Goal: Task Accomplishment & Management: Complete application form

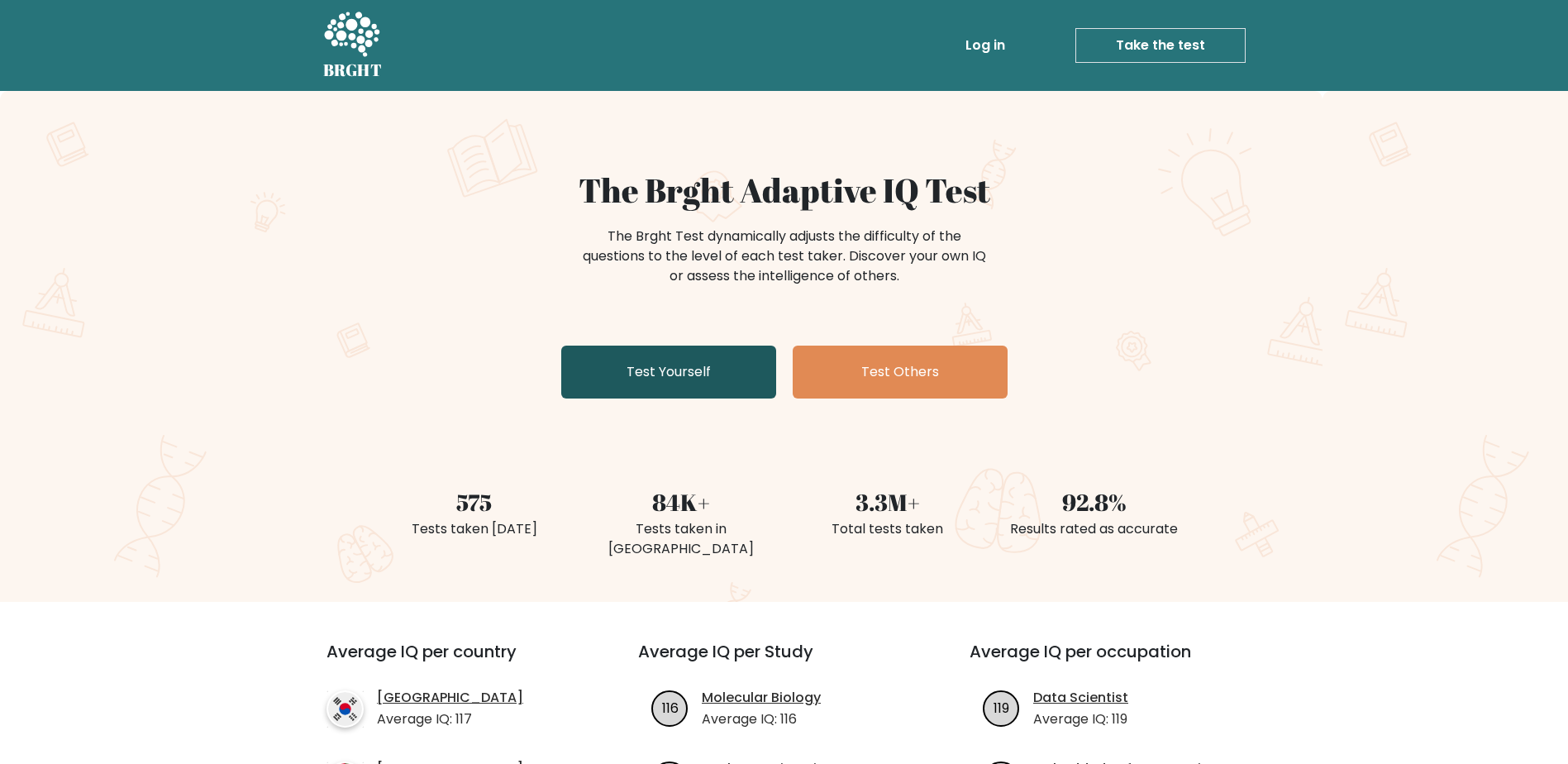
click at [639, 356] on link "Test Yourself" at bounding box center [668, 371] width 215 height 53
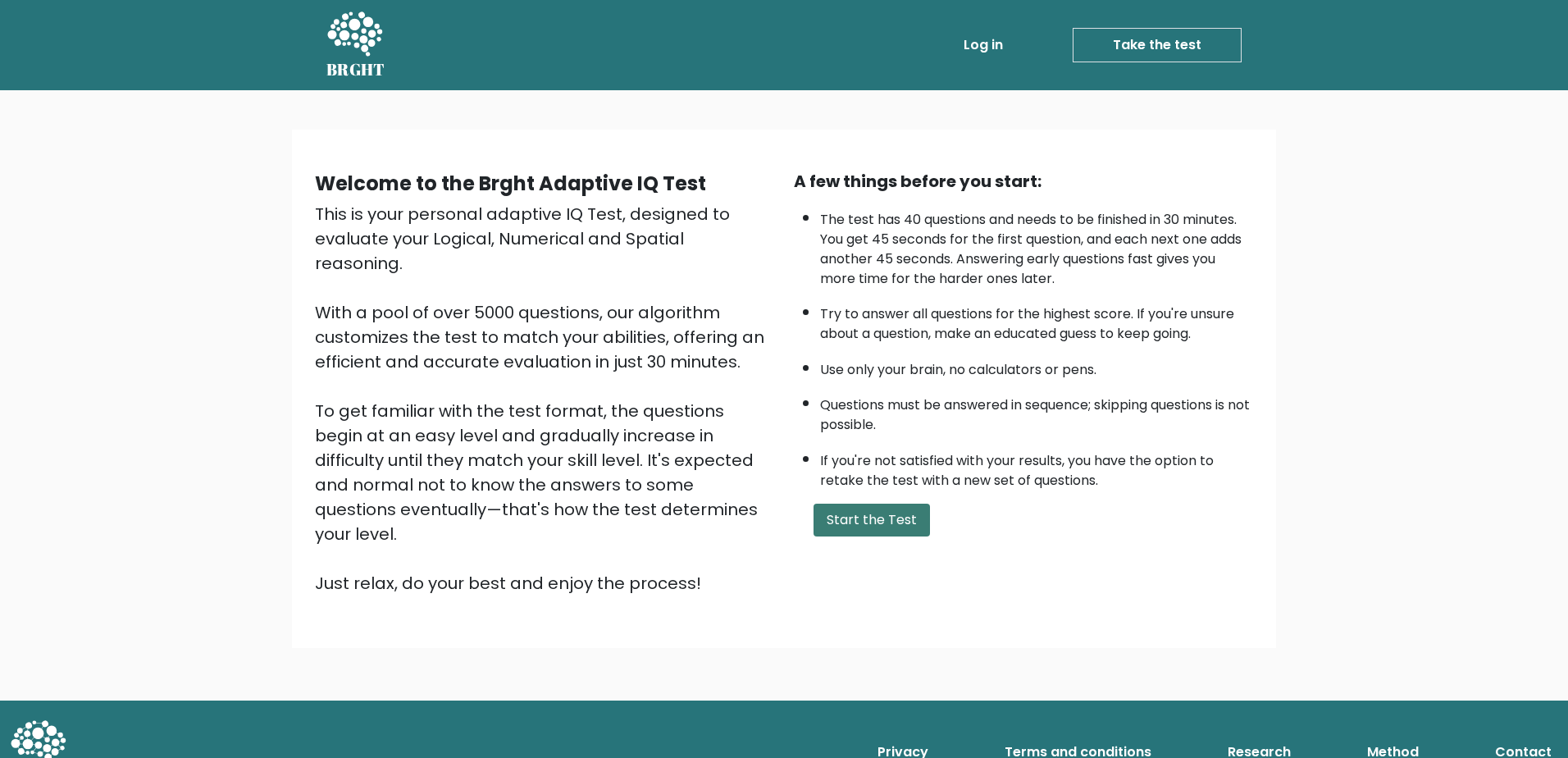
click at [885, 512] on button "Start the Test" at bounding box center [872, 520] width 117 height 33
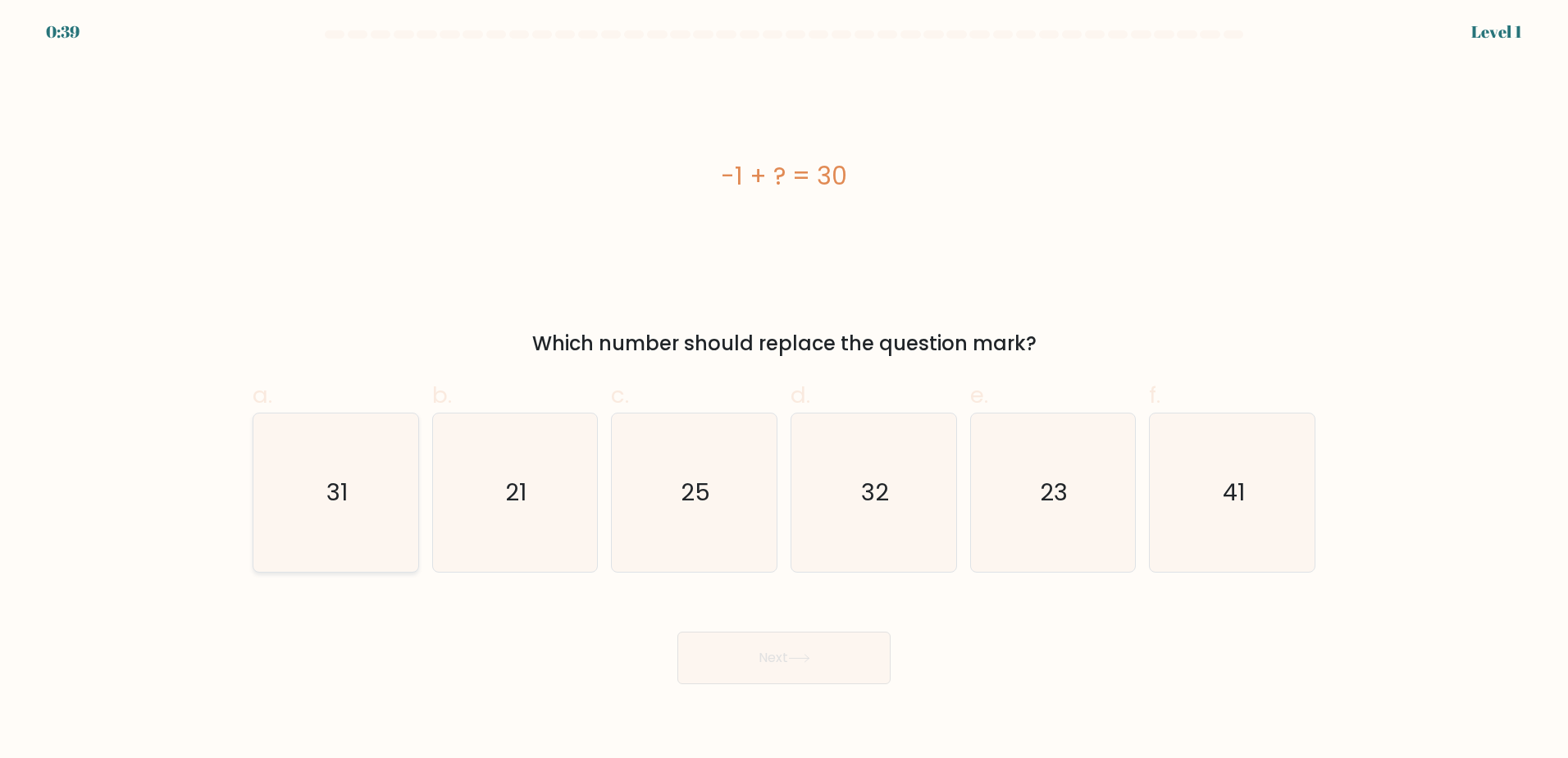
click at [334, 479] on text "31" at bounding box center [336, 492] width 21 height 33
click at [784, 390] on input "a. 31" at bounding box center [784, 385] width 1 height 11
radio input "true"
click at [772, 656] on button "Next" at bounding box center [784, 658] width 213 height 52
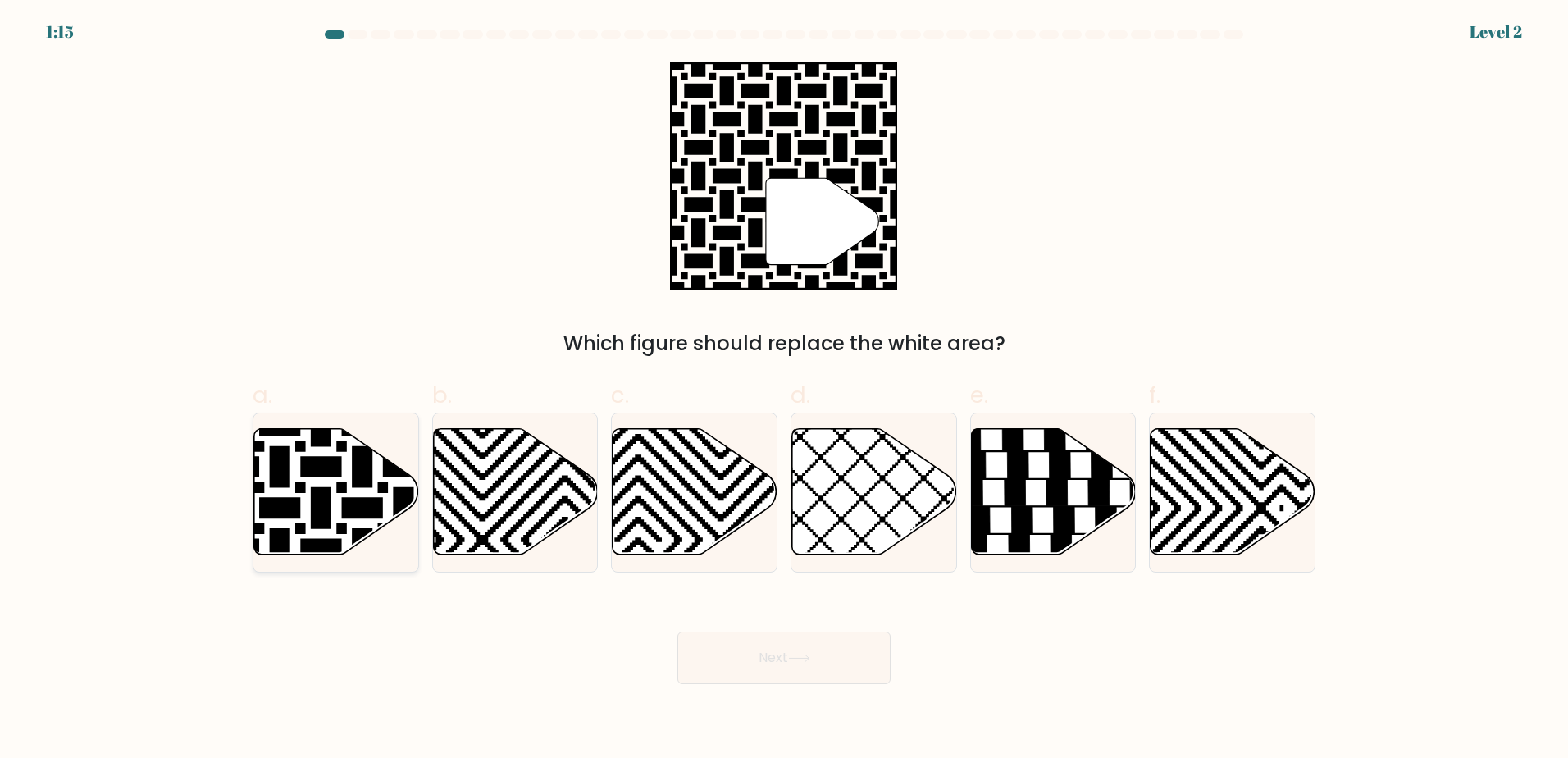
click at [324, 492] on icon at bounding box center [280, 425] width 333 height 333
click at [784, 390] on input "a." at bounding box center [784, 385] width 1 height 11
radio input "true"
click at [818, 656] on button "Next" at bounding box center [784, 658] width 213 height 52
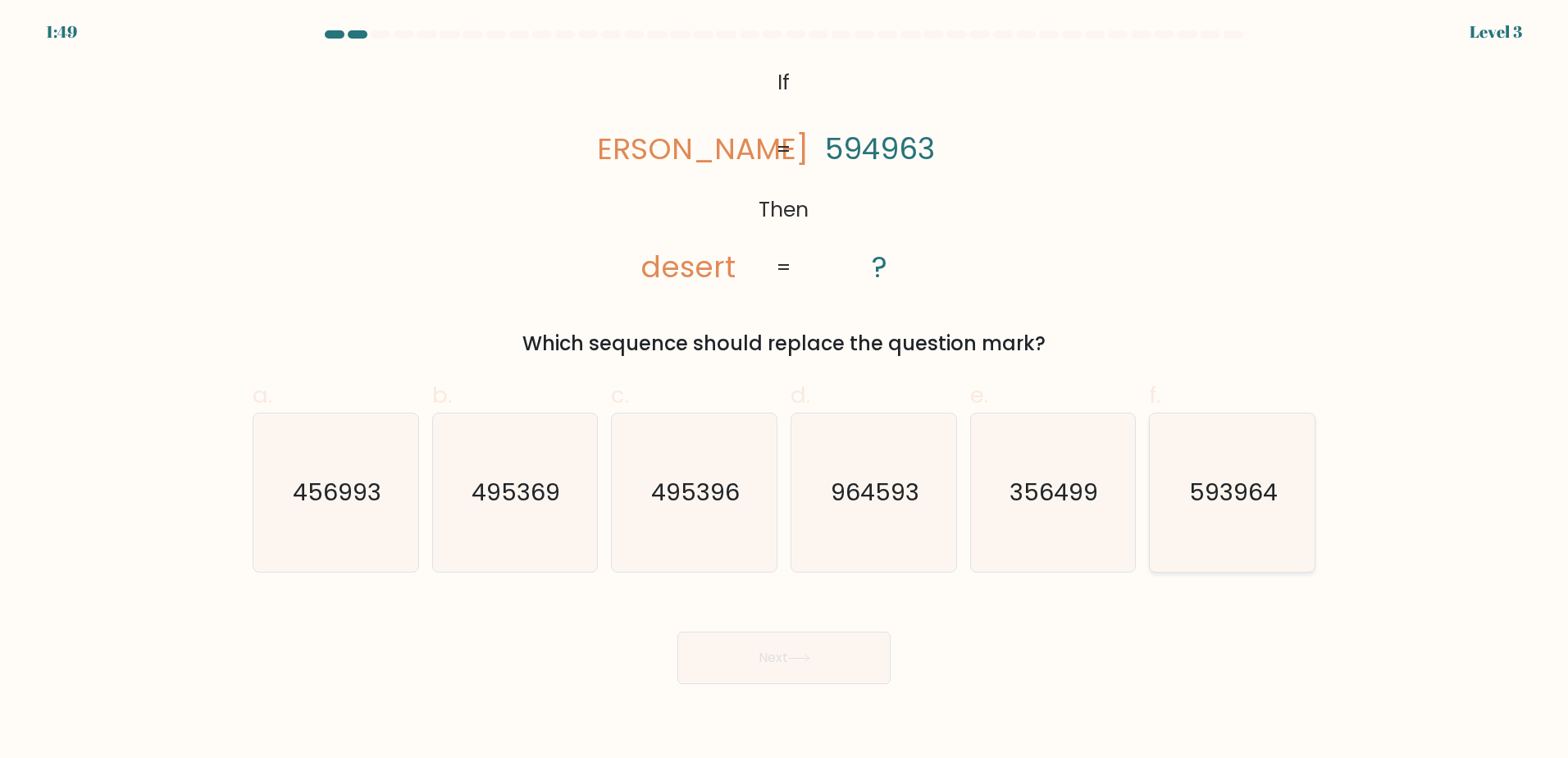
click at [1226, 512] on icon "593964" at bounding box center [1233, 492] width 158 height 158
click at [785, 390] on input "f. 593964" at bounding box center [784, 385] width 1 height 11
radio input "true"
click at [756, 668] on button "Next" at bounding box center [784, 658] width 213 height 52
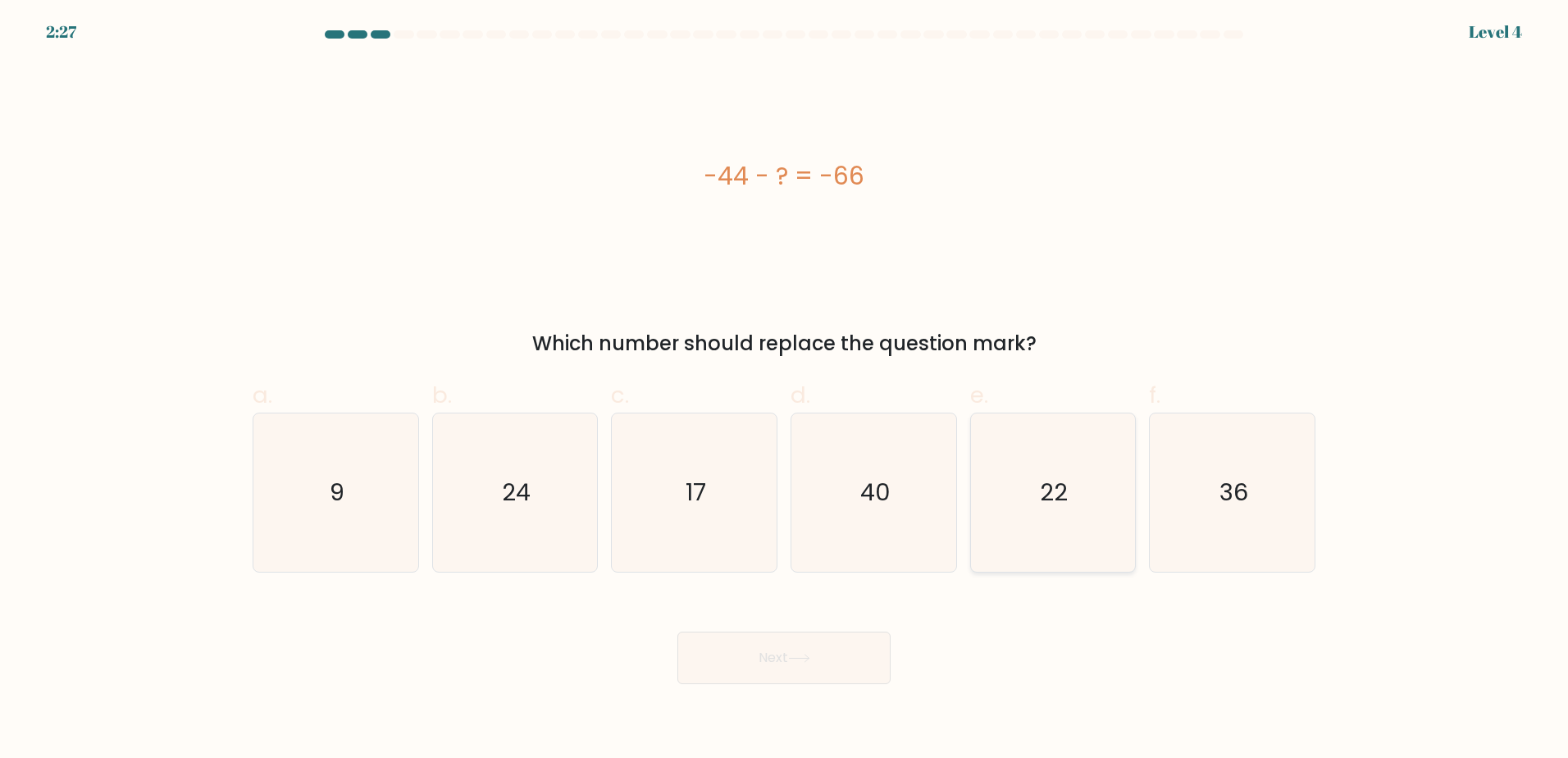
click at [1030, 487] on icon "22" at bounding box center [1053, 492] width 158 height 158
click at [785, 390] on input "e. 22" at bounding box center [784, 385] width 1 height 11
radio input "true"
click at [817, 655] on button "Next" at bounding box center [784, 658] width 213 height 52
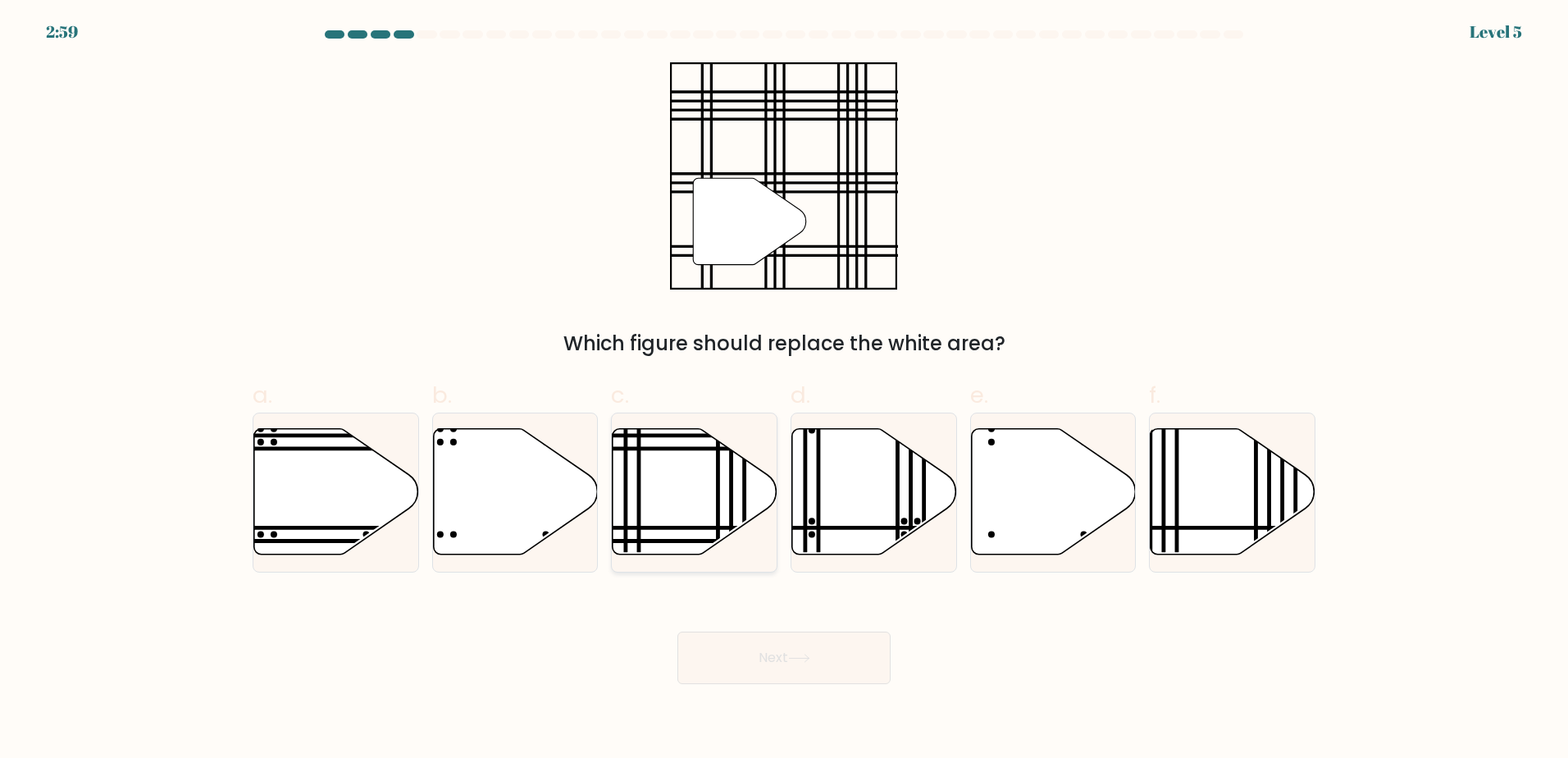
click at [675, 503] on icon at bounding box center [695, 492] width 165 height 127
click at [784, 390] on input "c." at bounding box center [784, 385] width 1 height 11
radio input "true"
click at [774, 655] on button "Next" at bounding box center [784, 658] width 213 height 52
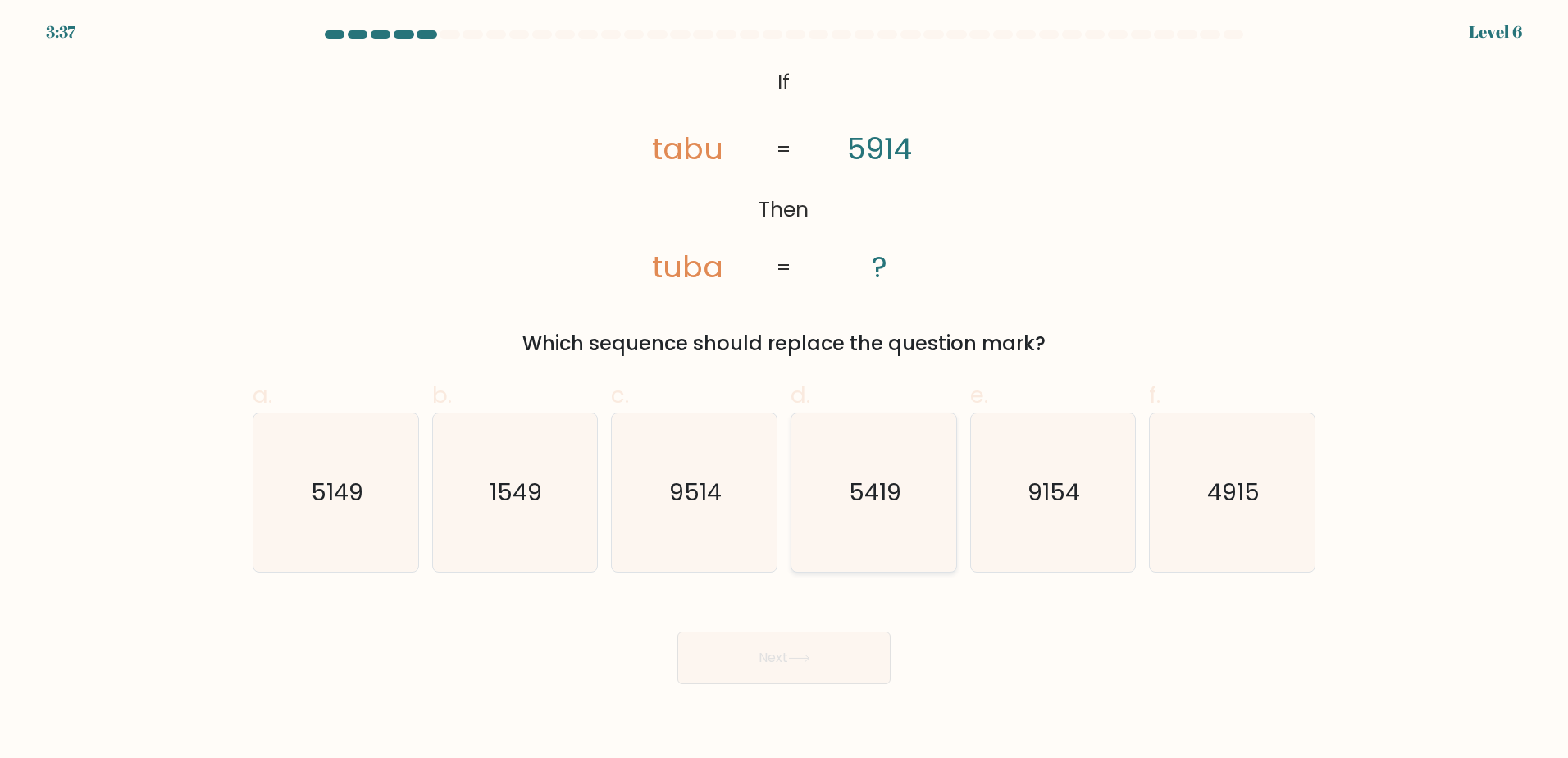
click at [873, 492] on text "5419" at bounding box center [874, 492] width 52 height 33
click at [785, 390] on input "d. 5419" at bounding box center [784, 385] width 1 height 11
radio input "true"
click at [785, 658] on button "Next" at bounding box center [784, 658] width 213 height 52
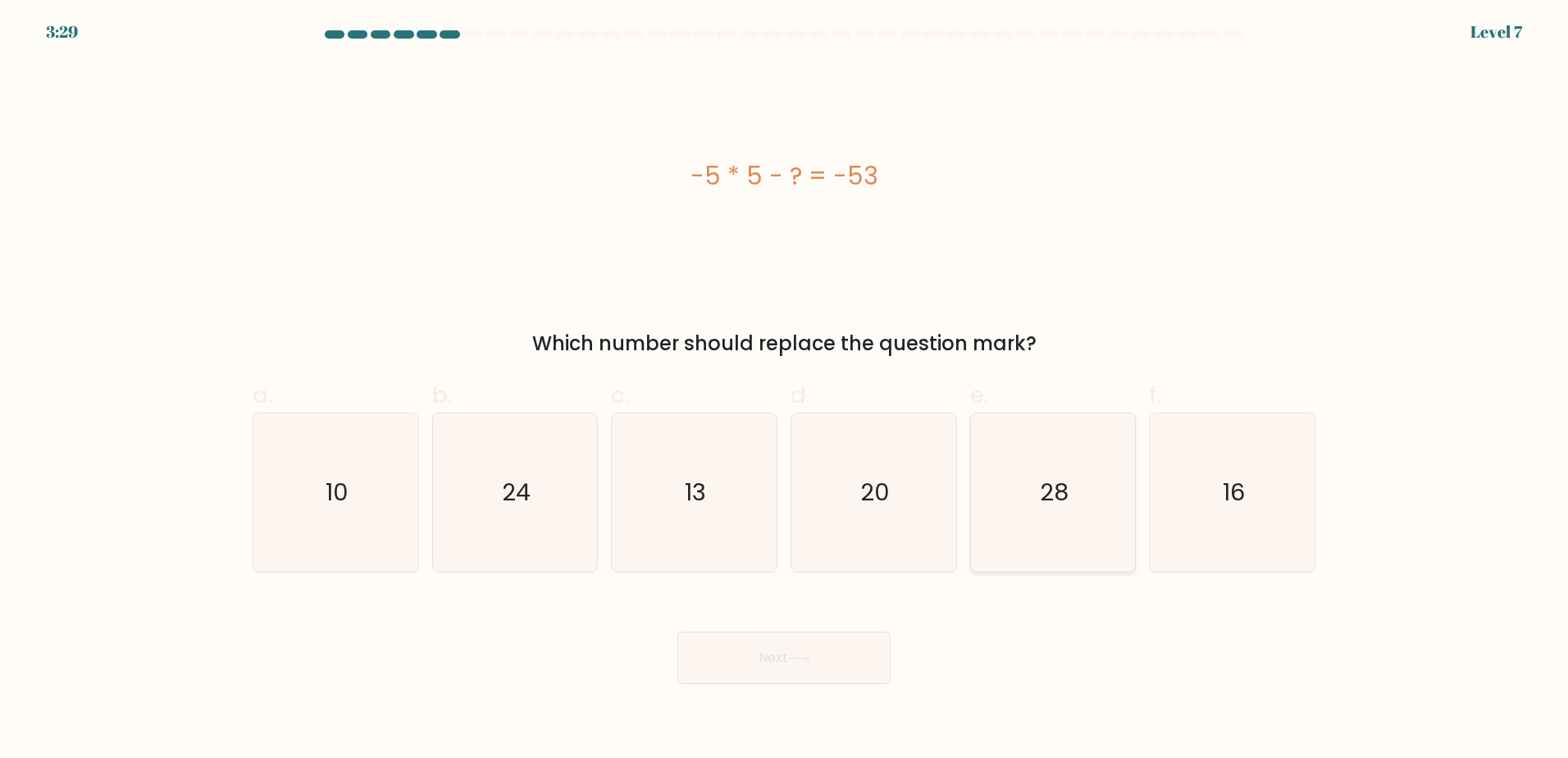
click at [1051, 474] on icon "28" at bounding box center [1053, 492] width 158 height 158
click at [785, 390] on input "e. 28" at bounding box center [784, 385] width 1 height 11
radio input "true"
click at [809, 655] on icon at bounding box center [798, 659] width 19 height 7
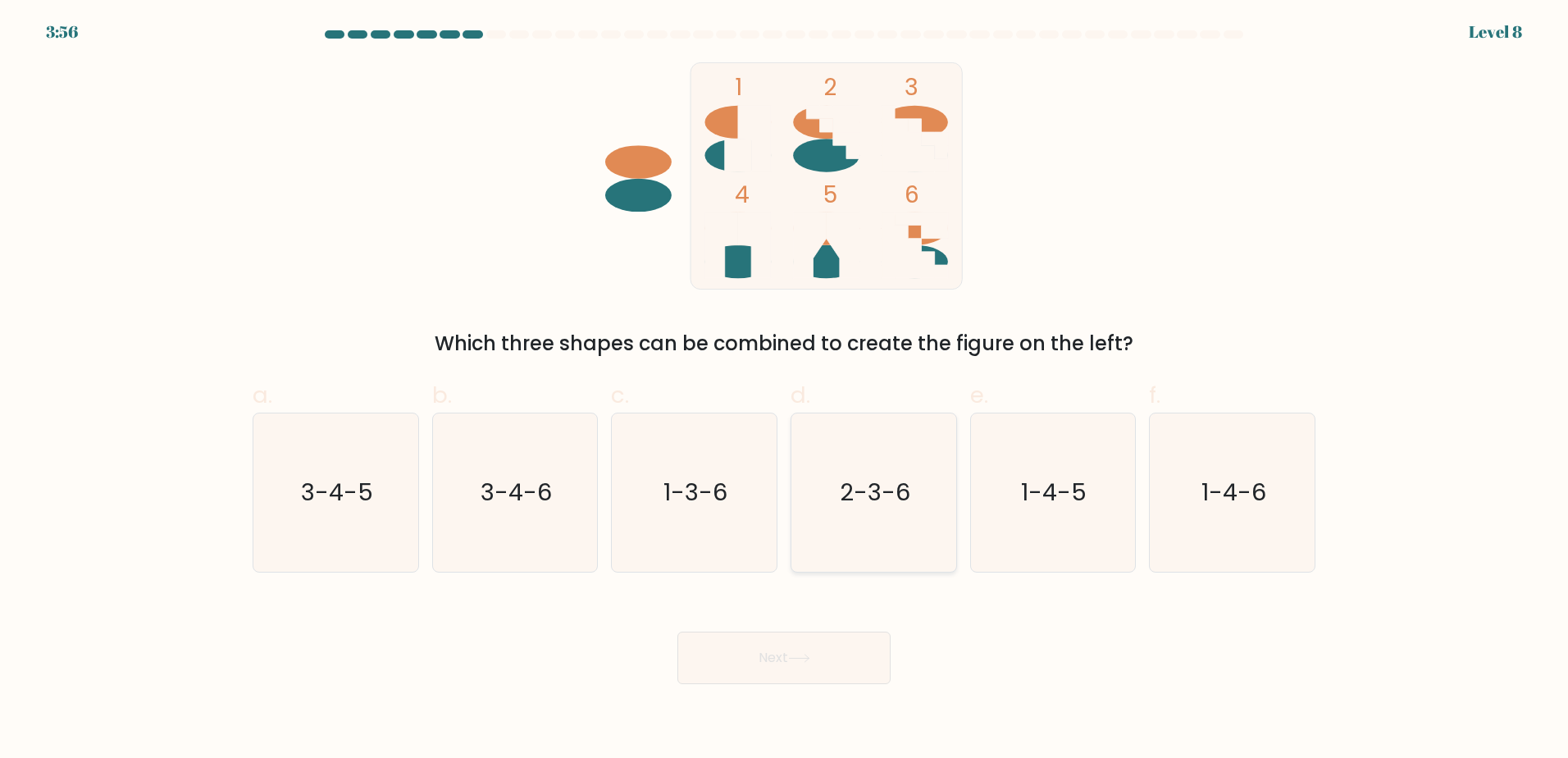
click at [887, 537] on icon "2-3-6" at bounding box center [874, 492] width 158 height 158
click at [785, 390] on input "d. 2-3-6" at bounding box center [784, 385] width 1 height 11
radio input "true"
click at [812, 647] on button "Next" at bounding box center [784, 658] width 213 height 52
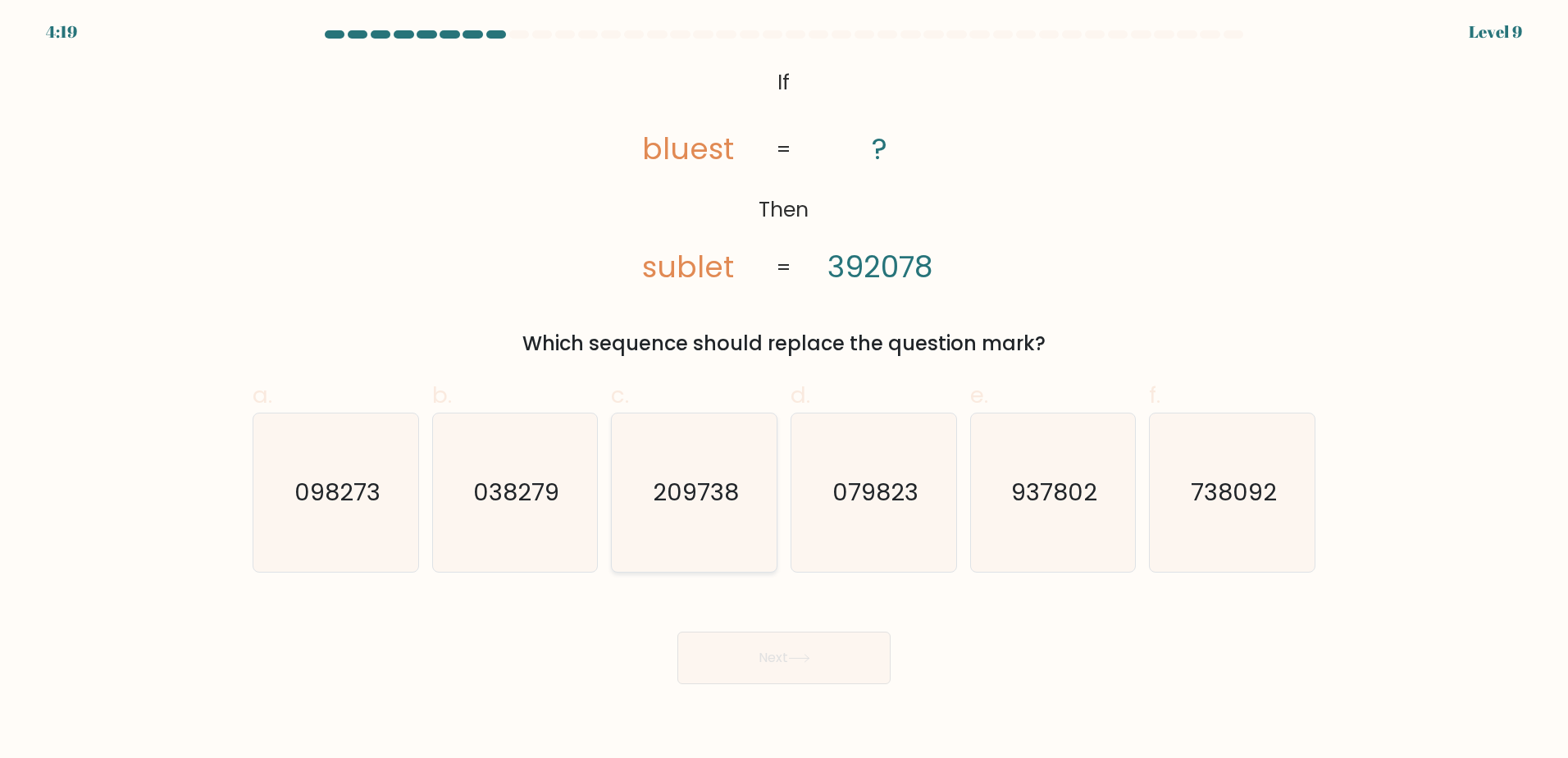
click at [686, 510] on icon "209738" at bounding box center [694, 492] width 158 height 158
click at [784, 390] on input "c. 209738" at bounding box center [784, 385] width 1 height 11
radio input "true"
click at [807, 646] on button "Next" at bounding box center [784, 658] width 213 height 52
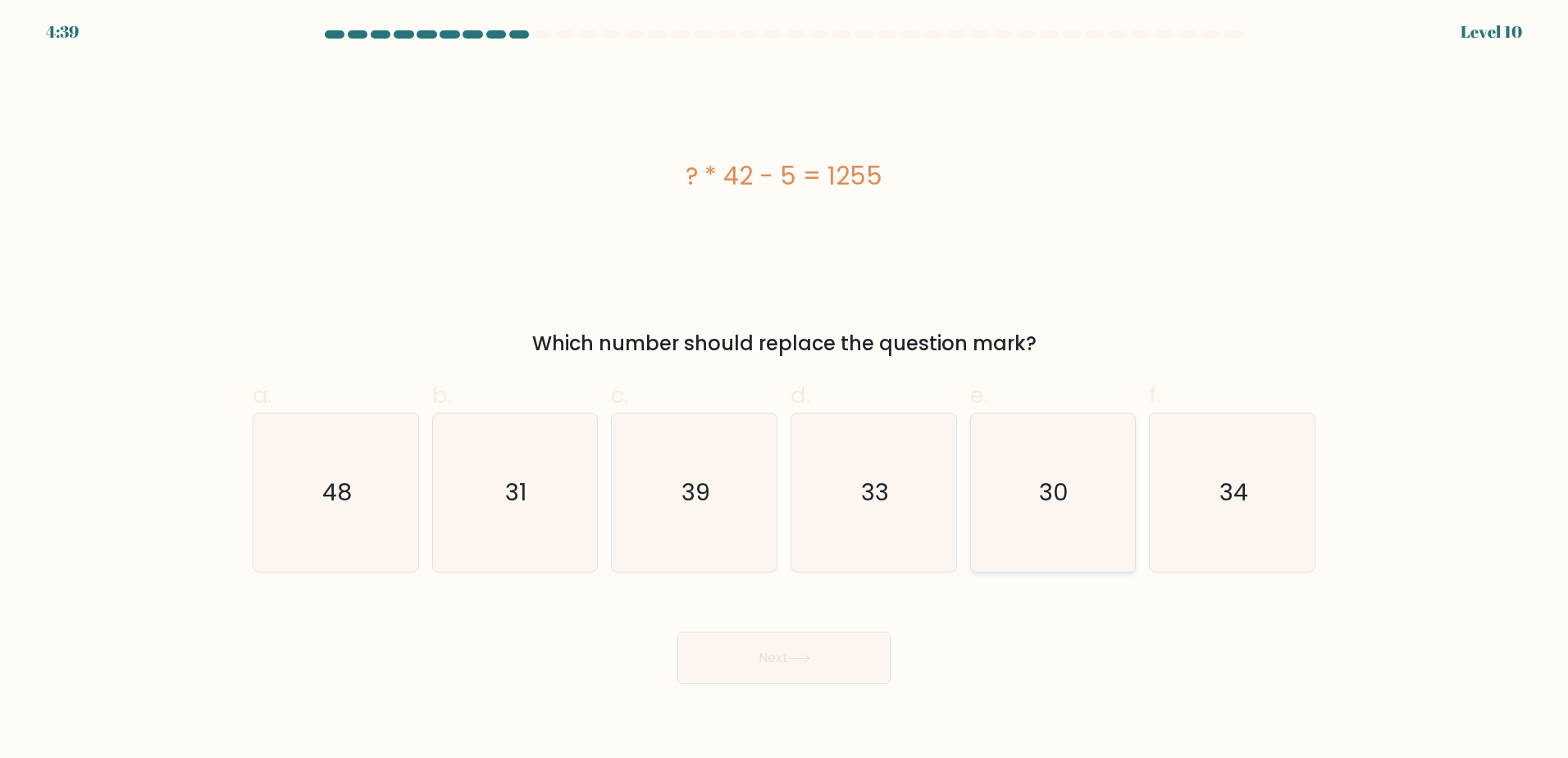
click at [1061, 493] on text "30" at bounding box center [1055, 492] width 29 height 33
click at [785, 390] on input "e. 30" at bounding box center [784, 385] width 1 height 11
radio input "true"
click at [824, 664] on button "Next" at bounding box center [784, 658] width 213 height 52
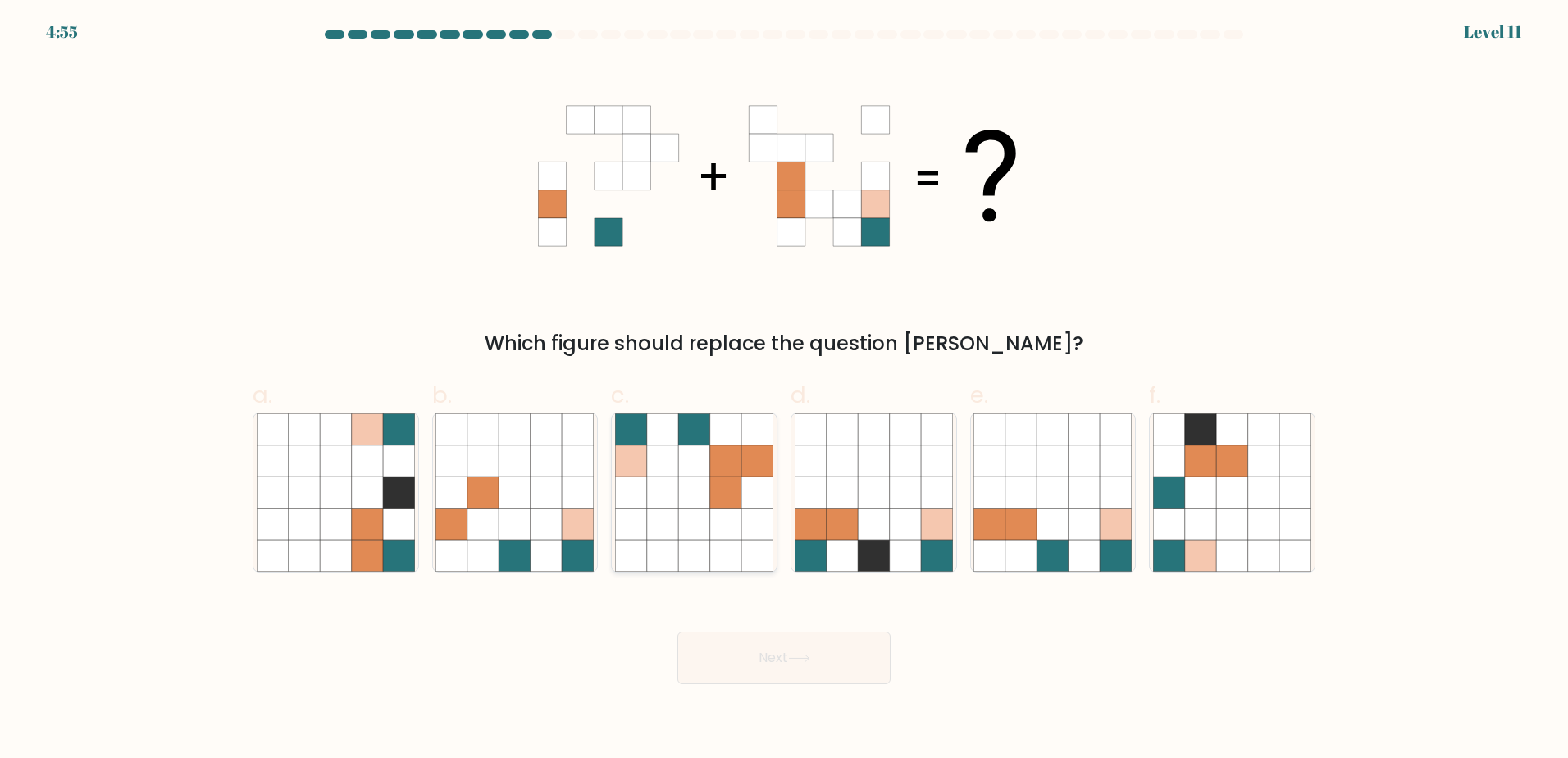
click at [705, 465] on icon at bounding box center [694, 460] width 31 height 31
click at [784, 390] on input "c." at bounding box center [784, 385] width 1 height 11
radio input "true"
click at [786, 672] on button "Next" at bounding box center [784, 658] width 213 height 52
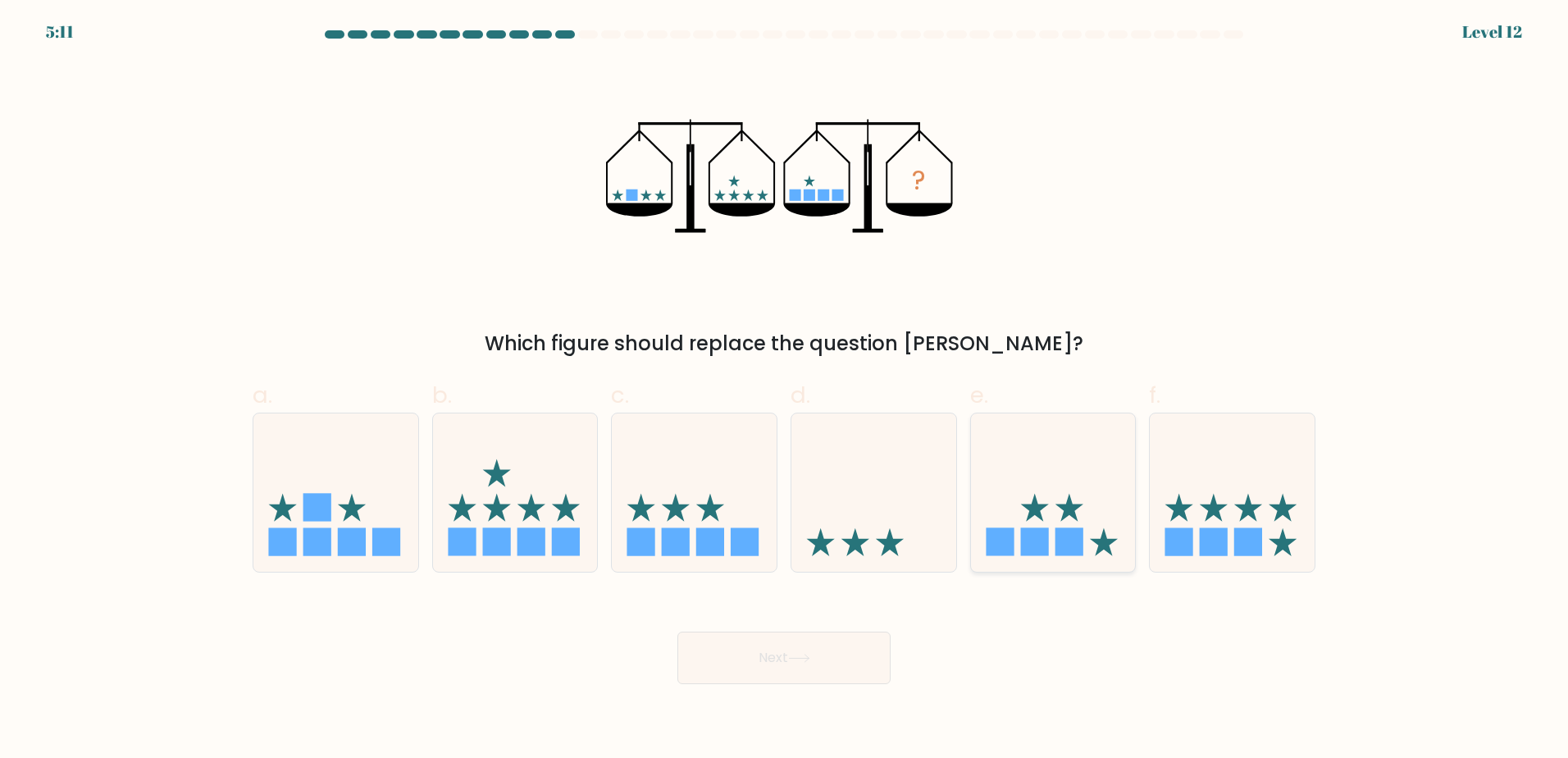
click at [1076, 503] on icon at bounding box center [1054, 492] width 165 height 136
click at [785, 390] on input "e." at bounding box center [784, 385] width 1 height 11
radio input "true"
click at [796, 659] on icon at bounding box center [799, 659] width 22 height 9
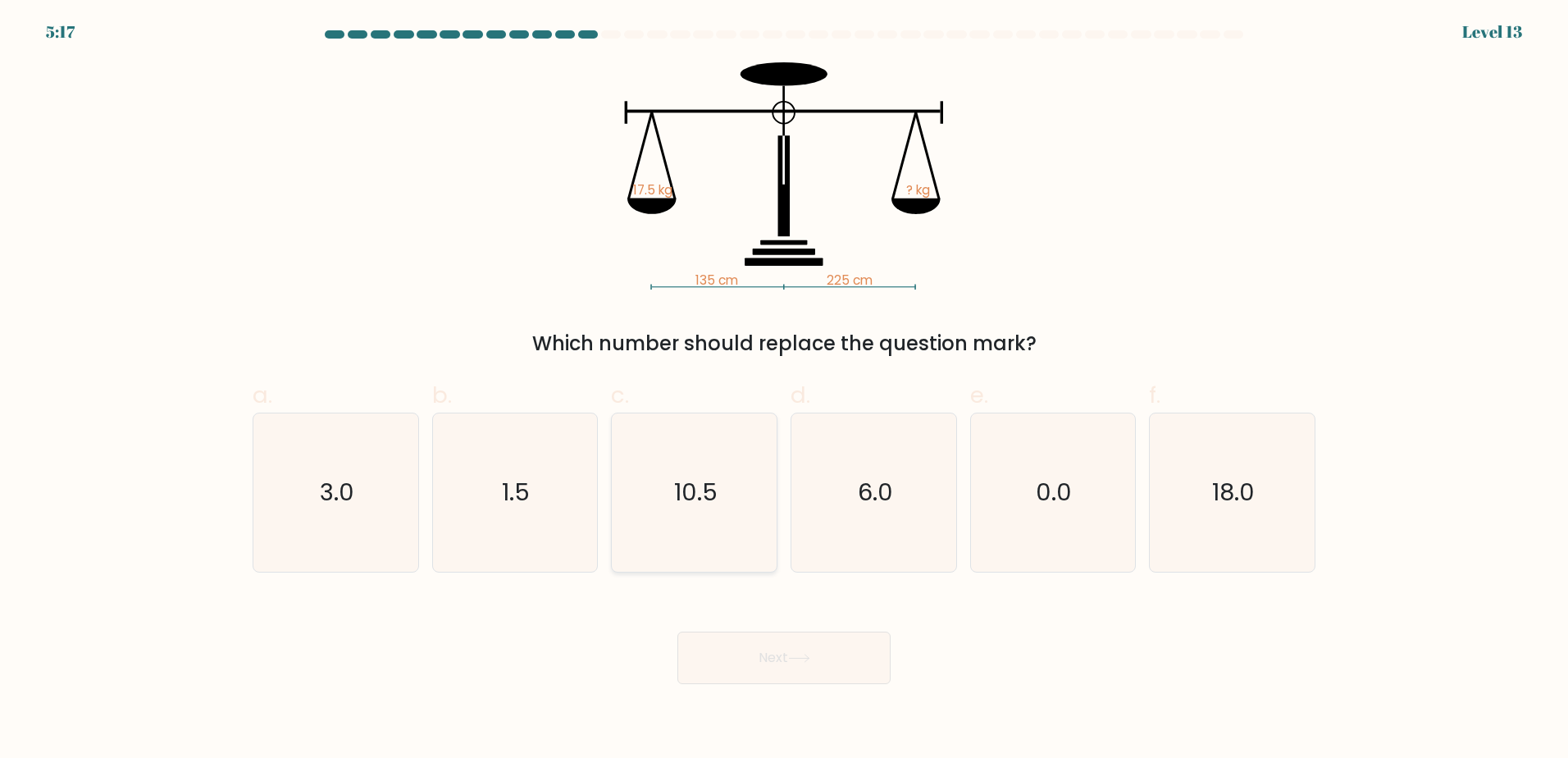
click at [692, 496] on text "10.5" at bounding box center [695, 492] width 43 height 33
click at [784, 390] on input "c. 10.5" at bounding box center [784, 385] width 1 height 11
radio input "true"
click at [773, 644] on button "Next" at bounding box center [784, 658] width 213 height 52
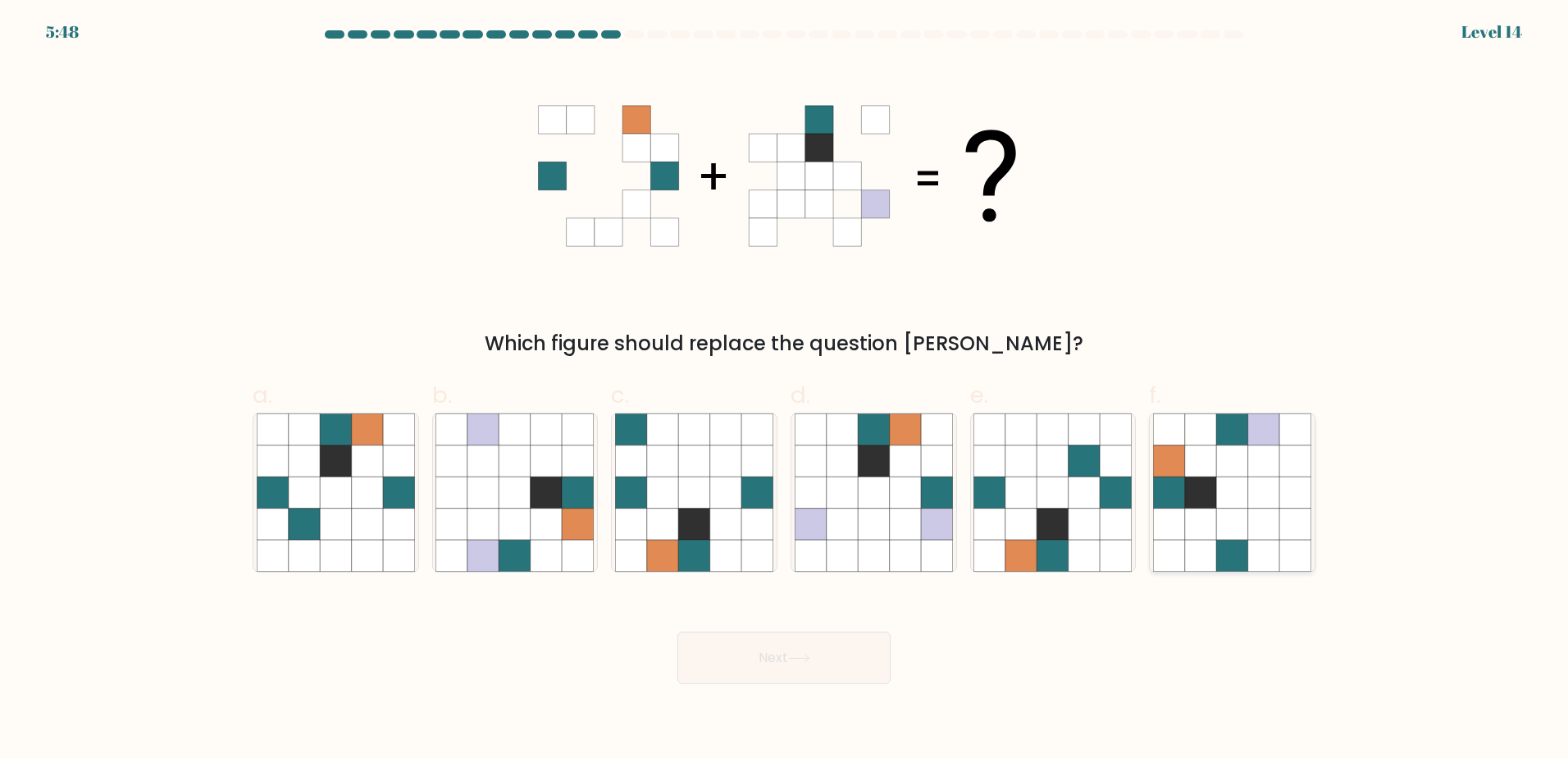
click at [1257, 480] on icon at bounding box center [1264, 492] width 31 height 31
click at [785, 390] on input "f." at bounding box center [784, 385] width 1 height 11
radio input "true"
click at [812, 666] on button "Next" at bounding box center [784, 658] width 213 height 52
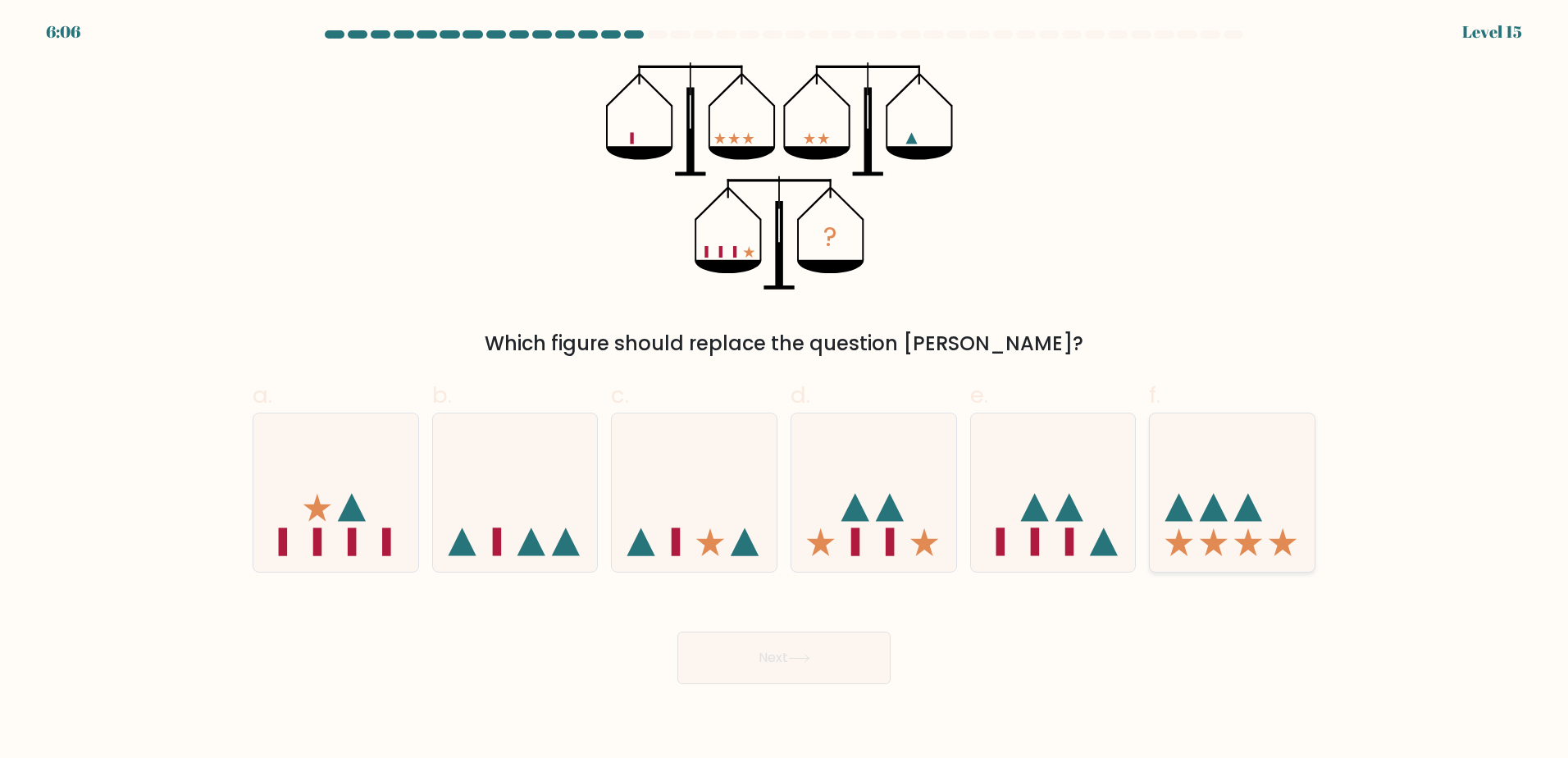
click at [1269, 492] on icon at bounding box center [1233, 492] width 165 height 136
click at [785, 390] on input "f." at bounding box center [784, 385] width 1 height 11
radio input "true"
click at [722, 651] on button "Next" at bounding box center [784, 658] width 213 height 52
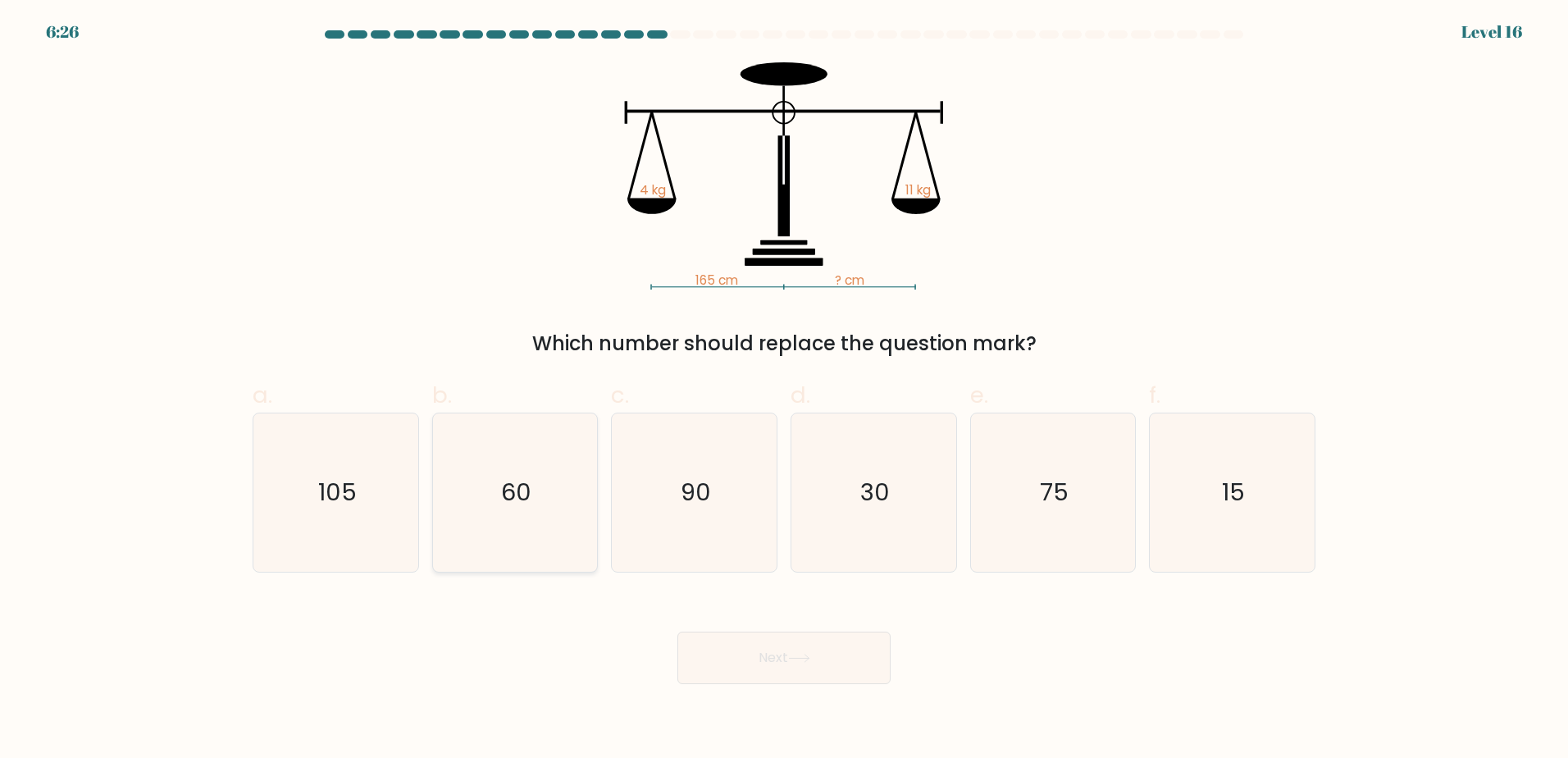
click at [495, 495] on icon "60" at bounding box center [514, 492] width 158 height 158
click at [784, 390] on input "b. 60" at bounding box center [784, 385] width 1 height 11
radio input "true"
click at [739, 659] on button "Next" at bounding box center [784, 658] width 213 height 52
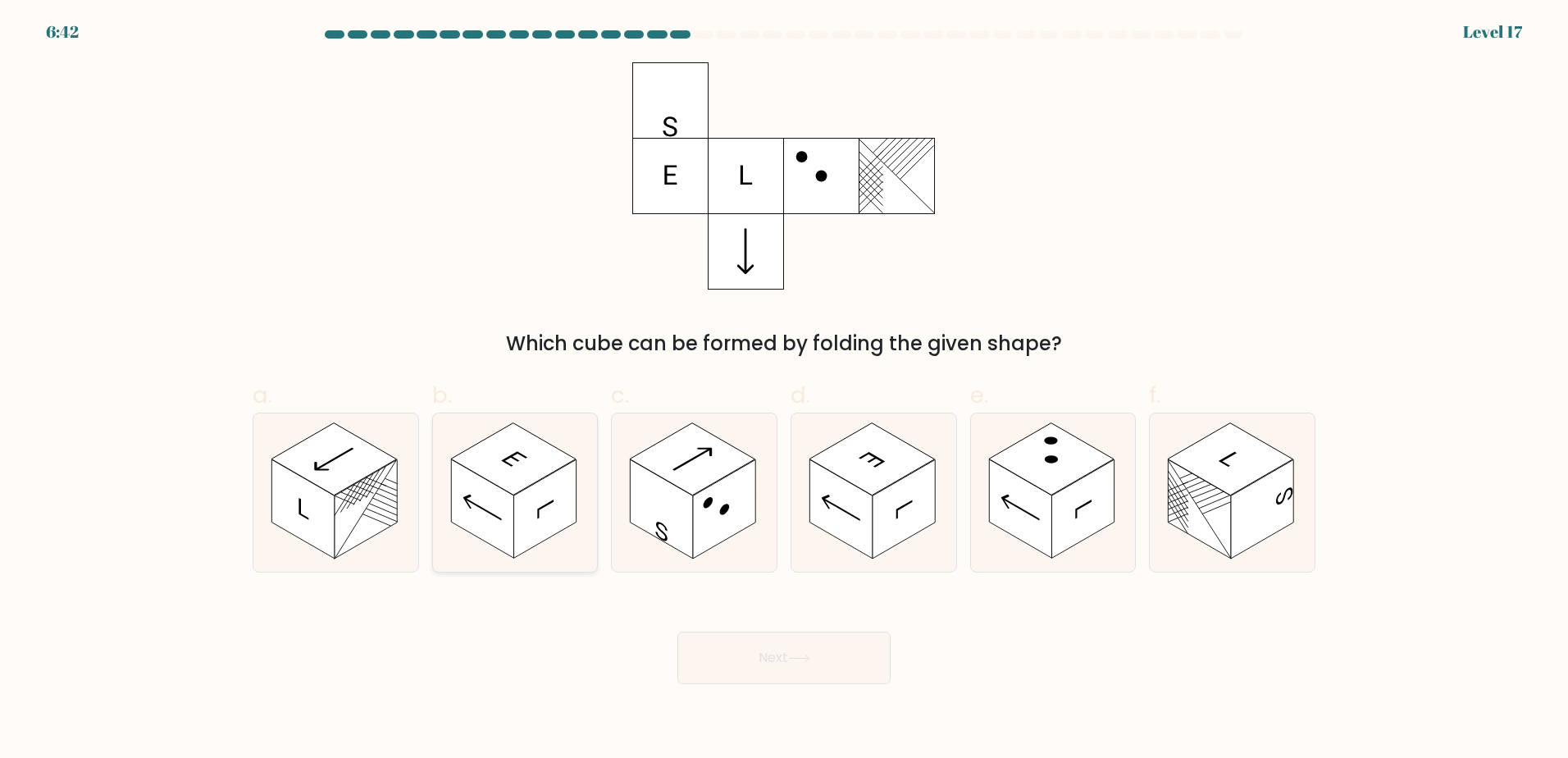
click at [529, 477] on rect at bounding box center [513, 458] width 126 height 73
click at [784, 390] on input "b." at bounding box center [784, 385] width 1 height 11
radio input "true"
click at [763, 653] on button "Next" at bounding box center [784, 658] width 213 height 52
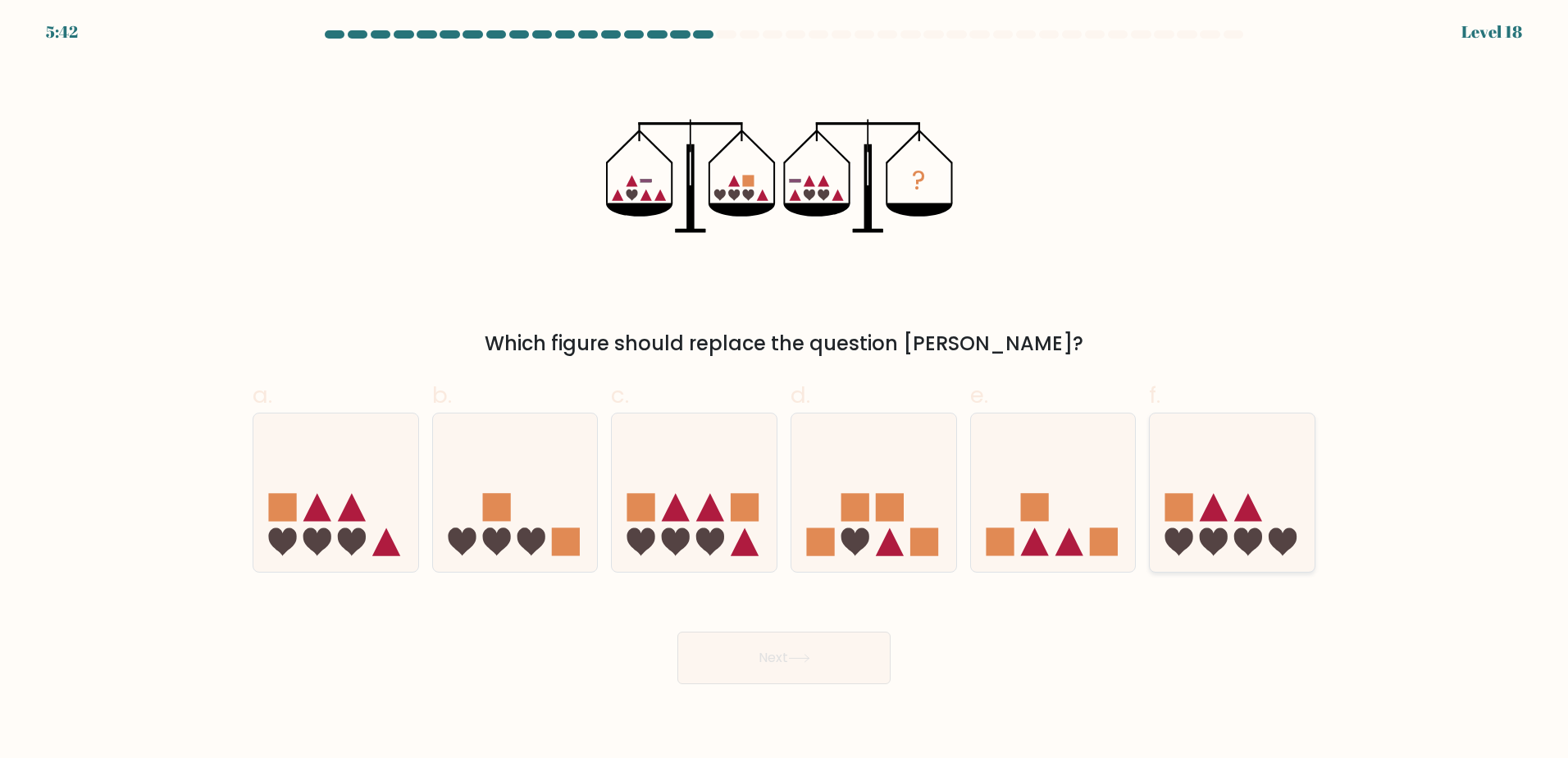
click at [1234, 521] on icon at bounding box center [1233, 492] width 165 height 136
click at [785, 390] on input "f." at bounding box center [784, 385] width 1 height 11
radio input "true"
click at [763, 663] on button "Next" at bounding box center [784, 658] width 213 height 52
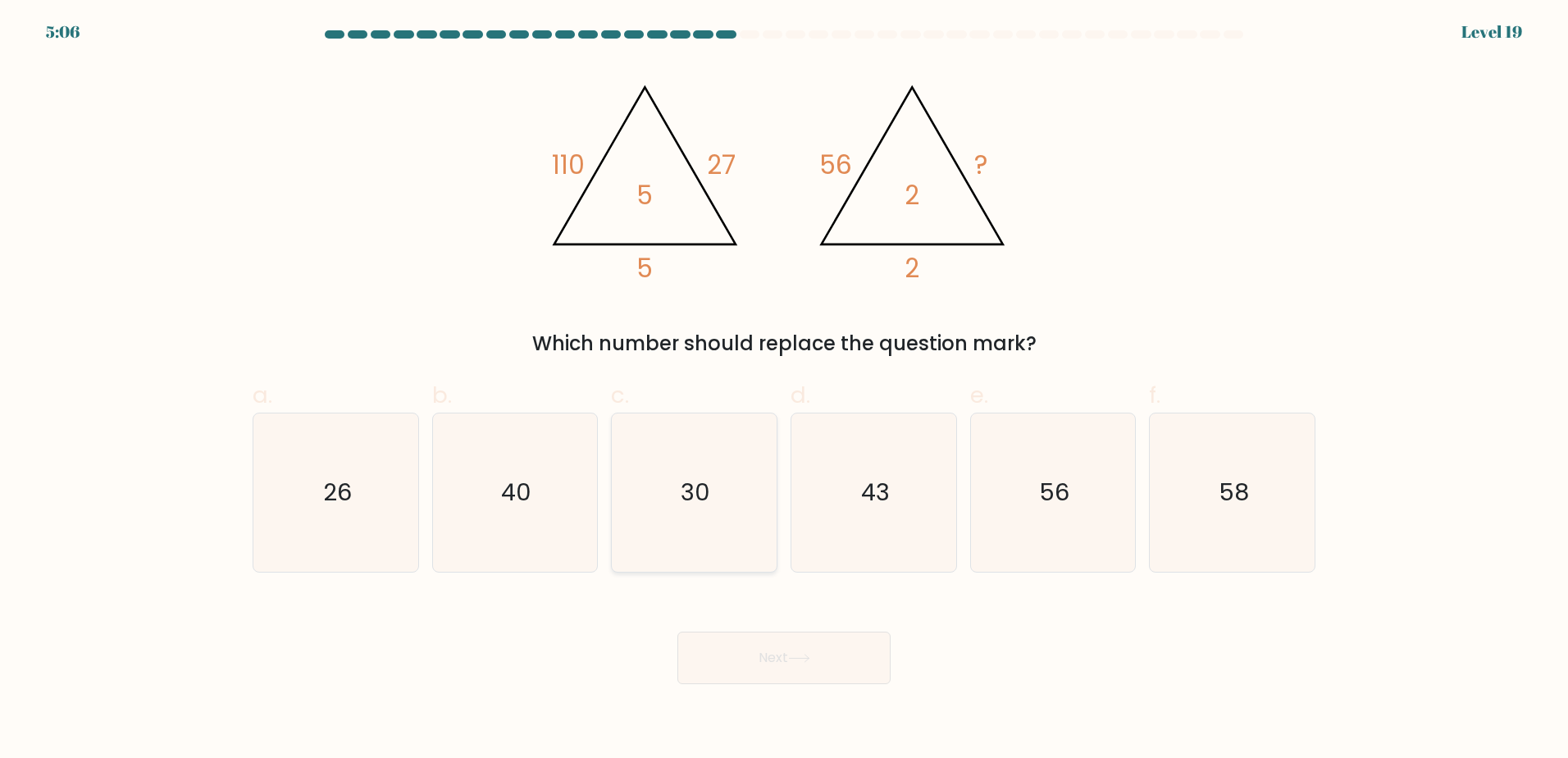
click at [650, 533] on icon "30" at bounding box center [694, 492] width 158 height 158
click at [784, 390] on input "c. 30" at bounding box center [784, 385] width 1 height 11
radio input "true"
click at [769, 671] on button "Next" at bounding box center [784, 658] width 213 height 52
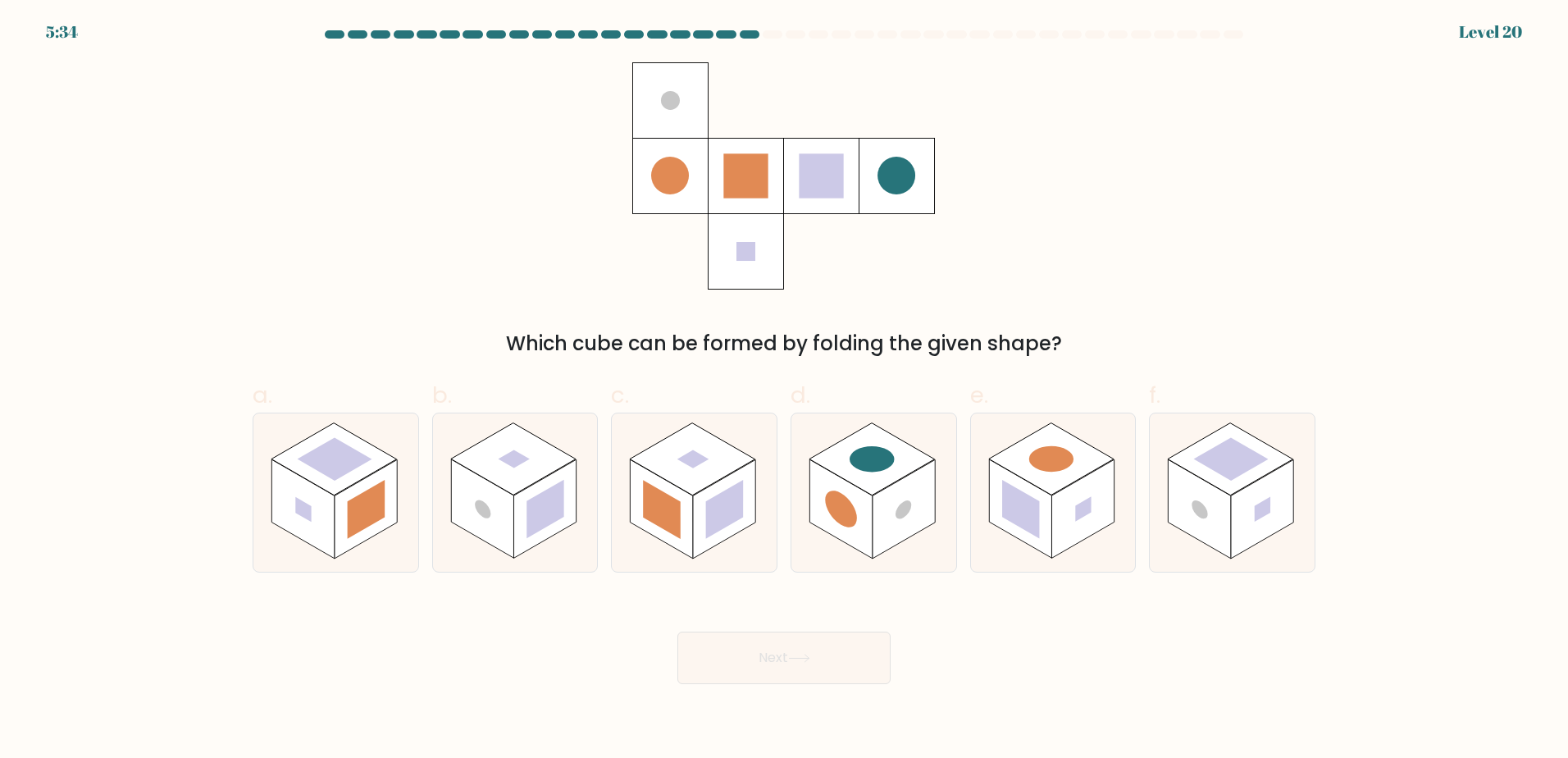
drag, startPoint x: 413, startPoint y: 277, endPoint x: 319, endPoint y: 232, distance: 104.2
click at [319, 232] on div "Which cube can be formed by folding the given shape?" at bounding box center [784, 210] width 1083 height 296
drag, startPoint x: 319, startPoint y: 232, endPoint x: 245, endPoint y: 207, distance: 78.1
click at [245, 207] on div "Which cube can be formed by folding the given shape?" at bounding box center [784, 210] width 1083 height 296
click at [886, 480] on rect at bounding box center [872, 458] width 126 height 73
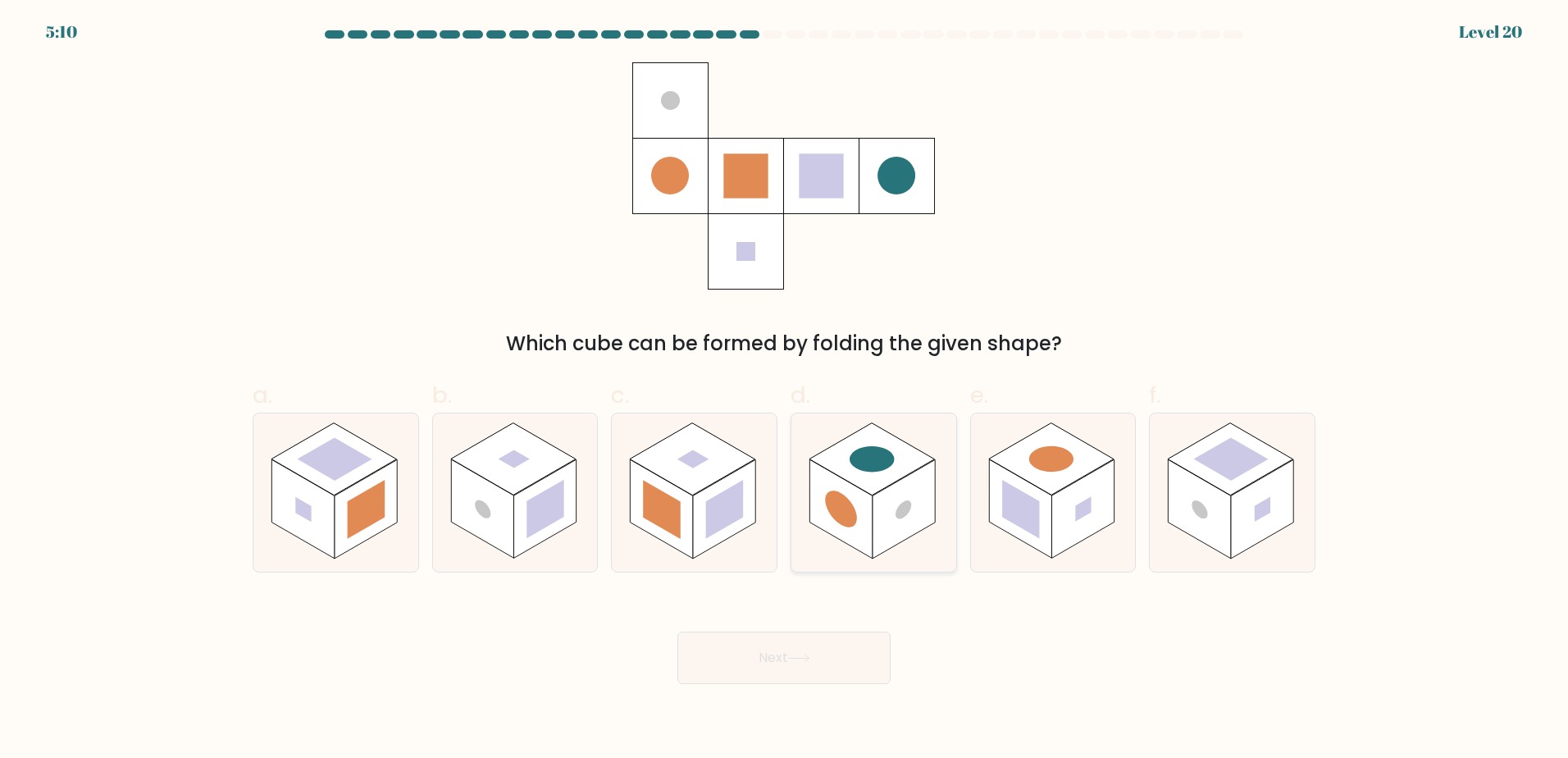
click at [785, 390] on input "d." at bounding box center [784, 385] width 1 height 11
radio input "true"
click at [810, 657] on icon at bounding box center [799, 659] width 22 height 9
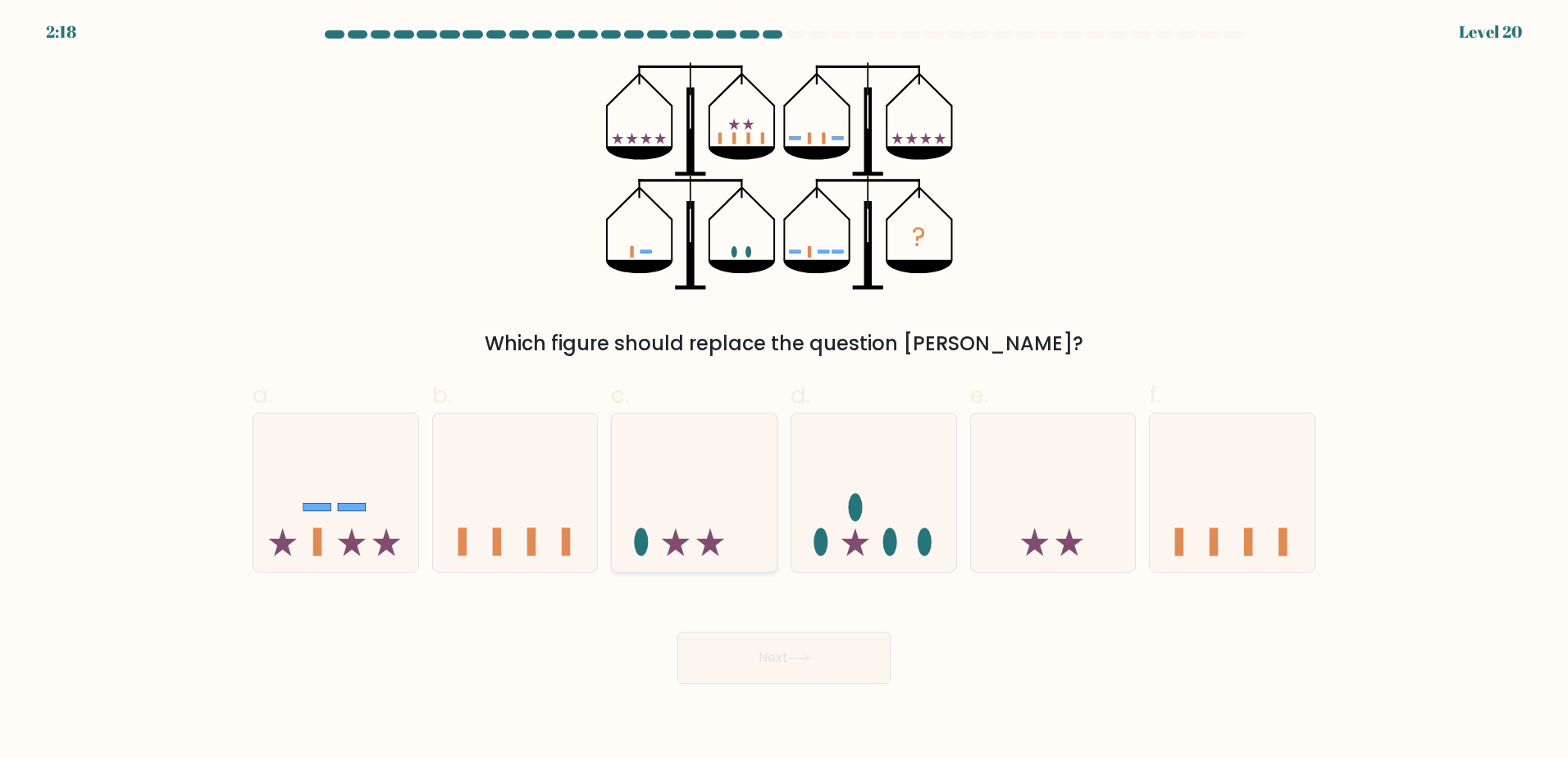
click at [702, 494] on icon at bounding box center [694, 492] width 165 height 136
click at [784, 390] on input "c." at bounding box center [784, 385] width 1 height 11
radio input "true"
click at [778, 652] on button "Next" at bounding box center [784, 658] width 213 height 52
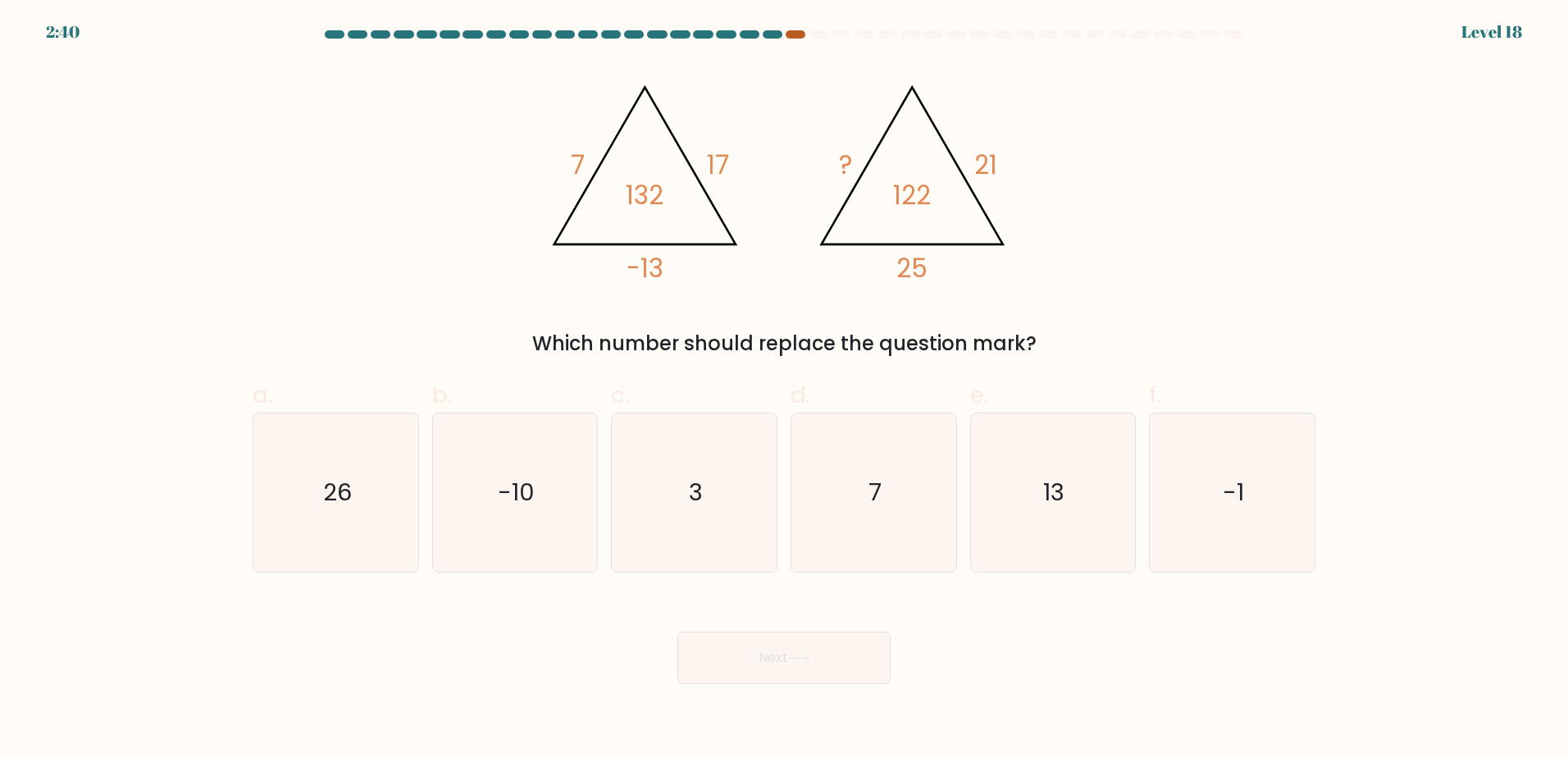
click at [800, 35] on div at bounding box center [795, 34] width 19 height 8
click at [791, 35] on div at bounding box center [795, 34] width 19 height 8
click at [774, 38] on div at bounding box center [773, 34] width 19 height 8
click at [801, 37] on div at bounding box center [795, 34] width 19 height 8
click at [694, 486] on text "3" at bounding box center [695, 492] width 14 height 33
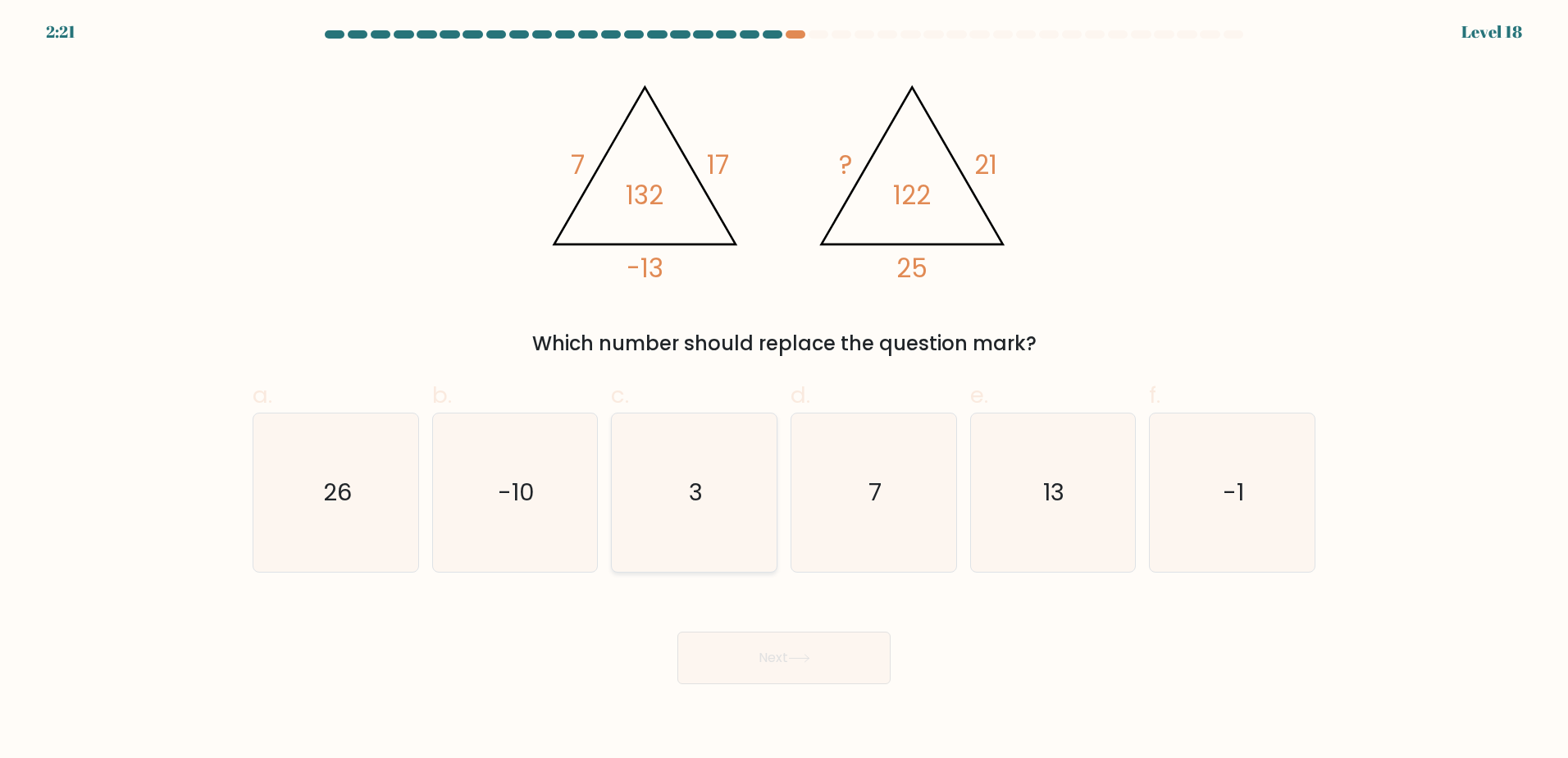
click at [784, 390] on input "c. 3" at bounding box center [784, 385] width 1 height 11
radio input "true"
click at [774, 666] on button "Next" at bounding box center [784, 658] width 213 height 52
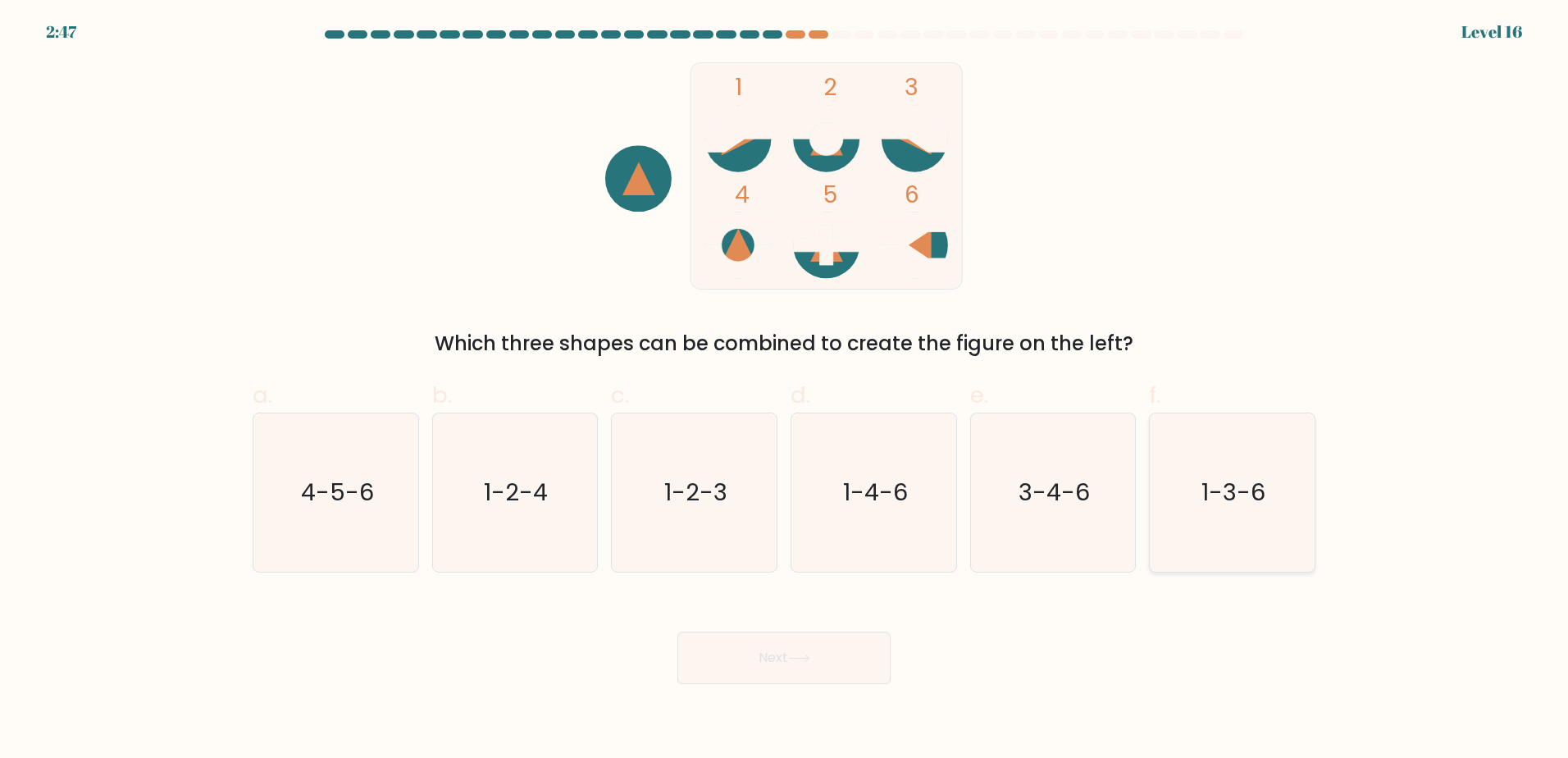
click at [1215, 483] on text "1-3-6" at bounding box center [1235, 492] width 64 height 33
click at [785, 390] on input "f. 1-3-6" at bounding box center [784, 385] width 1 height 11
radio input "true"
click at [776, 661] on button "Next" at bounding box center [784, 658] width 213 height 52
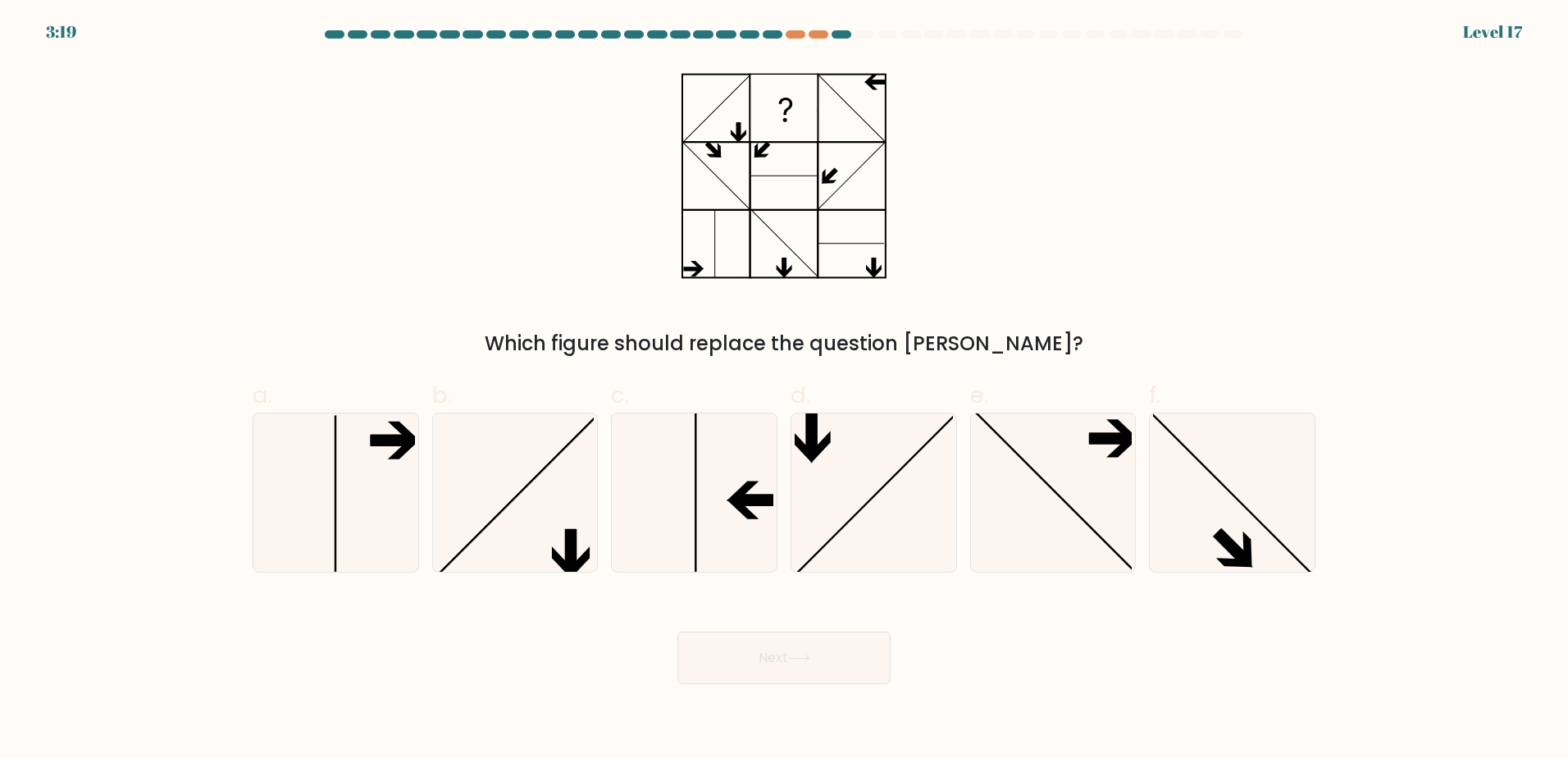
drag, startPoint x: 382, startPoint y: 197, endPoint x: 372, endPoint y: 124, distance: 73.7
click at [372, 124] on div "Which figure should replace the question mark?" at bounding box center [784, 210] width 1083 height 296
click at [717, 493] on icon at bounding box center [694, 492] width 158 height 158
click at [784, 390] on input "c." at bounding box center [784, 385] width 1 height 11
radio input "true"
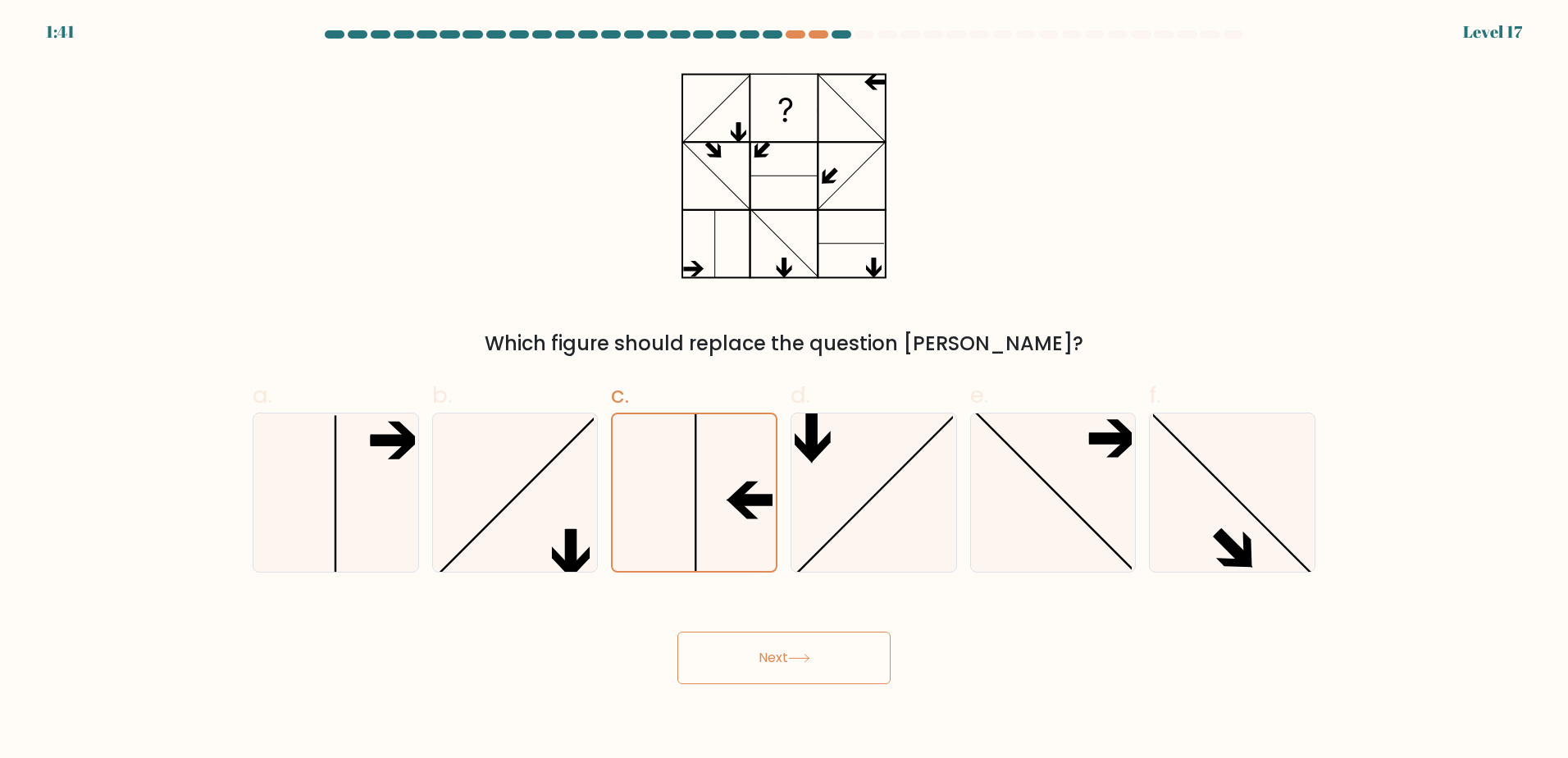
click at [774, 656] on button "Next" at bounding box center [784, 658] width 213 height 52
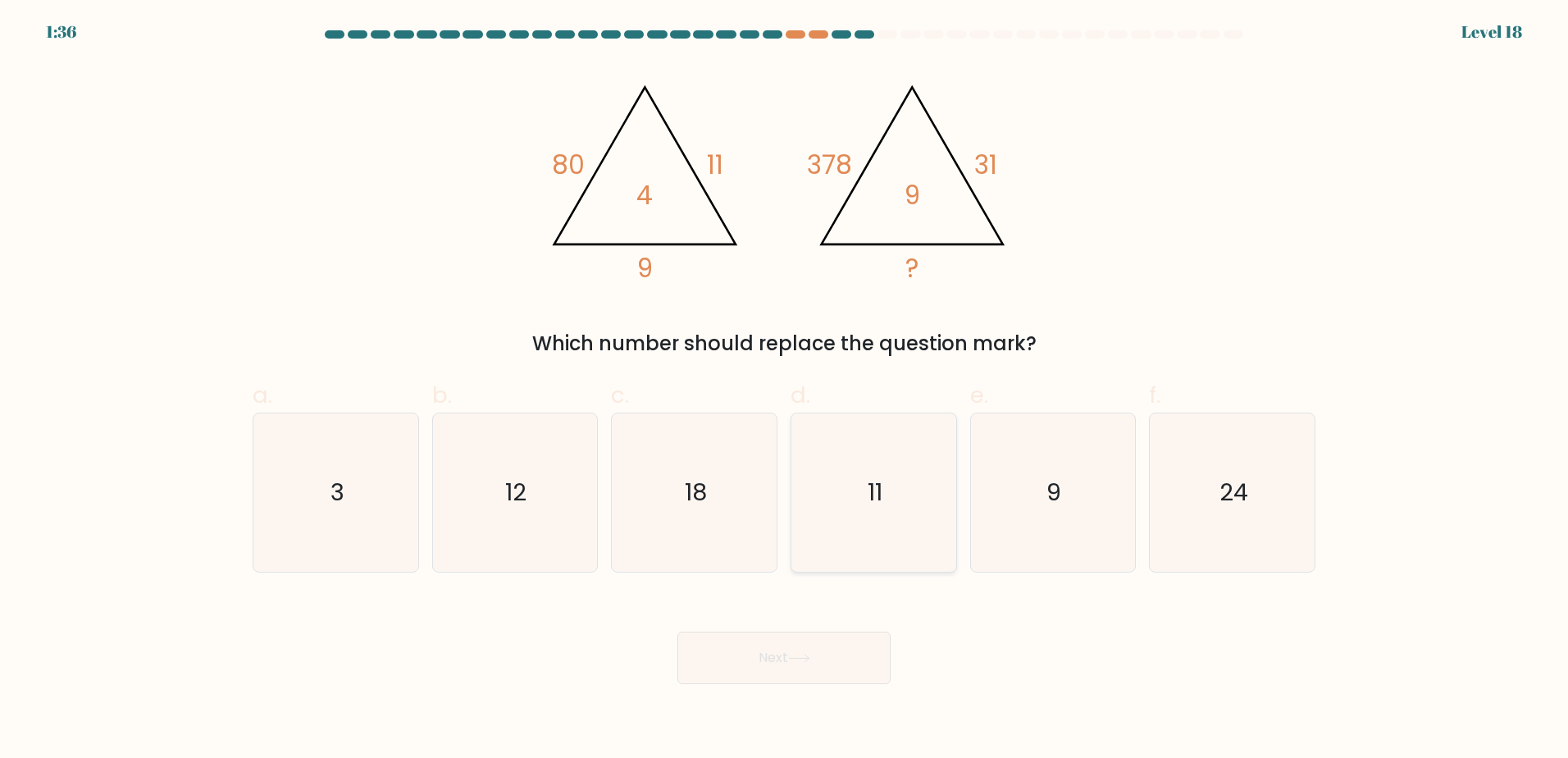
click at [901, 487] on icon "11" at bounding box center [874, 492] width 158 height 158
click at [785, 390] on input "d. 11" at bounding box center [784, 385] width 1 height 11
radio input "true"
click at [842, 670] on button "Next" at bounding box center [784, 658] width 213 height 52
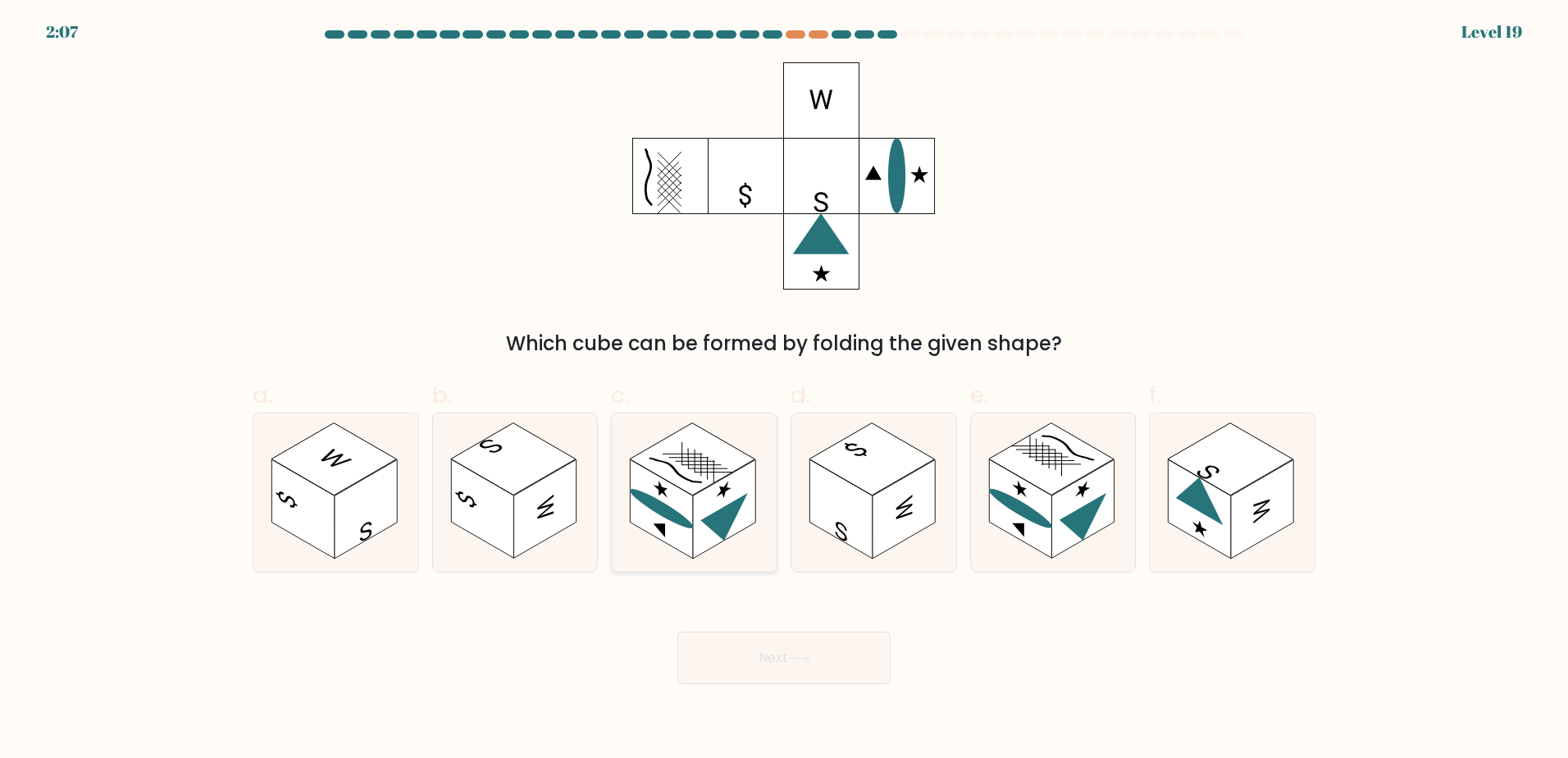
click at [694, 500] on rect at bounding box center [662, 509] width 62 height 99
click at [784, 390] on input "c." at bounding box center [784, 385] width 1 height 11
radio input "true"
click at [771, 663] on button "Next" at bounding box center [784, 658] width 213 height 52
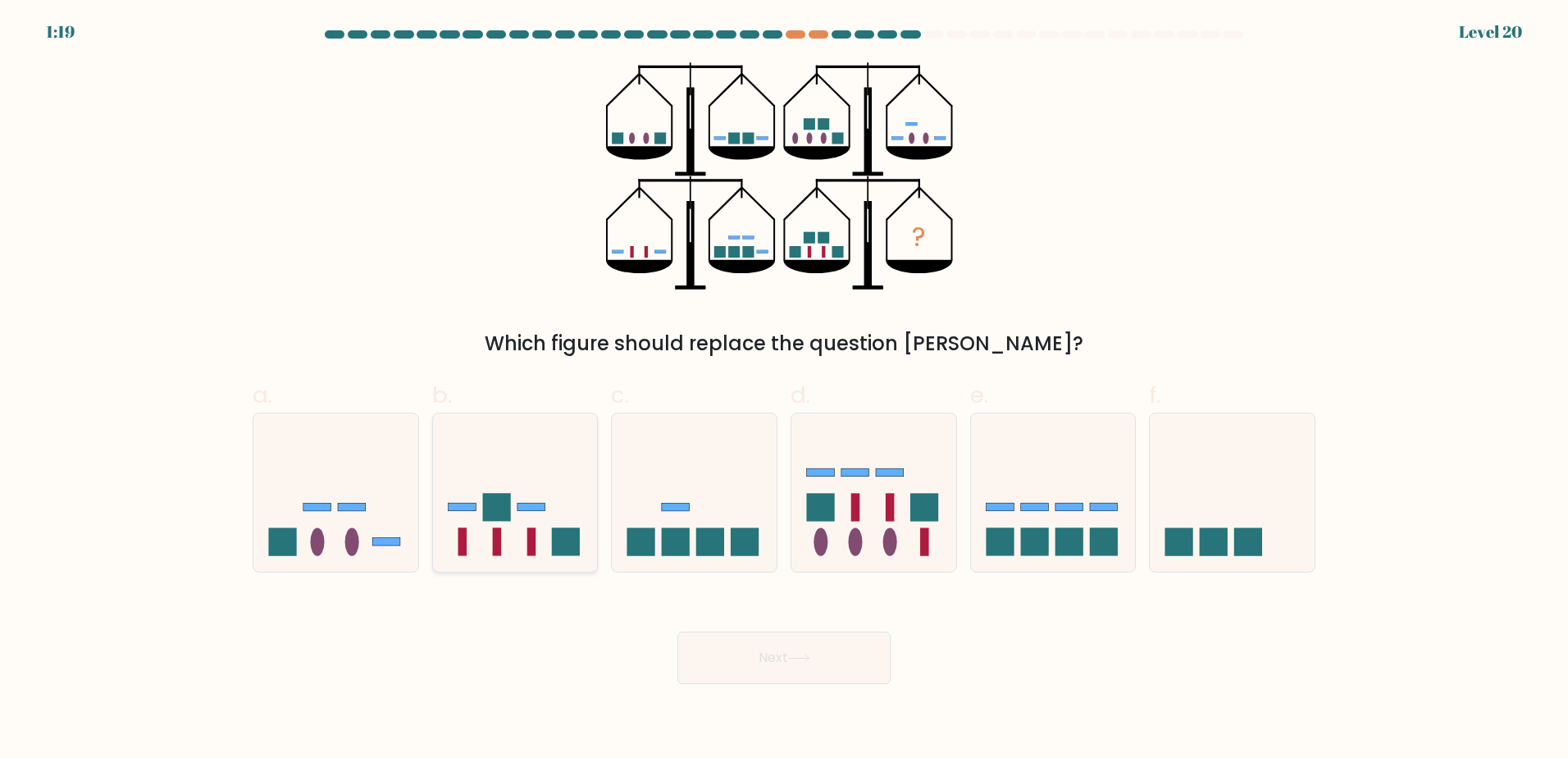
click at [468, 526] on icon at bounding box center [516, 492] width 165 height 136
click at [784, 390] on input "b." at bounding box center [784, 385] width 1 height 11
radio input "true"
click at [748, 661] on button "Next" at bounding box center [784, 658] width 213 height 52
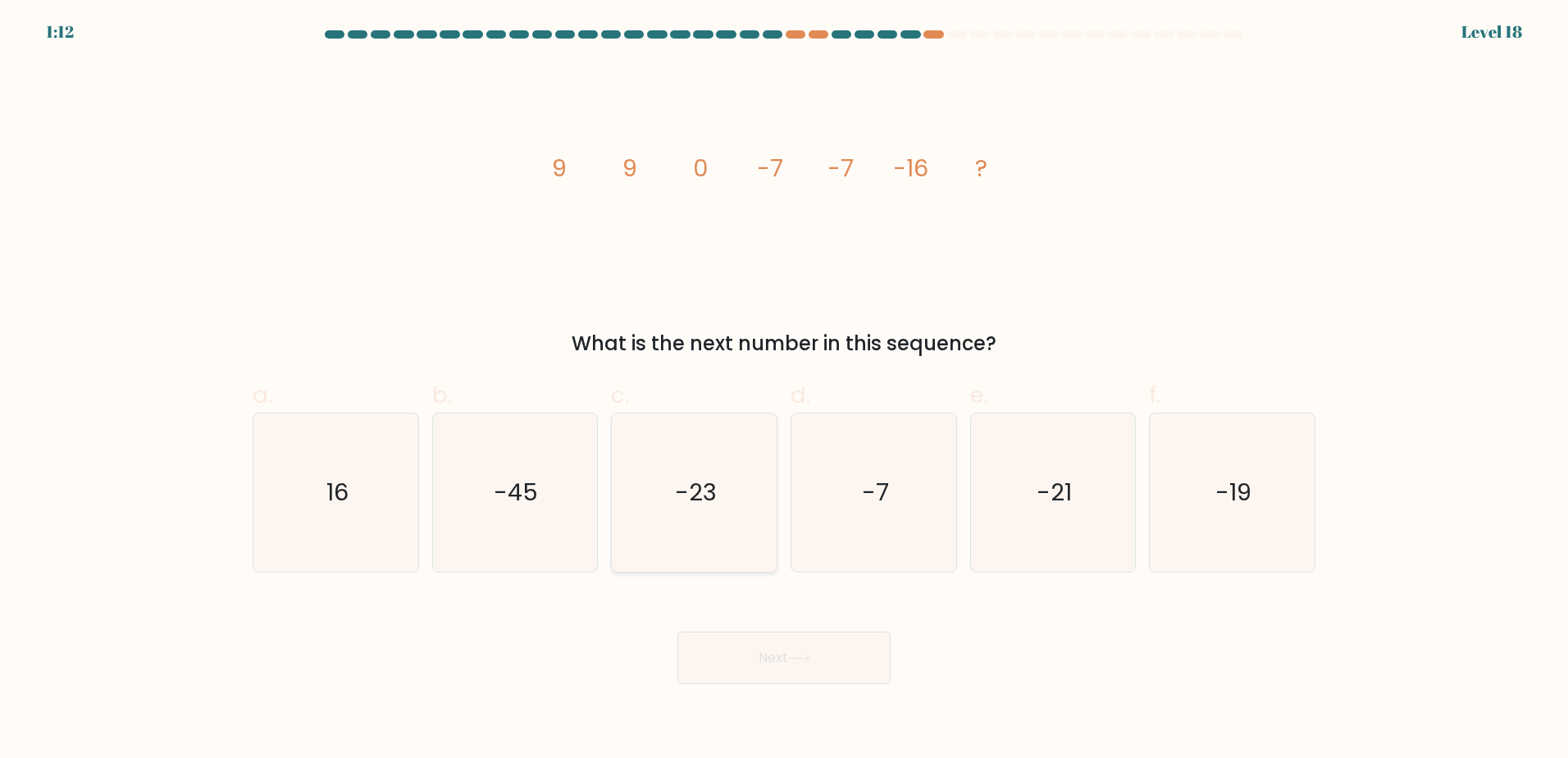
click at [663, 489] on icon "-23" at bounding box center [694, 492] width 158 height 158
click at [784, 390] on input "c. -23" at bounding box center [784, 385] width 1 height 11
radio input "true"
click at [764, 662] on button "Next" at bounding box center [784, 658] width 213 height 52
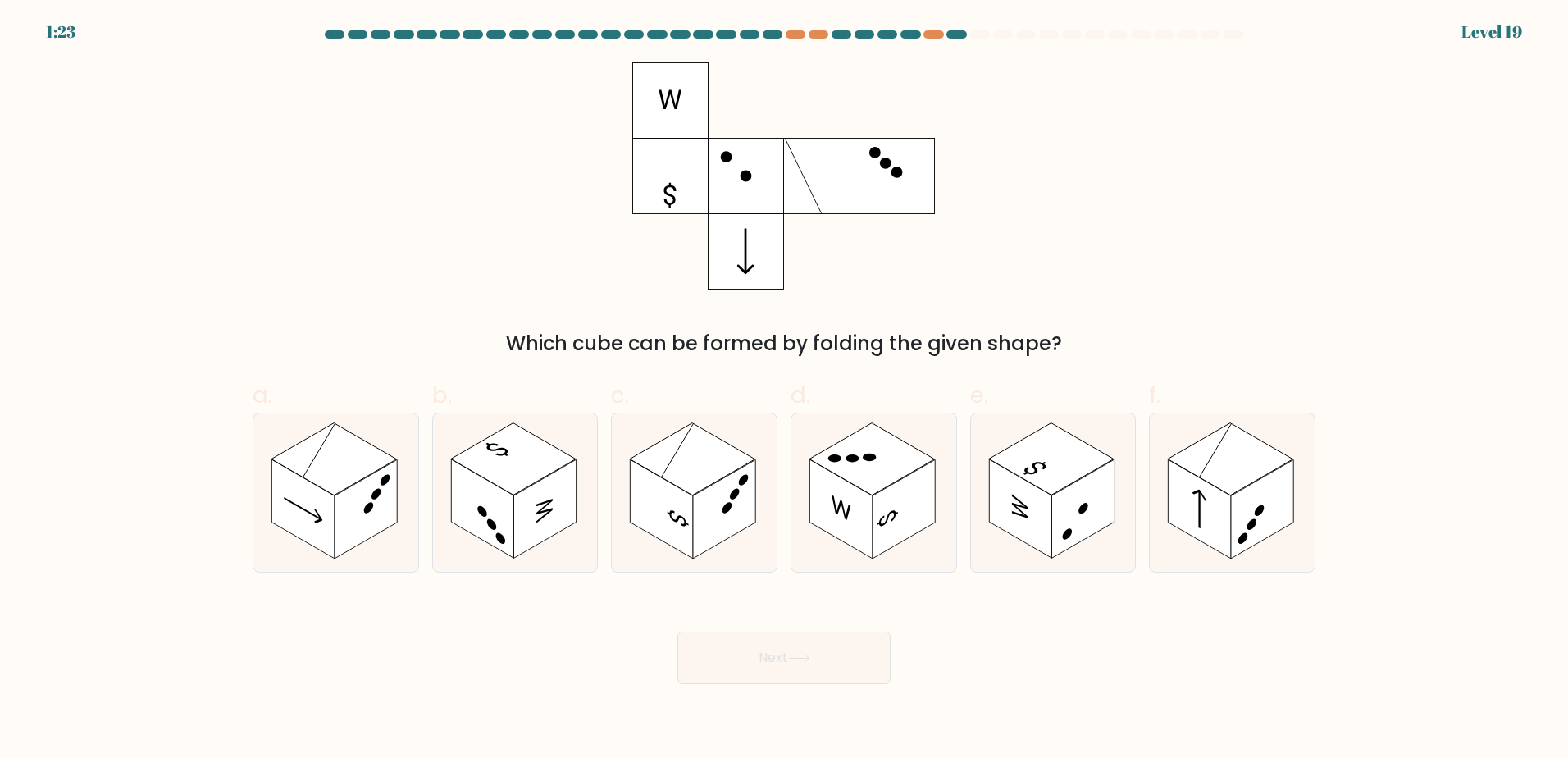
drag, startPoint x: 354, startPoint y: 202, endPoint x: 164, endPoint y: 158, distance: 195.0
click at [164, 157] on form at bounding box center [784, 357] width 1568 height 654
click at [288, 451] on rect at bounding box center [334, 458] width 126 height 73
click at [784, 390] on input "a." at bounding box center [784, 385] width 1 height 11
radio input "true"
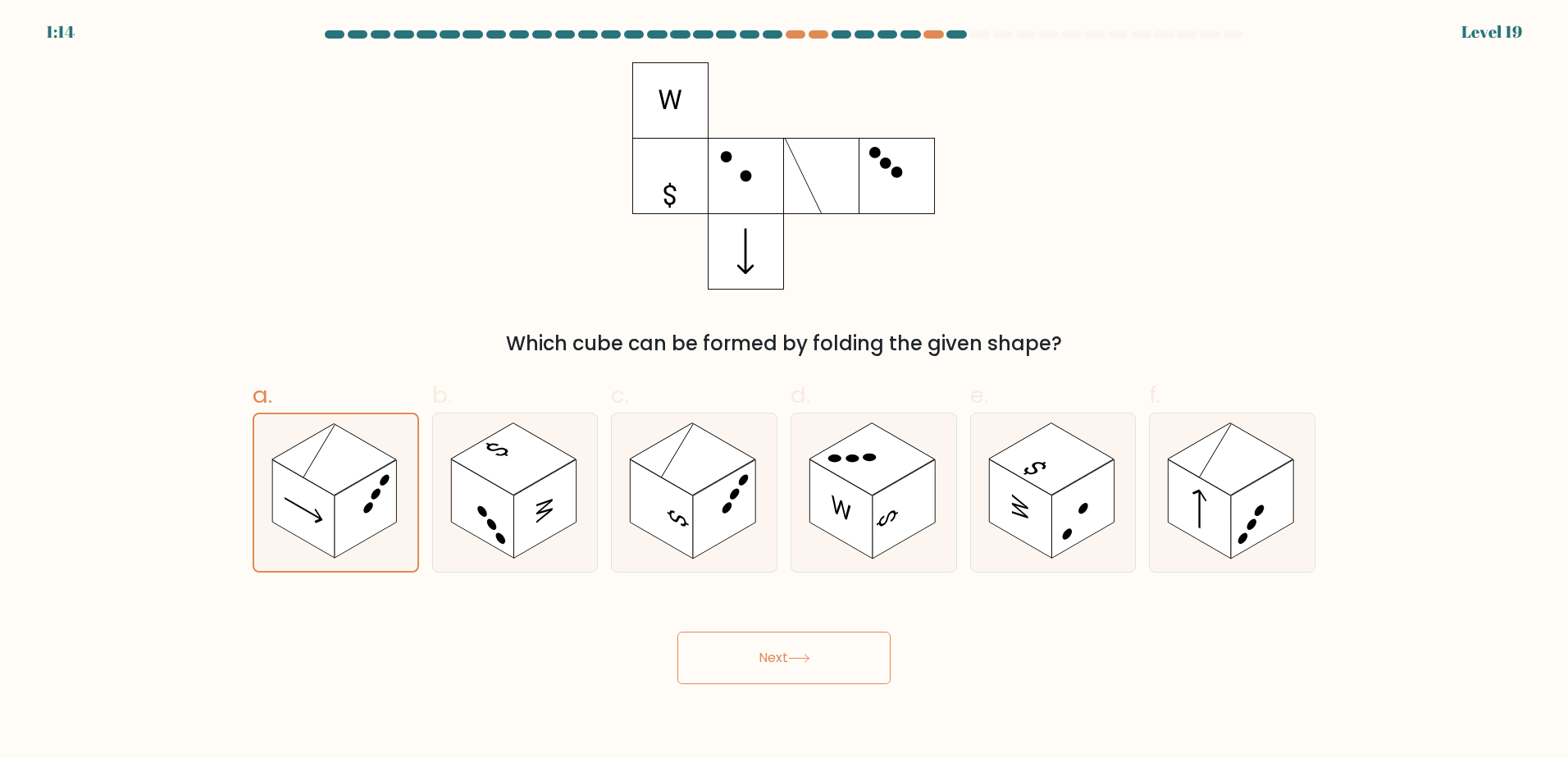
drag, startPoint x: 742, startPoint y: 663, endPoint x: 729, endPoint y: 634, distance: 31.8
click at [743, 663] on button "Next" at bounding box center [784, 658] width 213 height 52
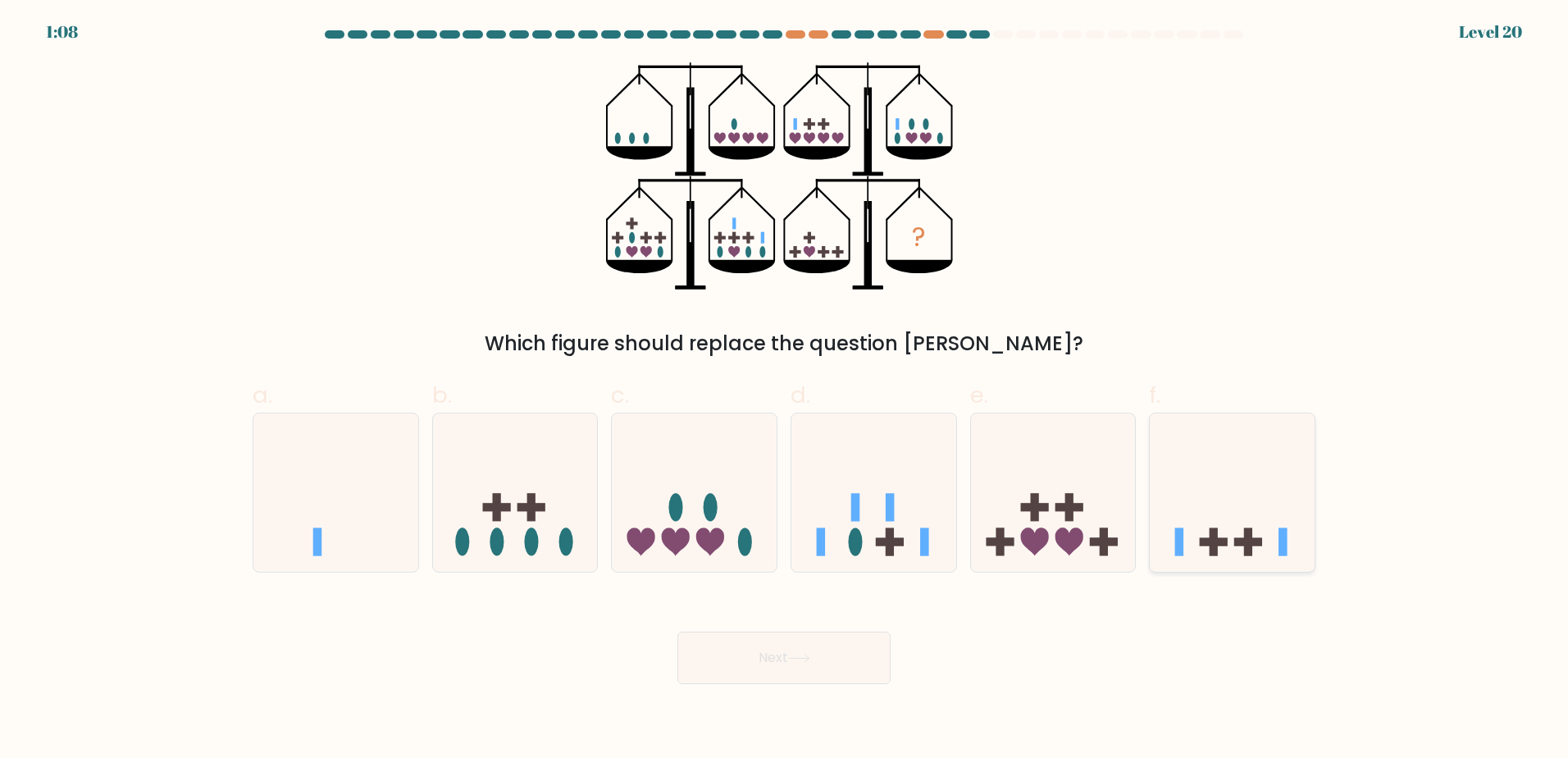
click at [1175, 522] on icon at bounding box center [1233, 492] width 165 height 136
click at [785, 390] on input "f." at bounding box center [784, 385] width 1 height 11
radio input "true"
click at [810, 654] on icon at bounding box center [799, 659] width 22 height 9
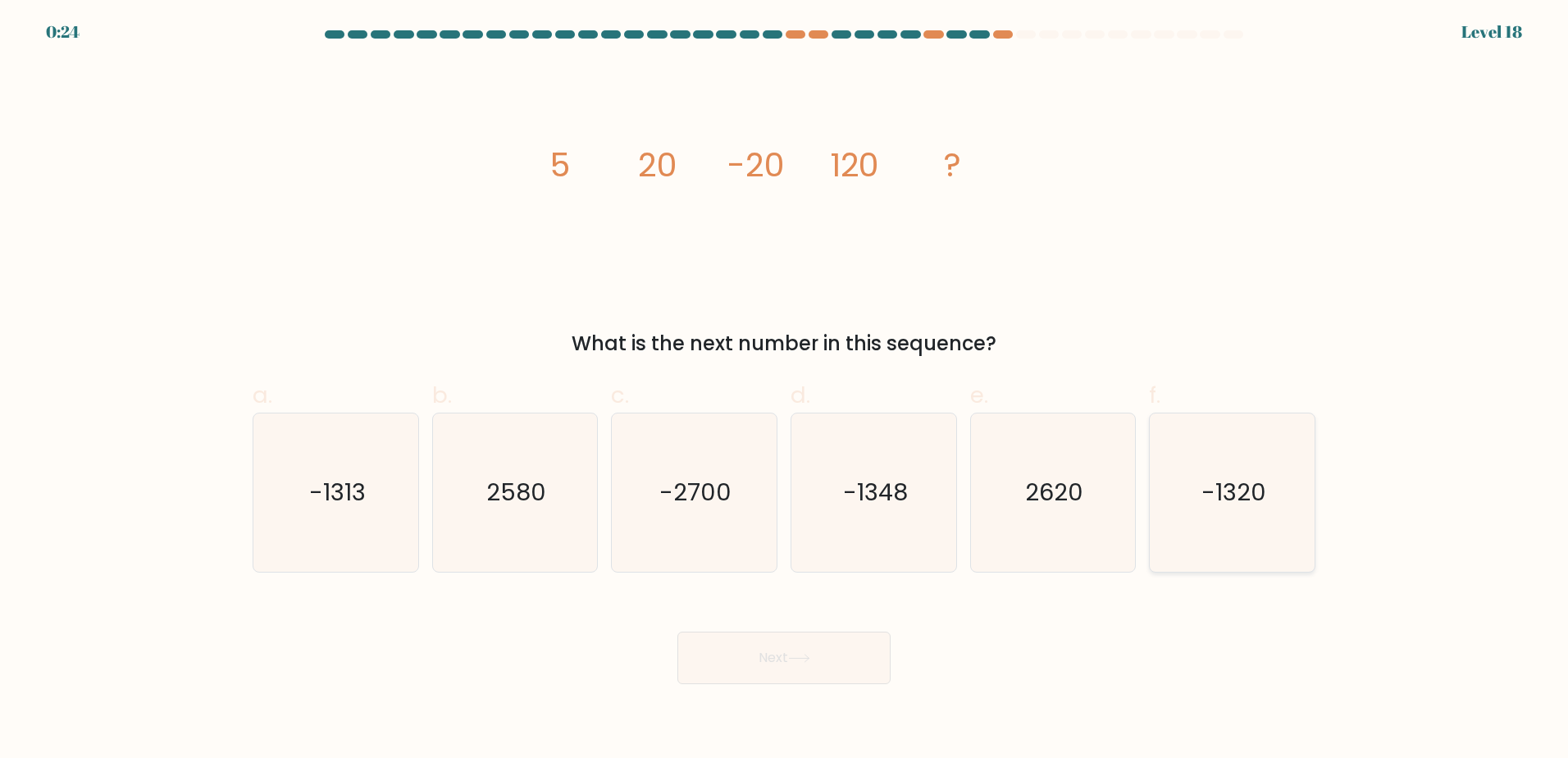
click at [1222, 495] on text "-1320" at bounding box center [1234, 492] width 65 height 33
click at [785, 390] on input "f. -1320" at bounding box center [784, 385] width 1 height 11
radio input "true"
click at [773, 638] on button "Next" at bounding box center [784, 658] width 213 height 52
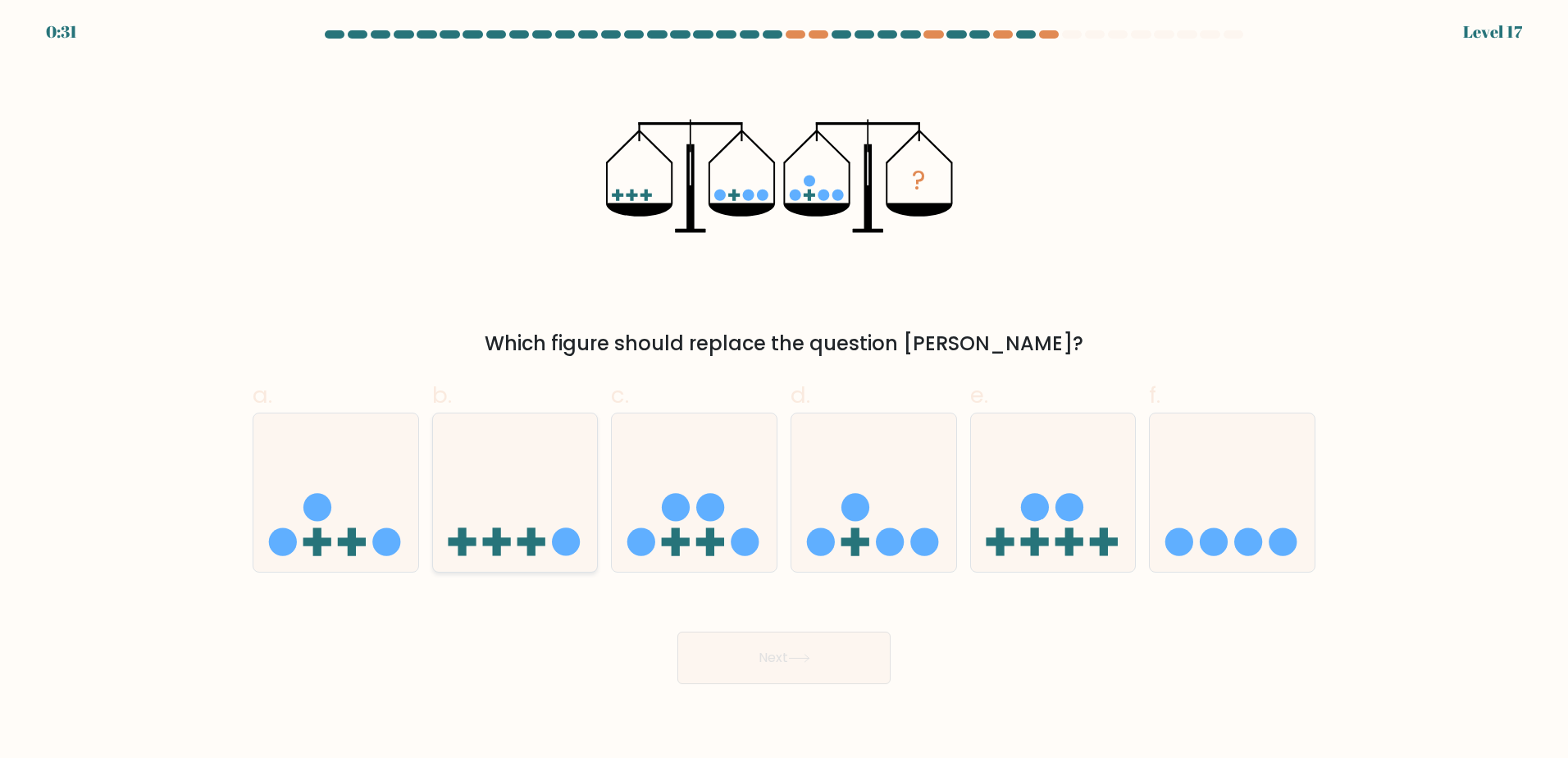
click at [552, 554] on icon at bounding box center [516, 492] width 165 height 136
click at [784, 390] on input "b." at bounding box center [784, 385] width 1 height 11
radio input "true"
click at [829, 649] on button "Next" at bounding box center [784, 658] width 213 height 52
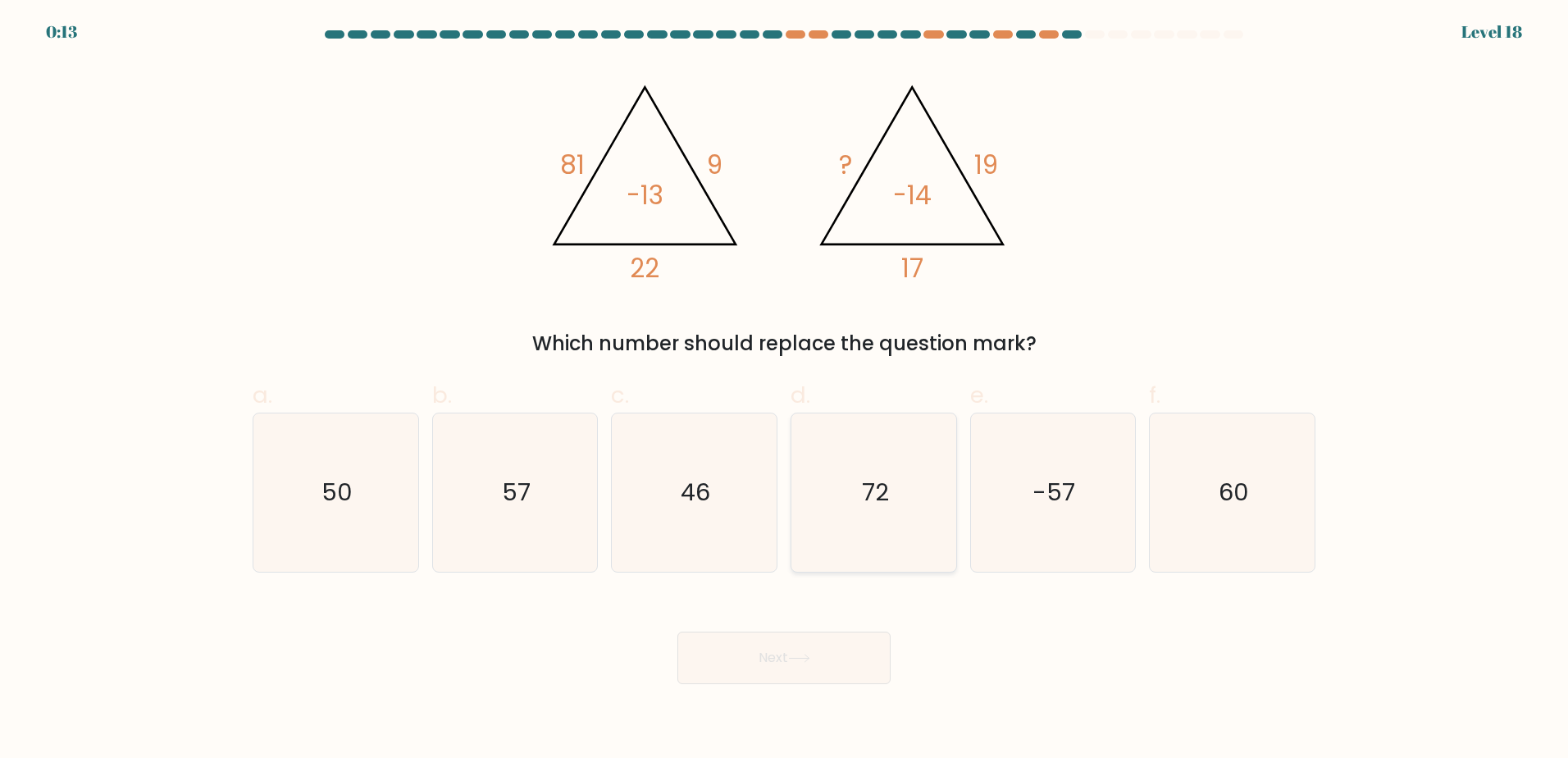
click at [846, 479] on icon "72" at bounding box center [874, 492] width 158 height 158
click at [785, 390] on input "d. 72" at bounding box center [784, 385] width 1 height 11
radio input "true"
click at [778, 649] on button "Next" at bounding box center [784, 658] width 213 height 52
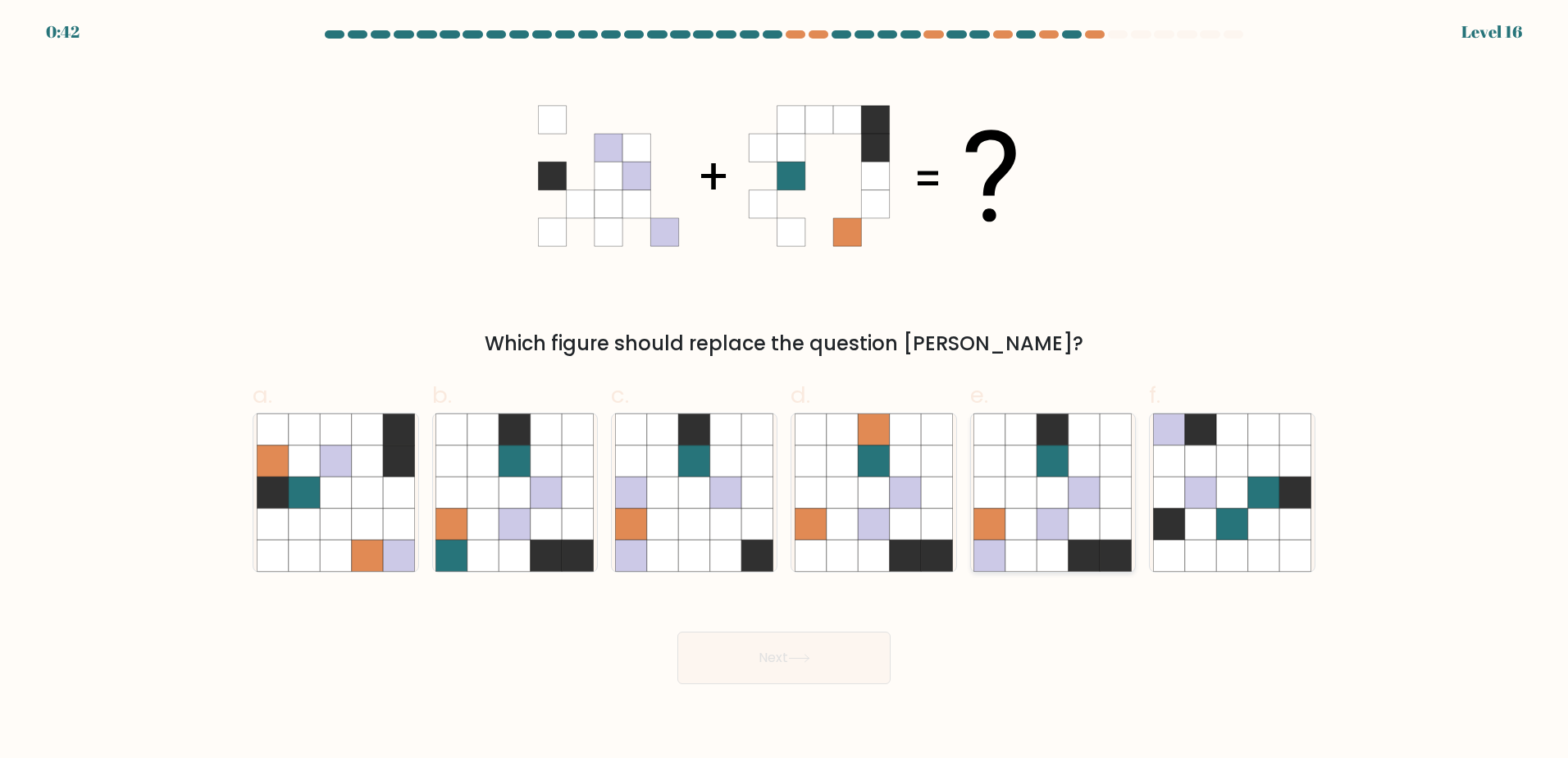
click at [1061, 495] on icon at bounding box center [1054, 492] width 31 height 31
click at [785, 390] on input "e." at bounding box center [784, 385] width 1 height 11
radio input "true"
click at [780, 652] on button "Next" at bounding box center [784, 658] width 213 height 52
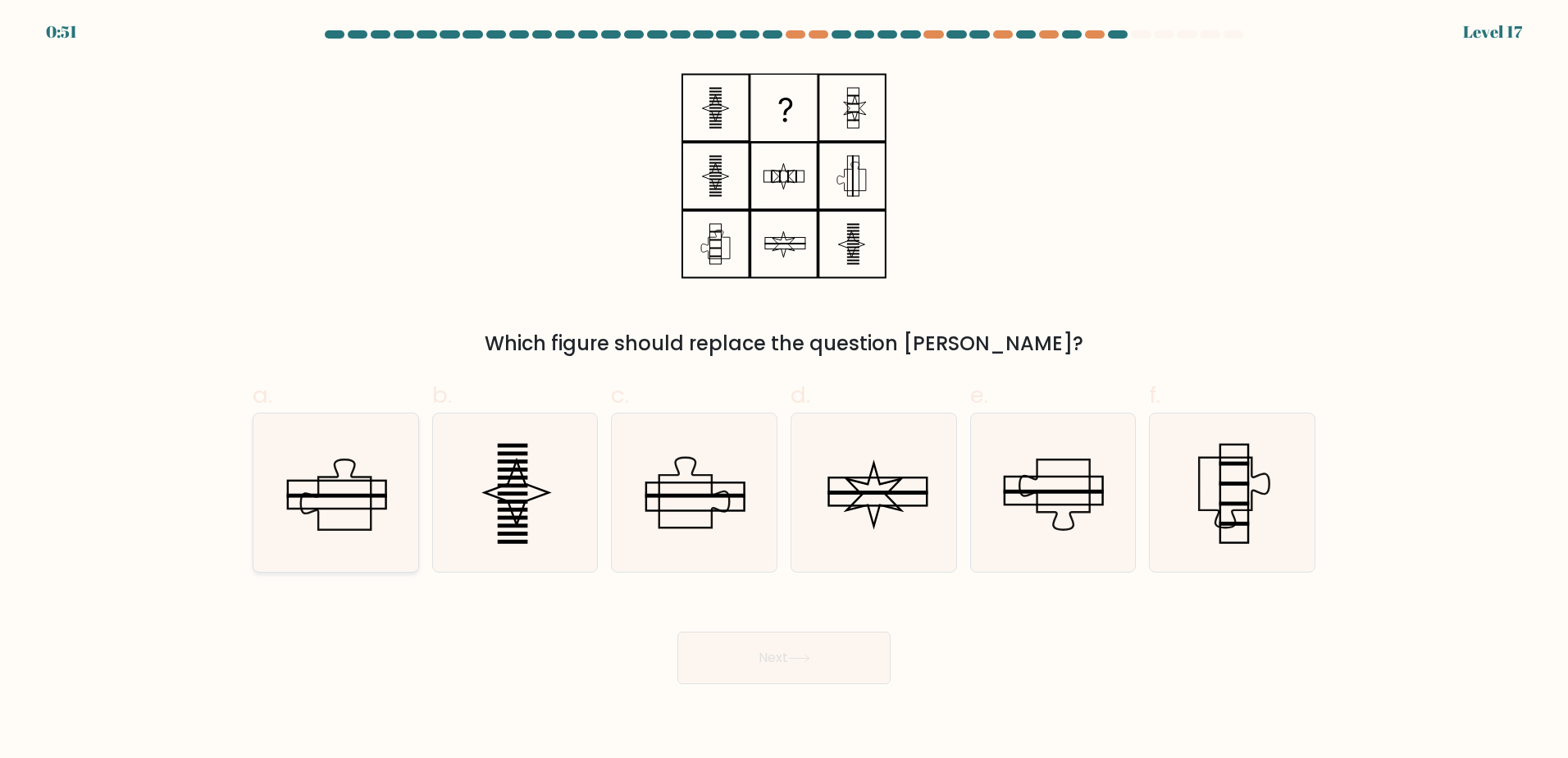
click at [346, 491] on icon at bounding box center [336, 492] width 158 height 158
click at [784, 390] on input "a." at bounding box center [784, 385] width 1 height 11
radio input "true"
click at [774, 661] on button "Next" at bounding box center [784, 658] width 213 height 52
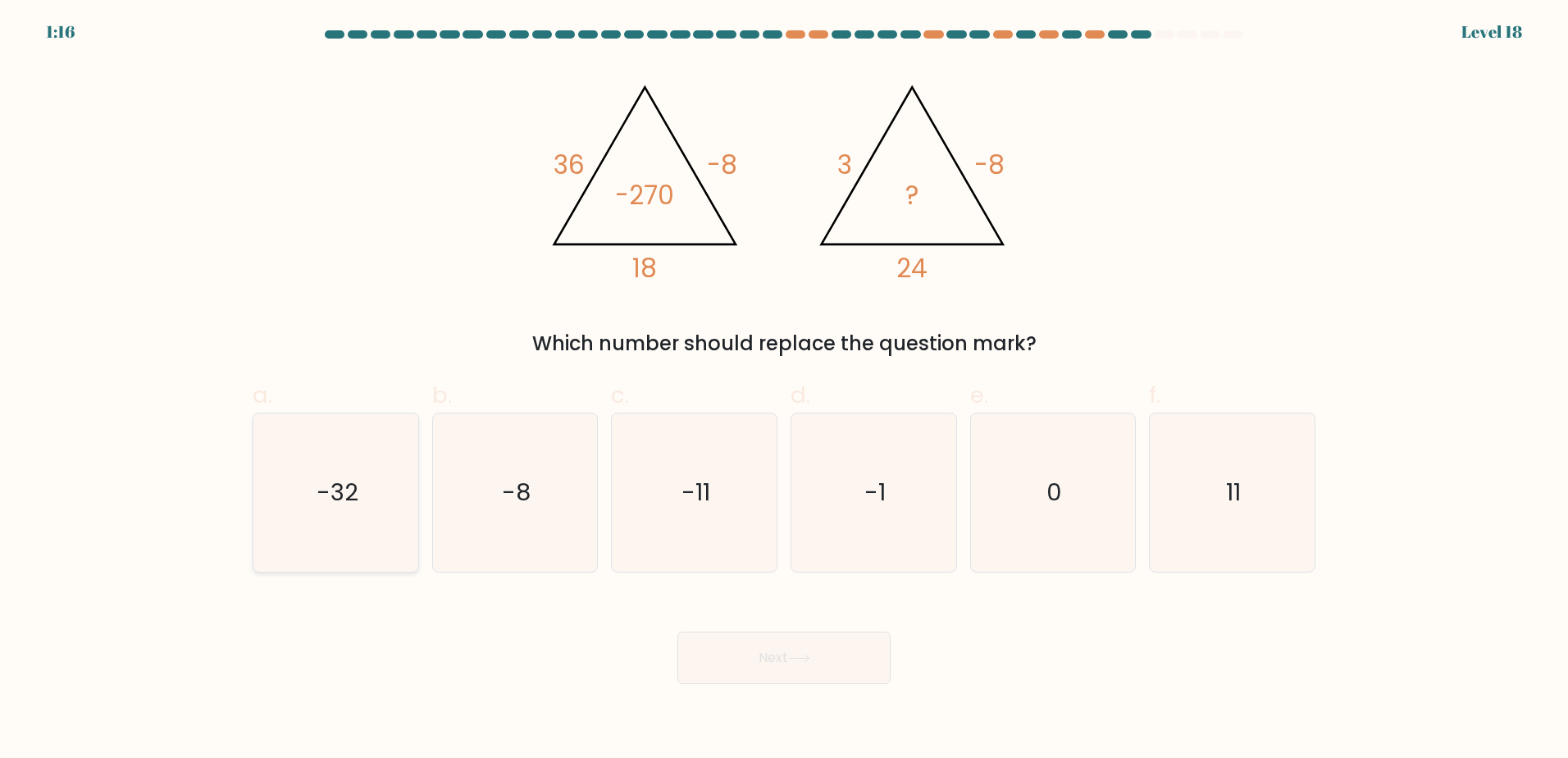
click at [354, 485] on text "-32" at bounding box center [338, 492] width 42 height 33
click at [784, 390] on input "a. -32" at bounding box center [784, 385] width 1 height 11
radio input "true"
click at [767, 664] on button "Next" at bounding box center [784, 658] width 213 height 52
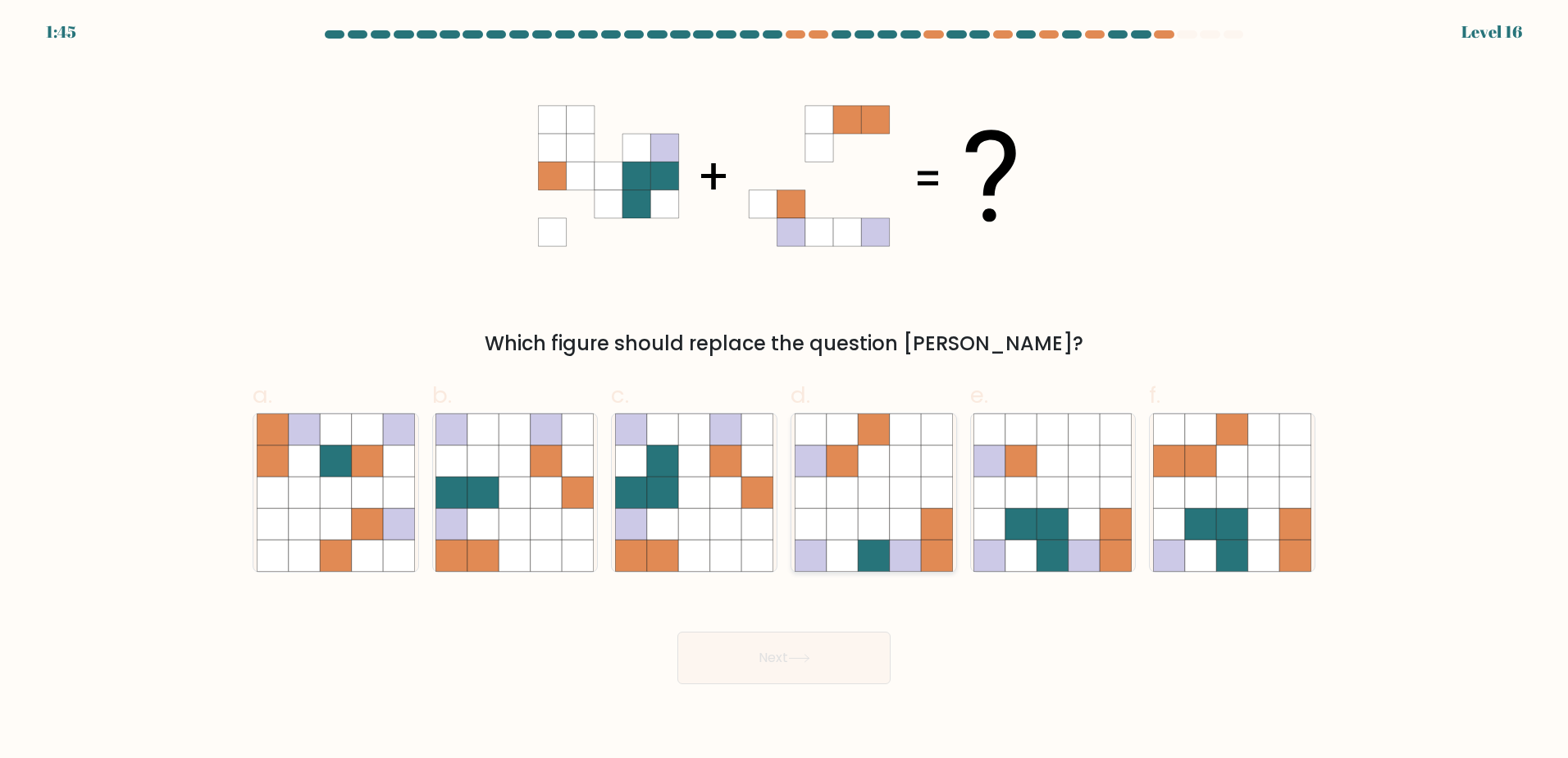
click at [871, 482] on icon at bounding box center [874, 492] width 31 height 31
click at [785, 390] on input "d." at bounding box center [784, 385] width 1 height 11
radio input "true"
click at [771, 655] on button "Next" at bounding box center [784, 658] width 213 height 52
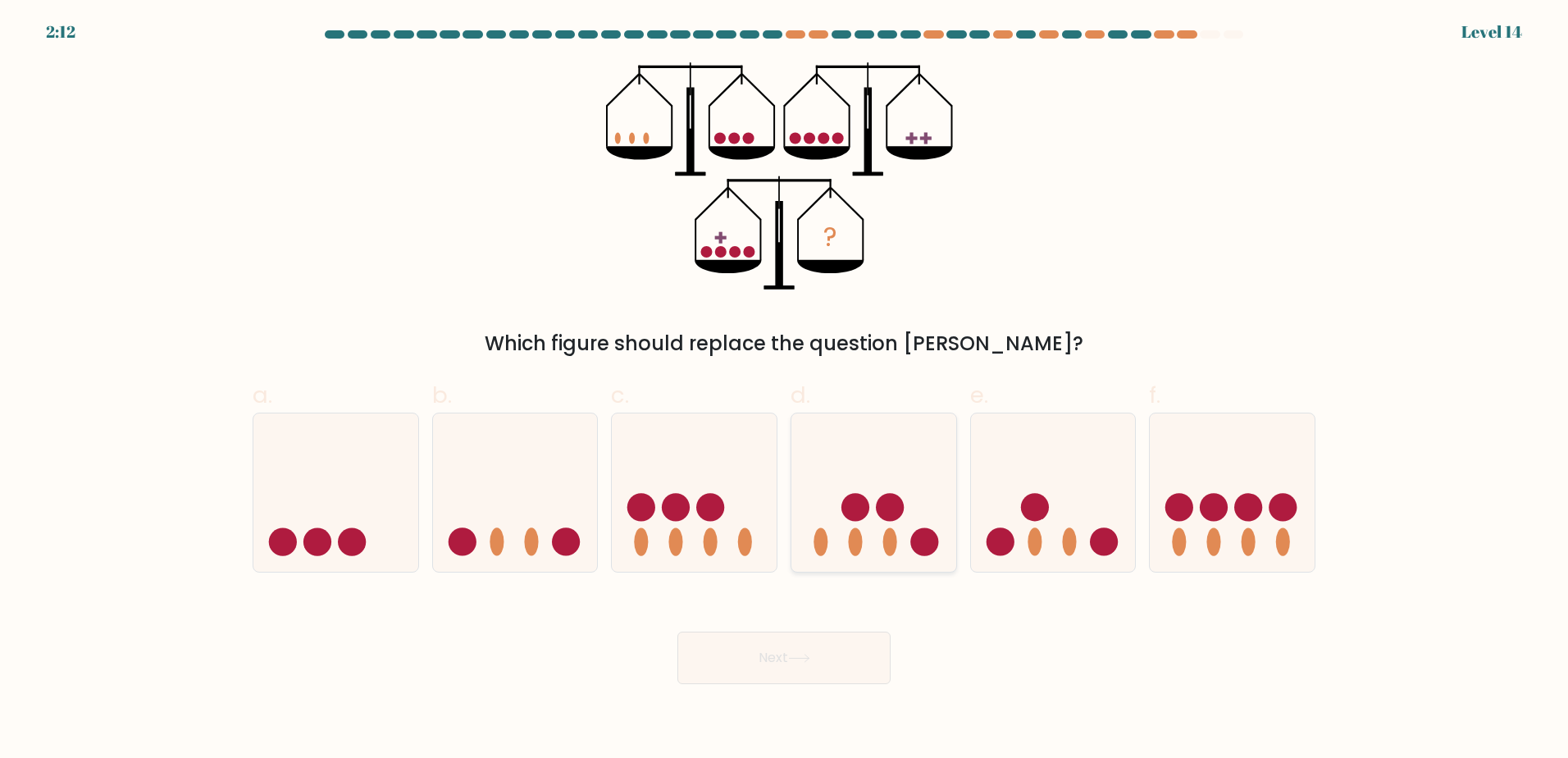
click at [871, 482] on icon at bounding box center [874, 492] width 165 height 136
click at [785, 390] on input "d." at bounding box center [784, 385] width 1 height 11
radio input "true"
click at [809, 658] on icon at bounding box center [798, 659] width 19 height 7
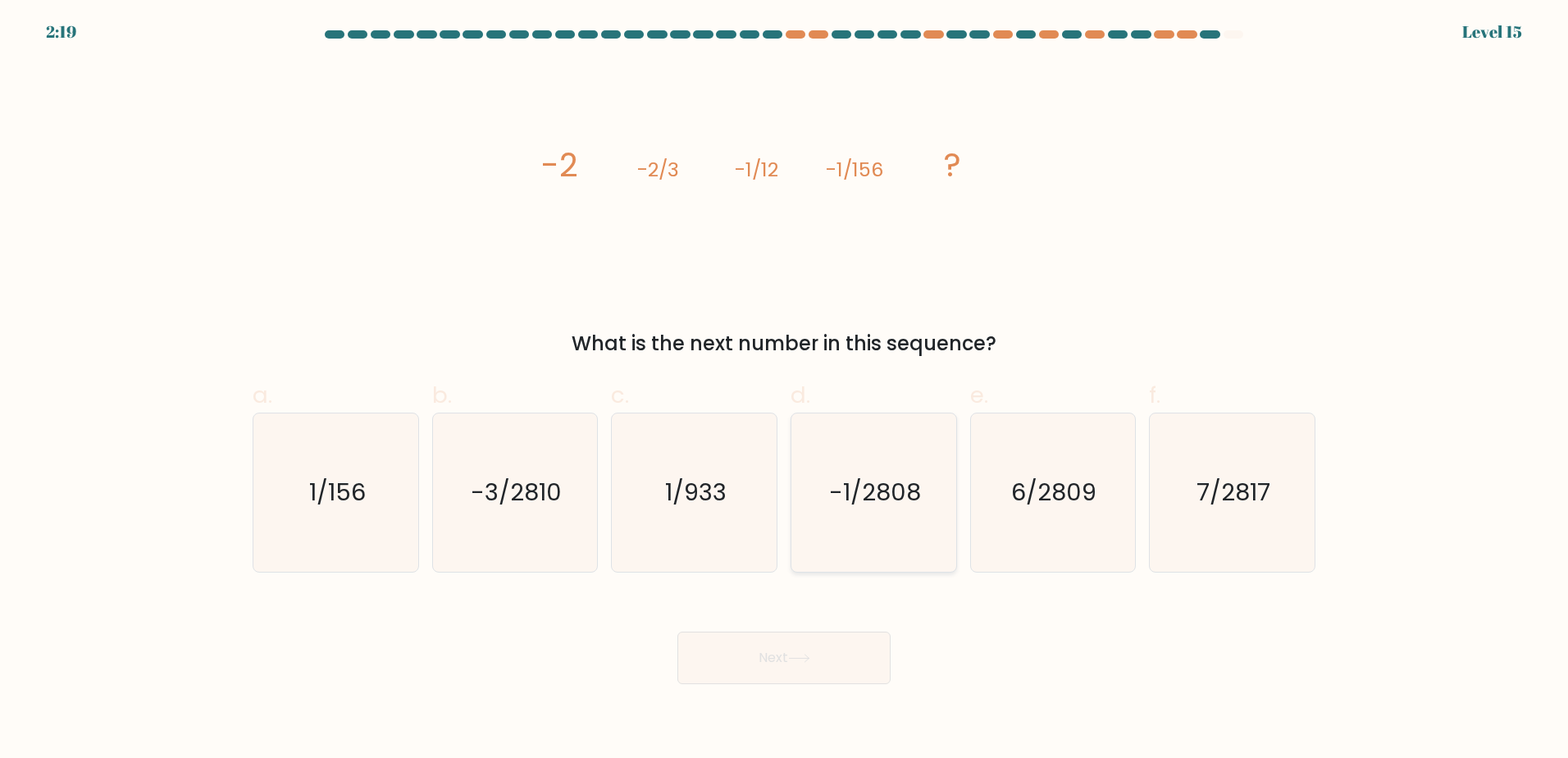
click at [841, 500] on text "-1/2808" at bounding box center [875, 492] width 92 height 33
click at [785, 390] on input "d. -1/2808" at bounding box center [784, 385] width 1 height 11
radio input "true"
click at [797, 655] on icon at bounding box center [799, 659] width 22 height 9
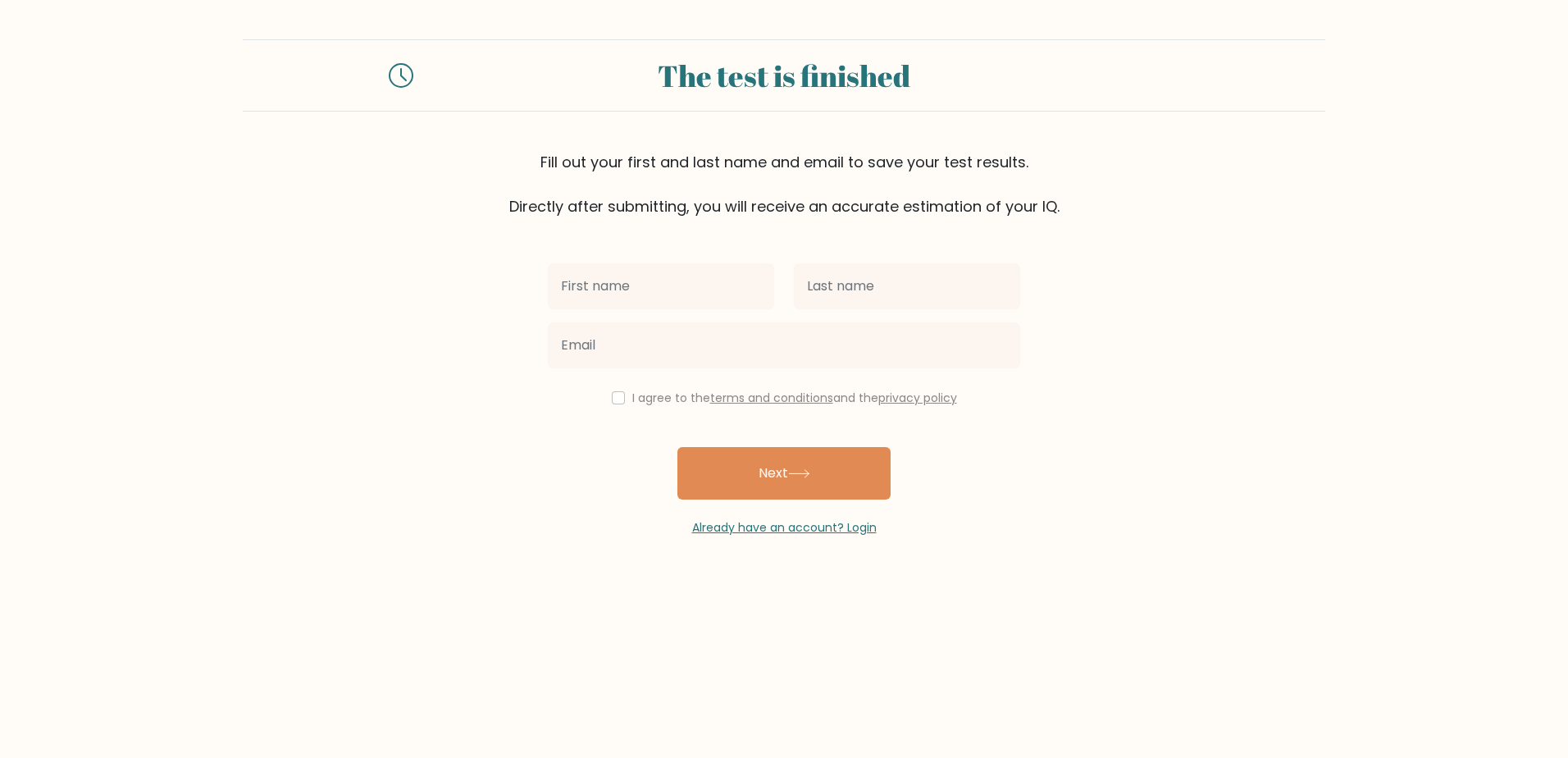
click at [617, 286] on input "text" at bounding box center [661, 287] width 226 height 46
type input "Shane"
type input "Morgans"
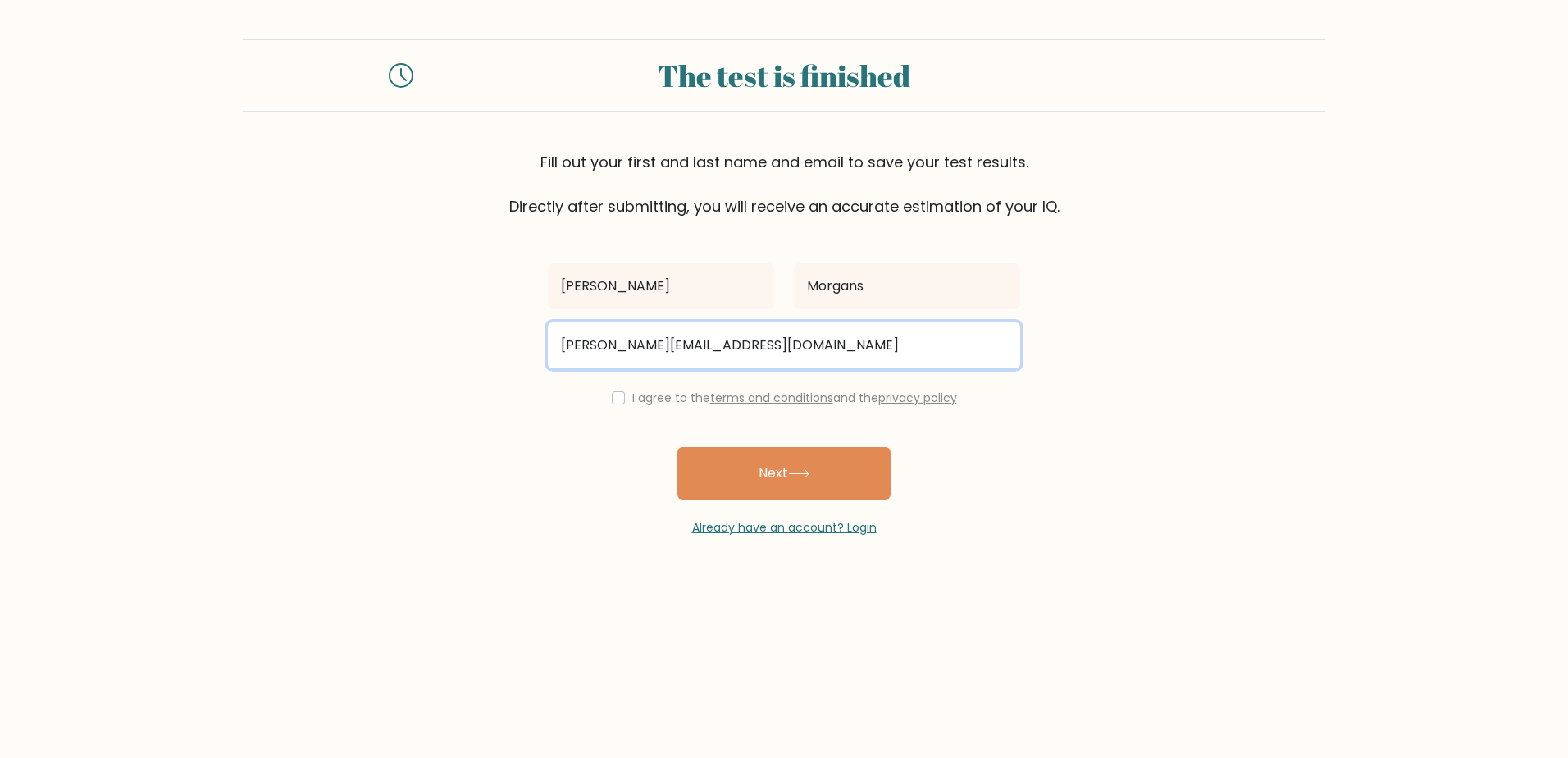
click at [659, 339] on input "shane.morgand@gmail.com" at bounding box center [784, 345] width 472 height 46
type input "shane.morgans@gmail.com"
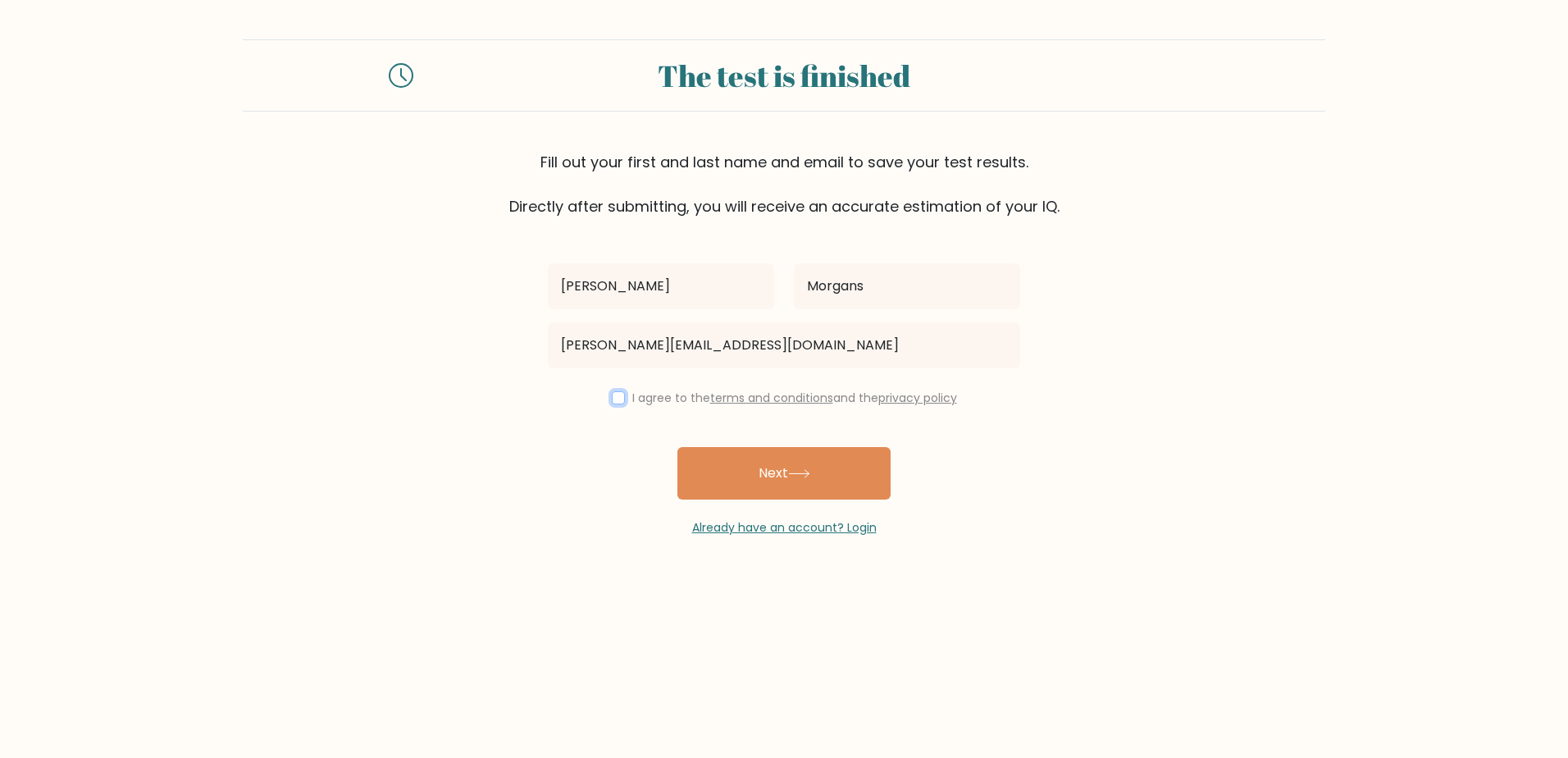
click at [612, 396] on input "checkbox" at bounding box center [618, 398] width 13 height 13
checkbox input "true"
click at [759, 470] on button "Next" at bounding box center [784, 473] width 213 height 52
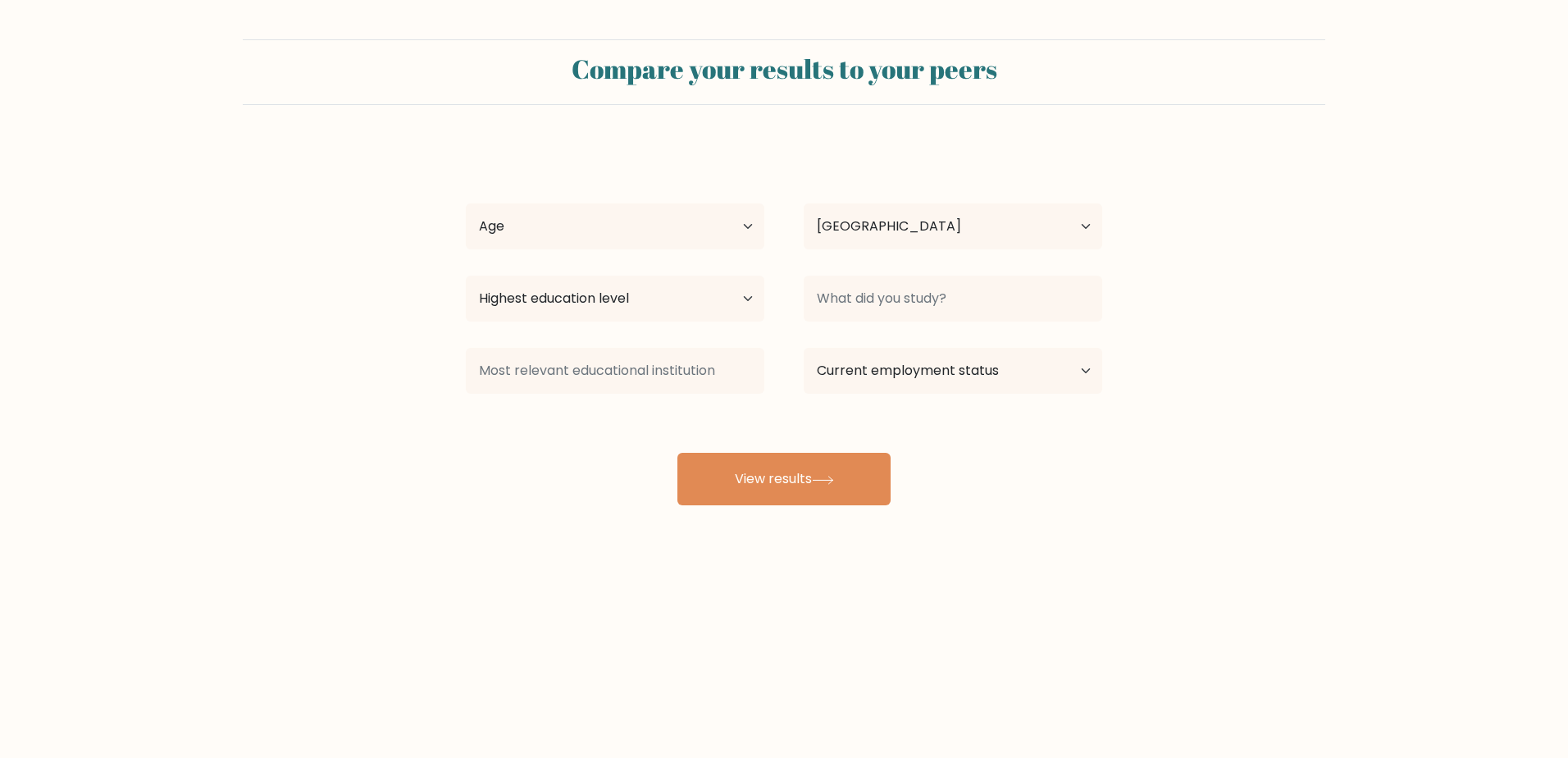
select select "GB"
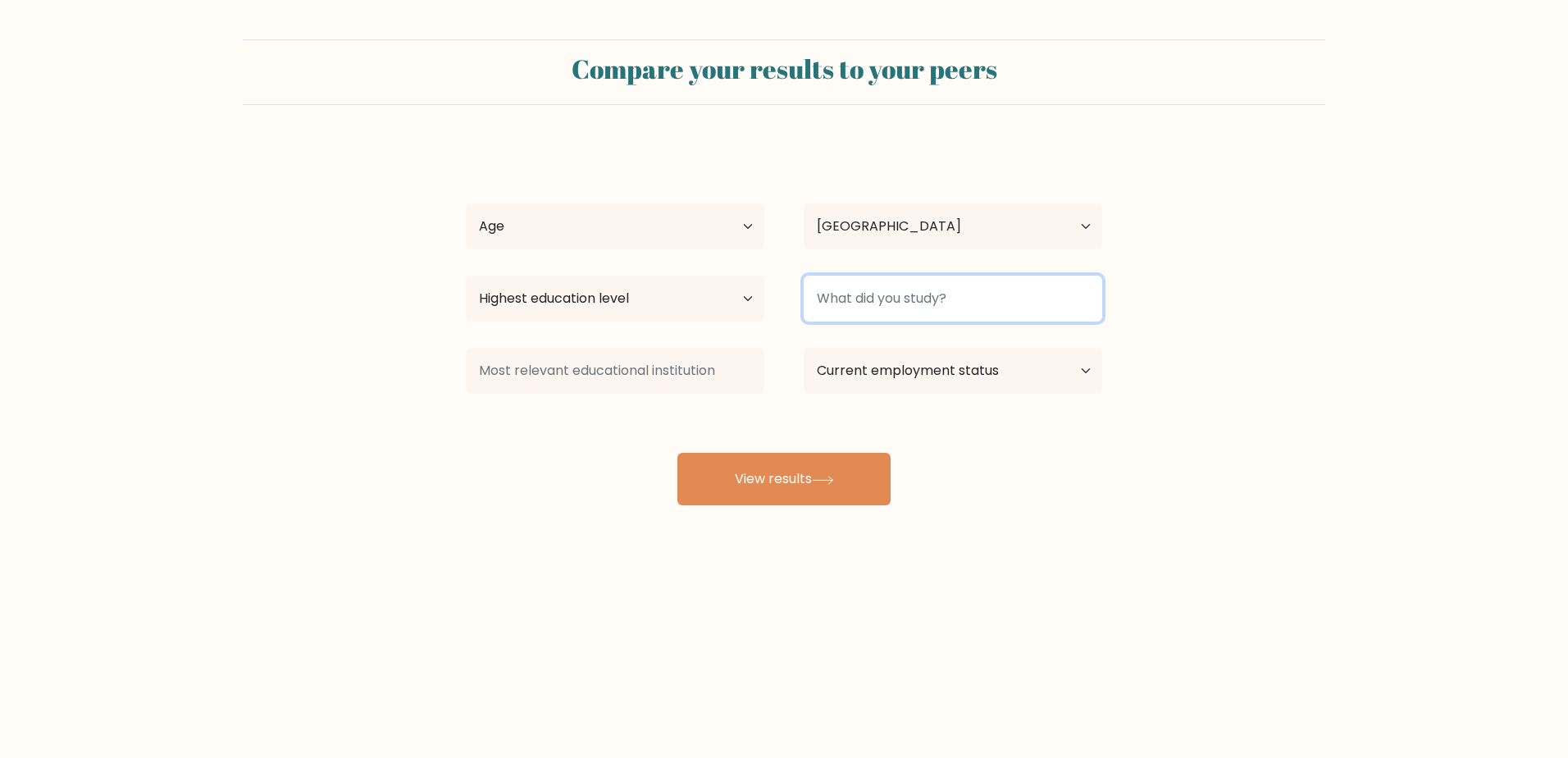
click at [901, 300] on input at bounding box center [953, 299] width 299 height 46
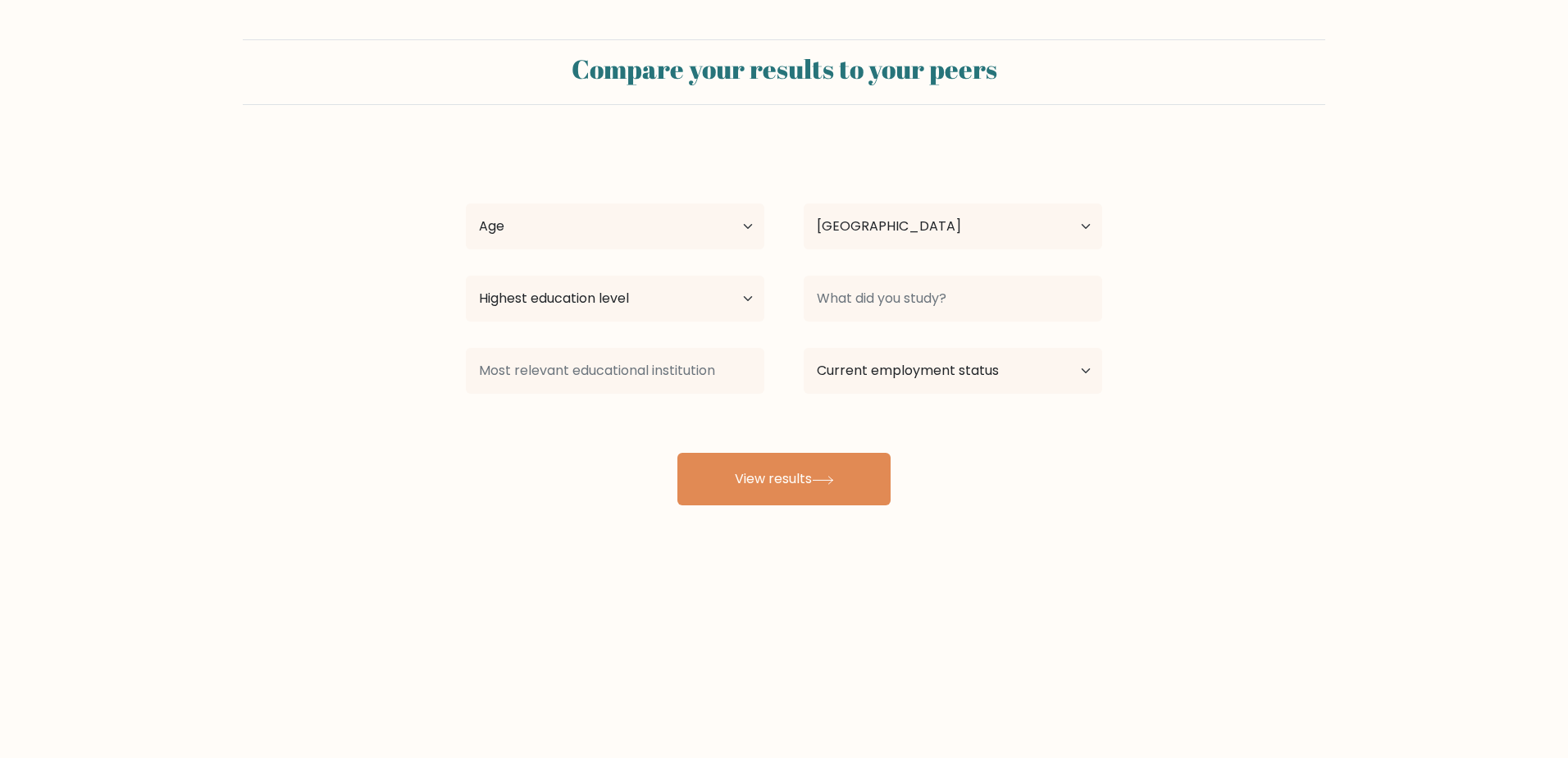
click at [1314, 388] on form "Compare your results to your peers Shane Morgans Age Under 18 years old 18-24 y…" at bounding box center [784, 272] width 1568 height 466
click at [910, 365] on select "Current employment status Employed Student Retired Other / prefer not to answer" at bounding box center [953, 371] width 299 height 46
select select "employed"
click at [804, 348] on select "Current employment status Employed Student Retired Other / prefer not to answer" at bounding box center [953, 371] width 299 height 46
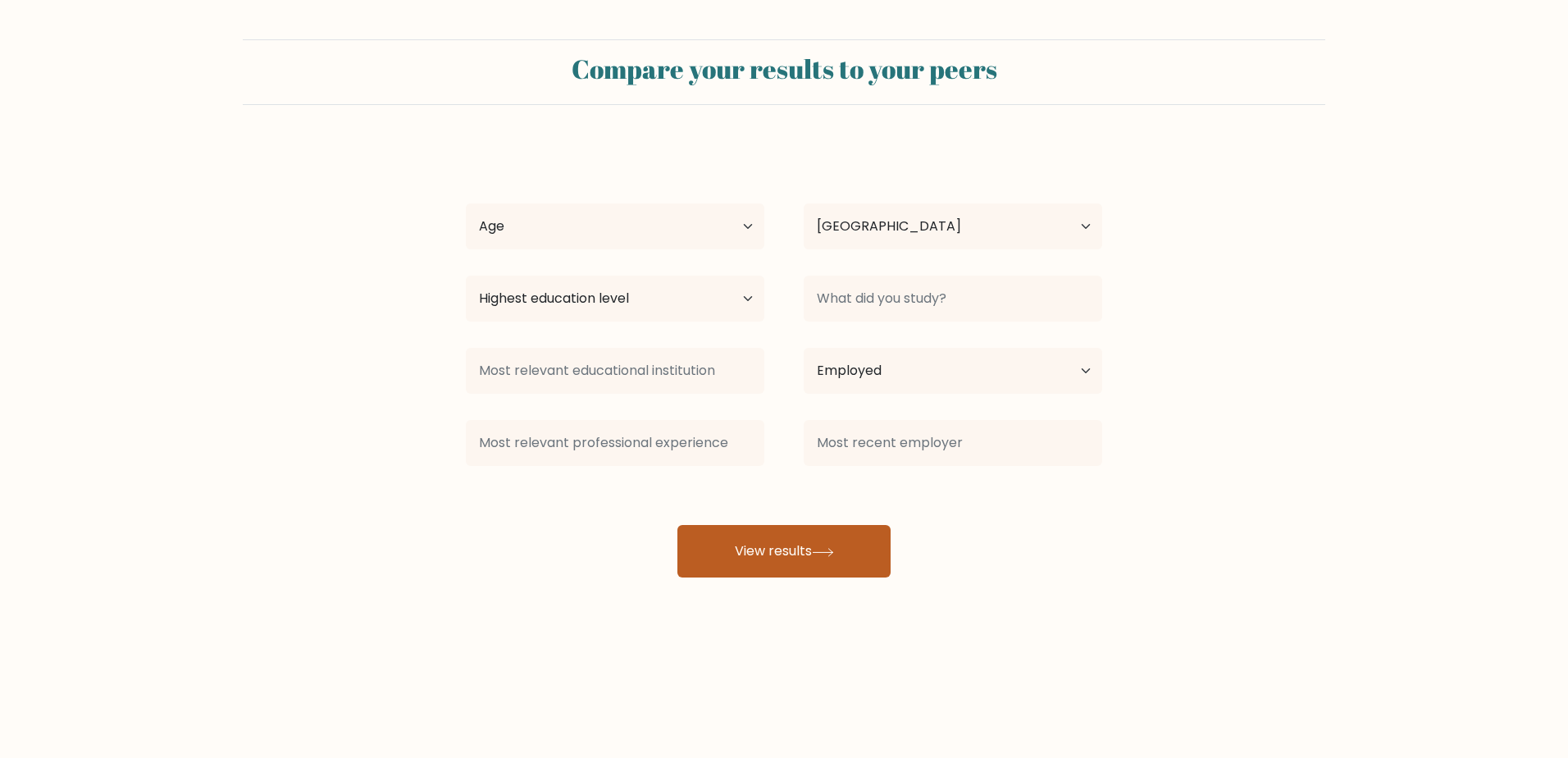
click at [785, 543] on button "View results" at bounding box center [784, 551] width 213 height 52
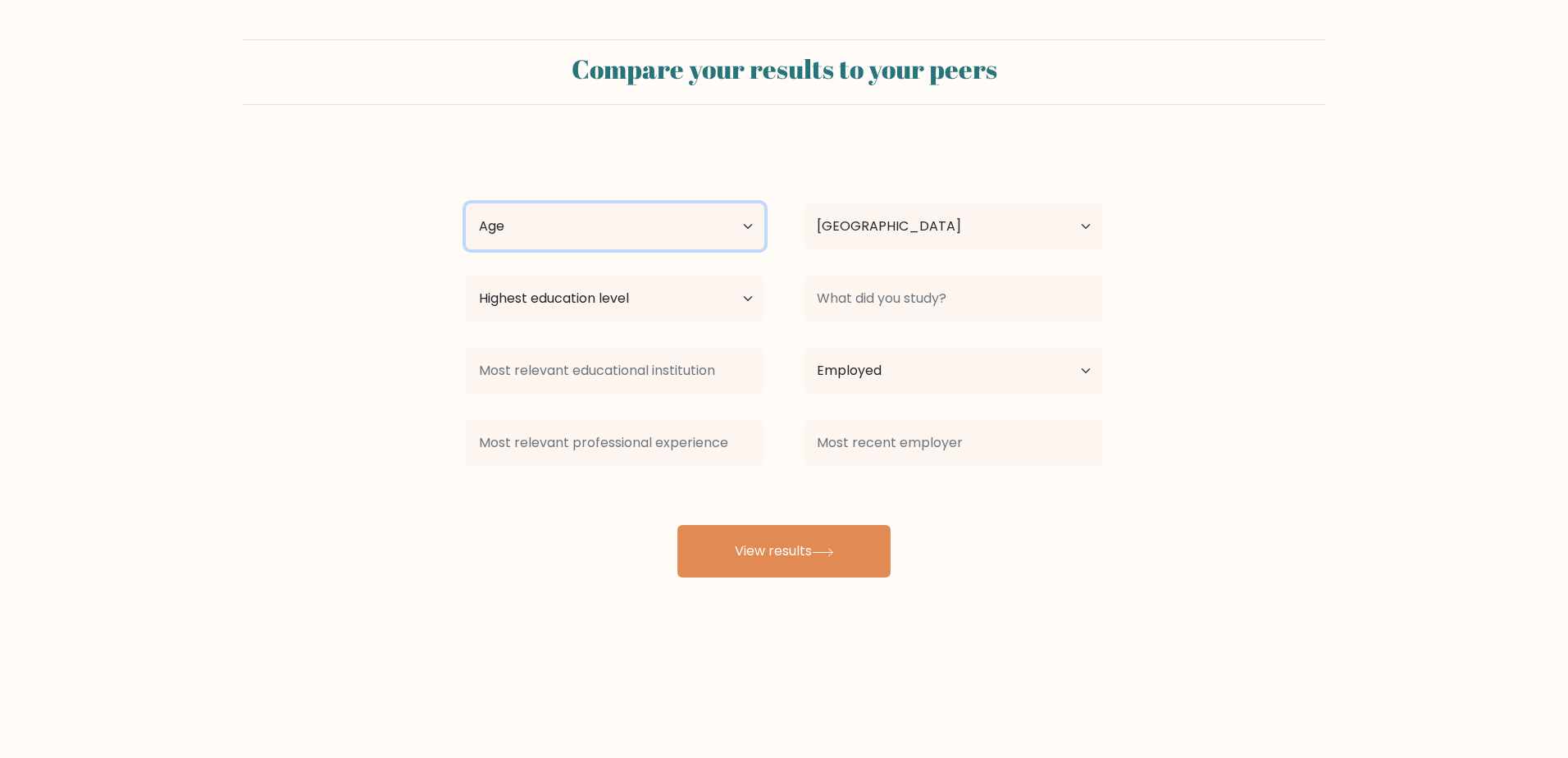
click at [595, 221] on select "Age Under 18 years old 18-24 years old 25-34 years old 35-44 years old 45-54 ye…" at bounding box center [615, 226] width 299 height 46
select select "25_34"
click at [466, 203] on select "Age Under 18 years old 18-24 years old 25-34 years old 35-44 years old 45-54 ye…" at bounding box center [615, 226] width 299 height 46
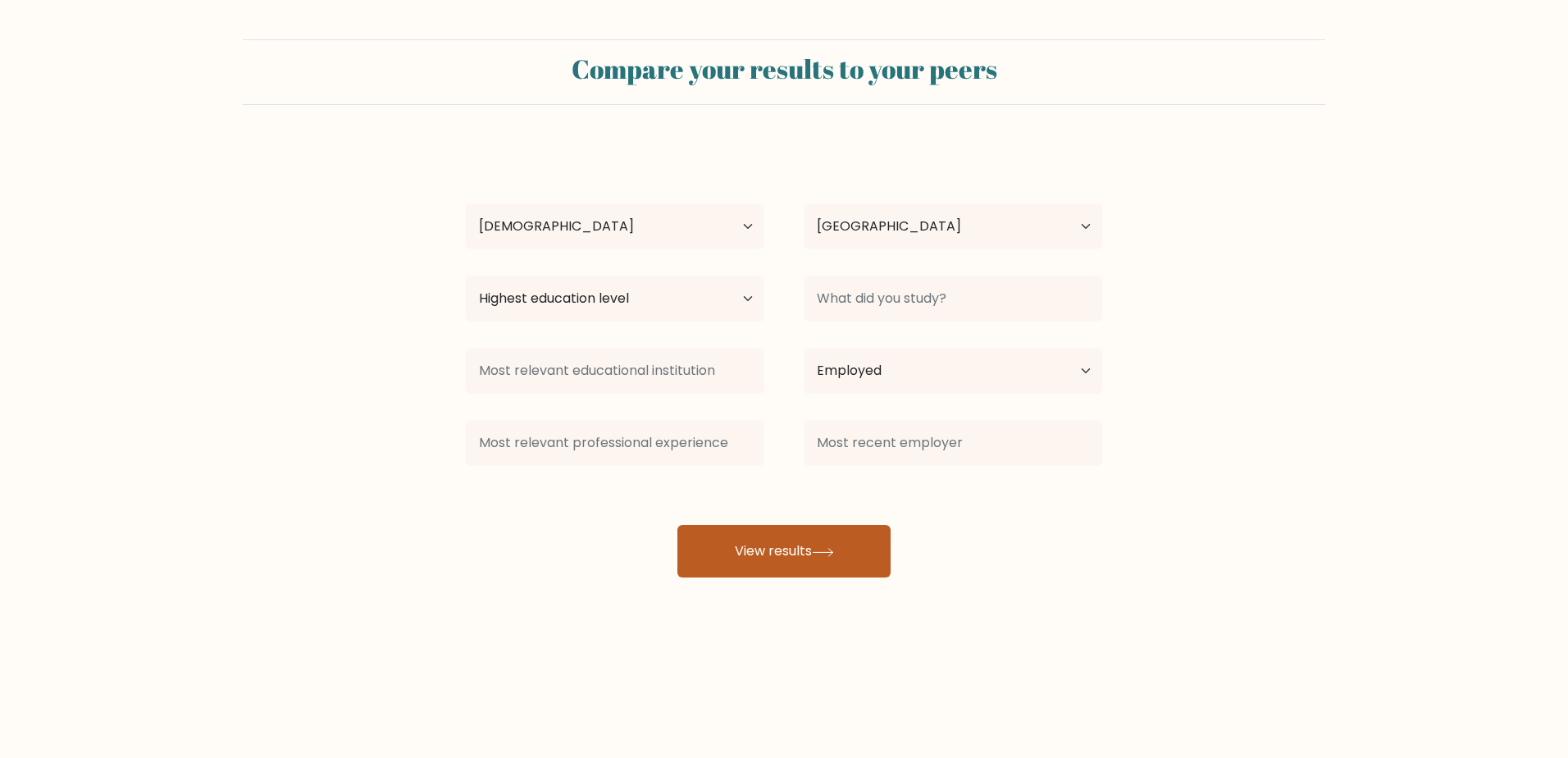
click at [784, 559] on button "View results" at bounding box center [784, 551] width 213 height 52
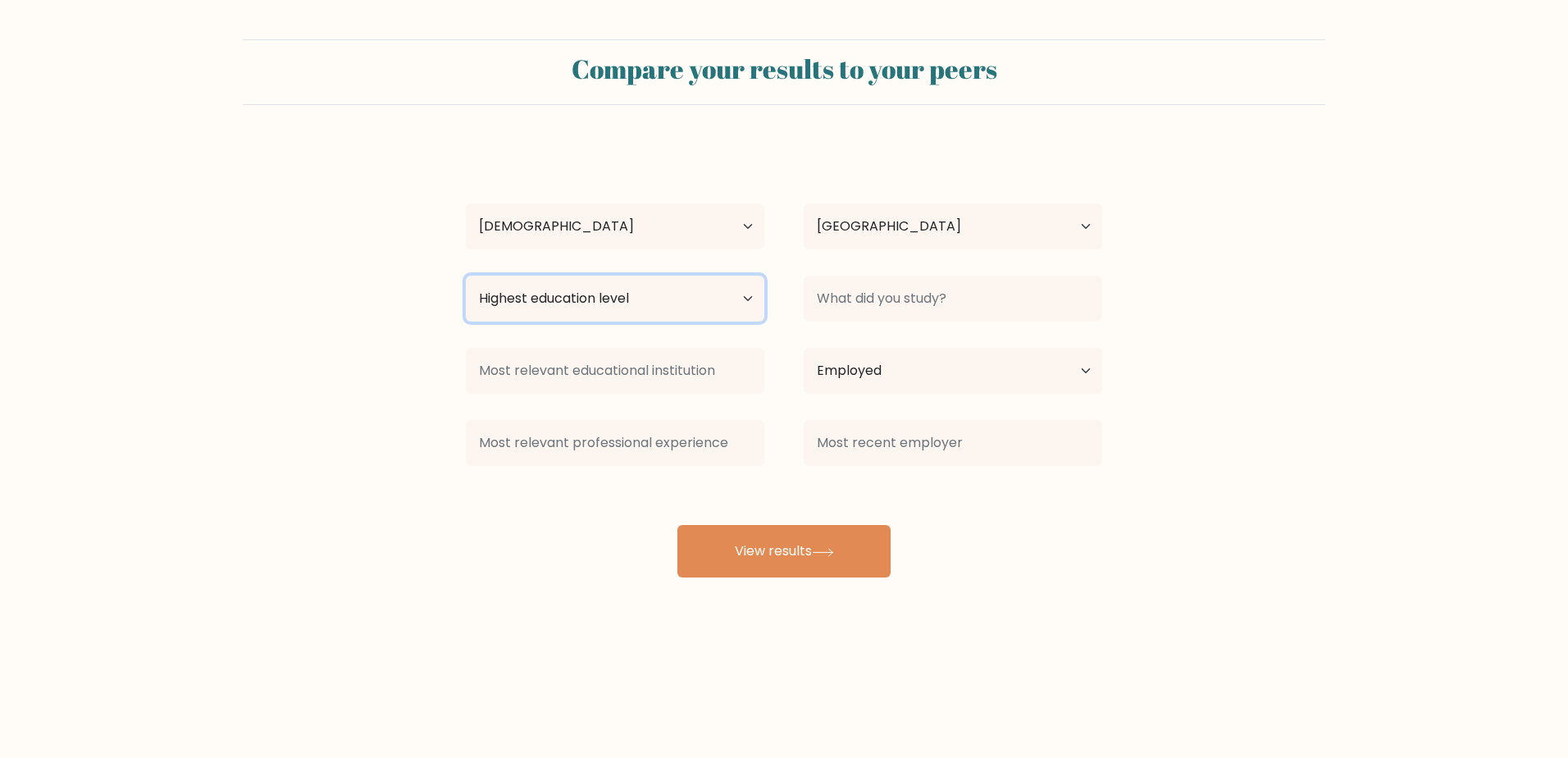
click at [561, 288] on select "Highest education level No schooling Primary Lower Secondary Upper Secondary Oc…" at bounding box center [615, 299] width 299 height 46
select select "upper_secondary"
click at [466, 276] on select "Highest education level No schooling Primary Lower Secondary Upper Secondary Oc…" at bounding box center [615, 299] width 299 height 46
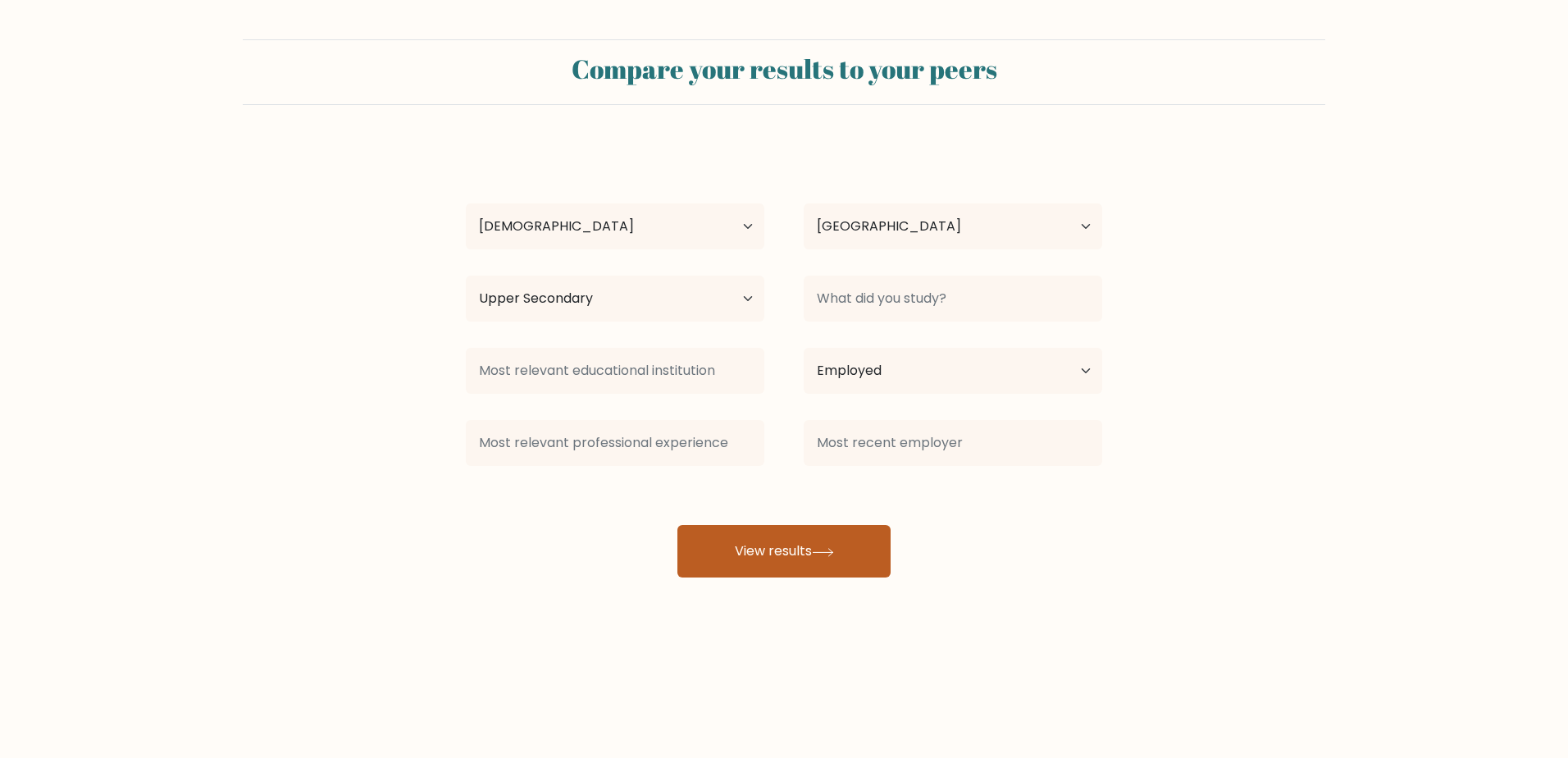
click at [770, 547] on button "View results" at bounding box center [784, 551] width 213 height 52
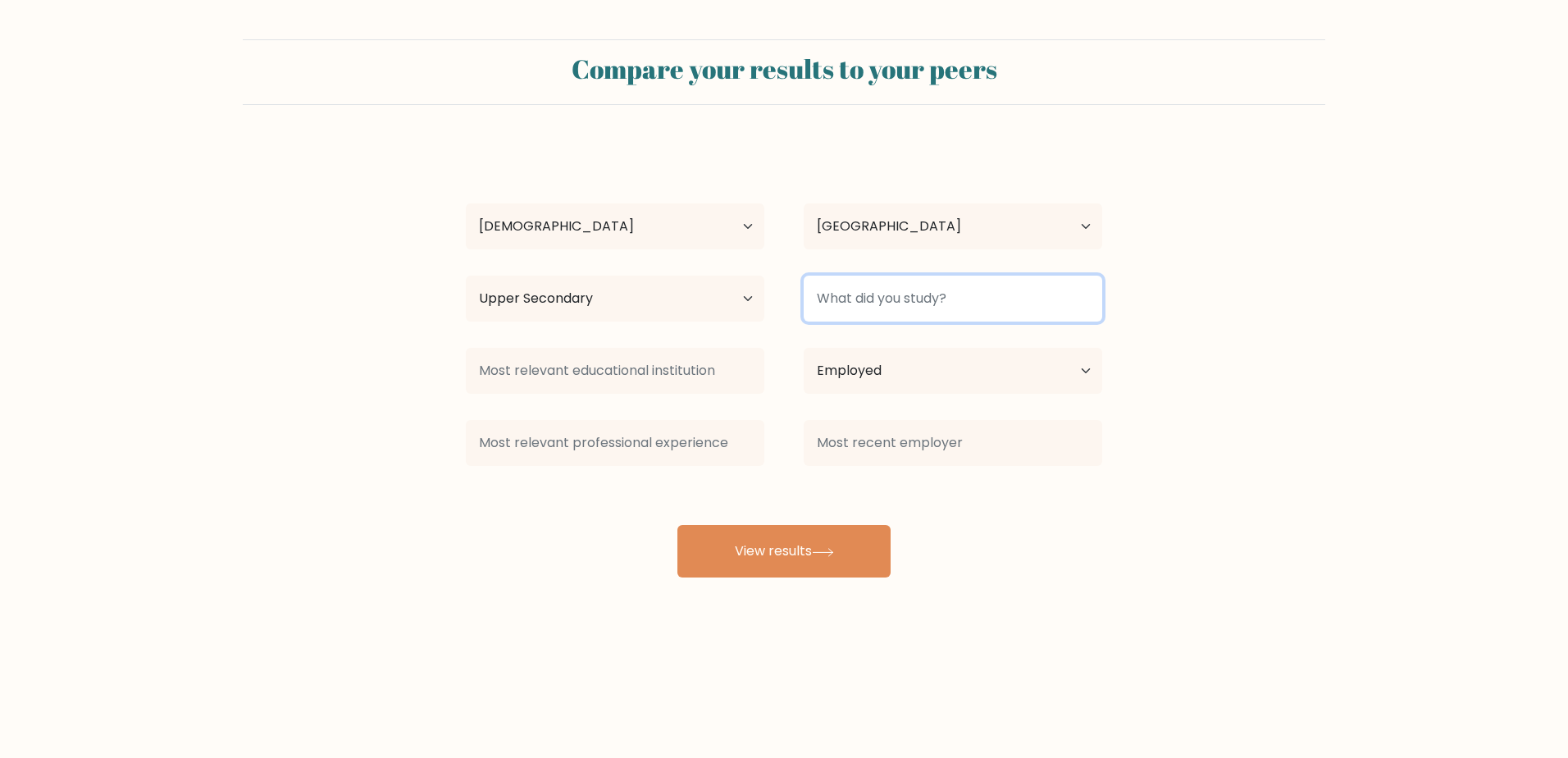
click at [889, 297] on input at bounding box center [953, 299] width 299 height 46
type input "."
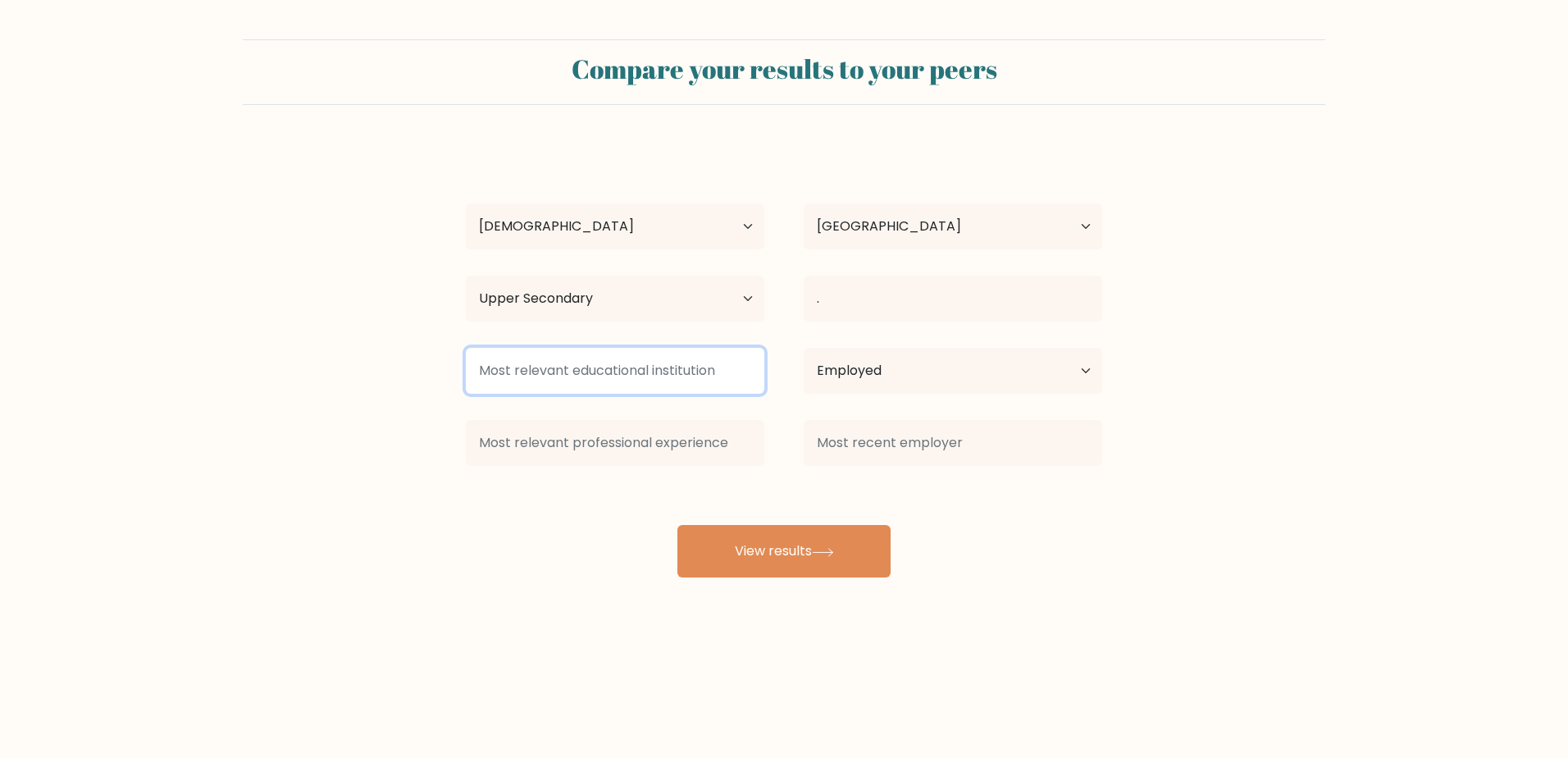
click at [651, 368] on input at bounding box center [615, 371] width 299 height 46
type input "."
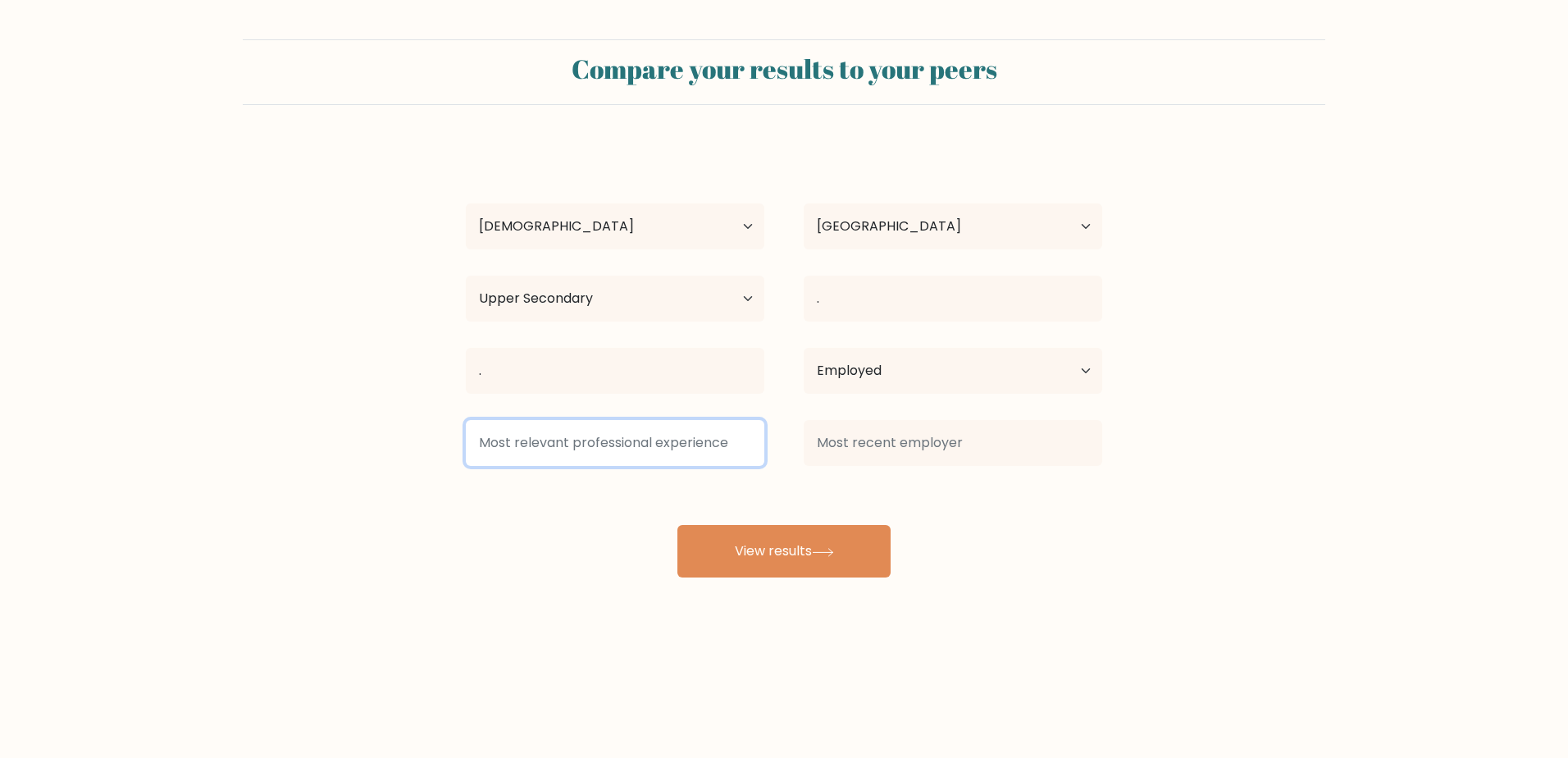
click at [626, 433] on input at bounding box center [615, 443] width 299 height 46
type input "."
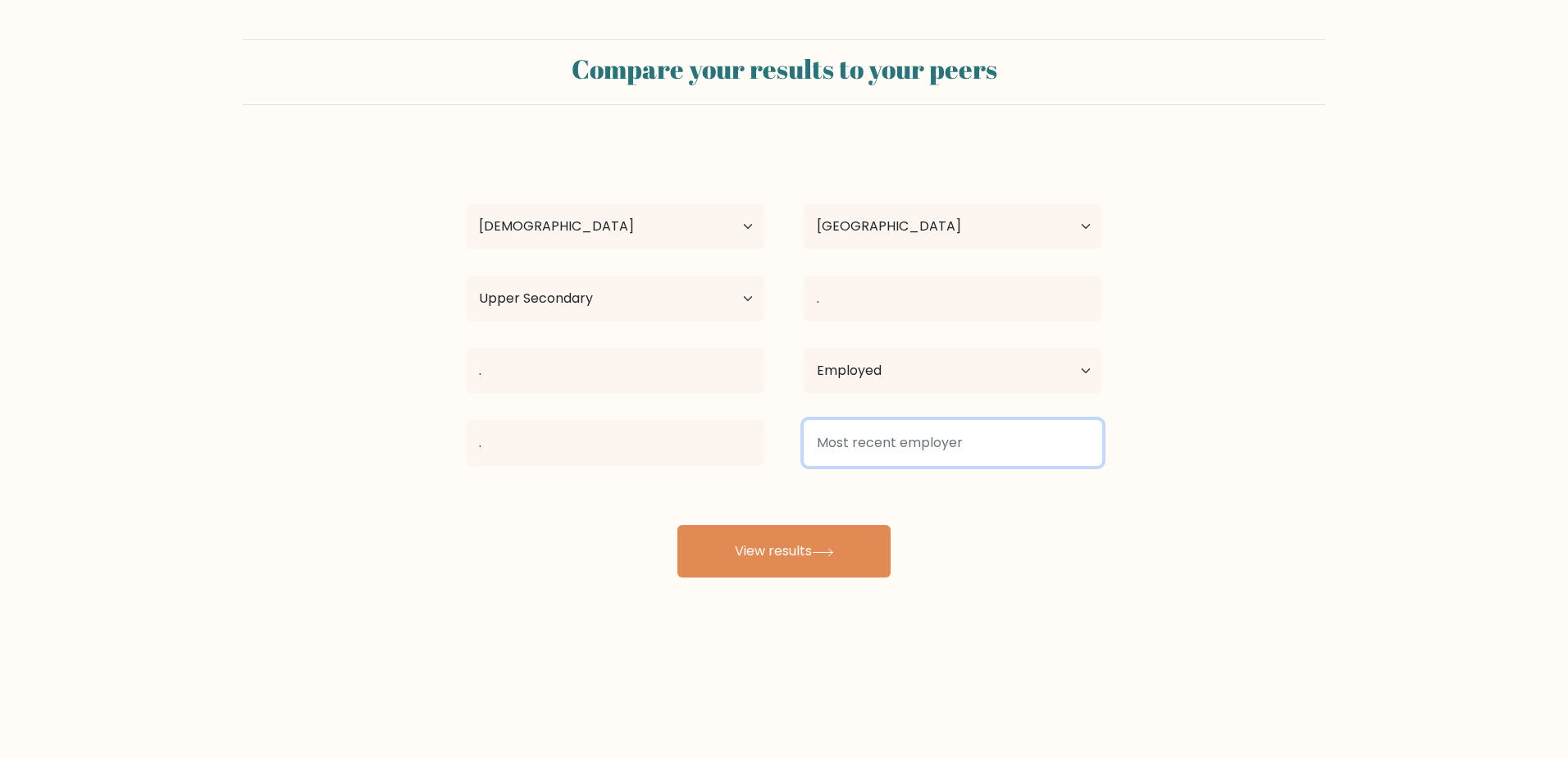
click at [938, 436] on input at bounding box center [953, 443] width 299 height 46
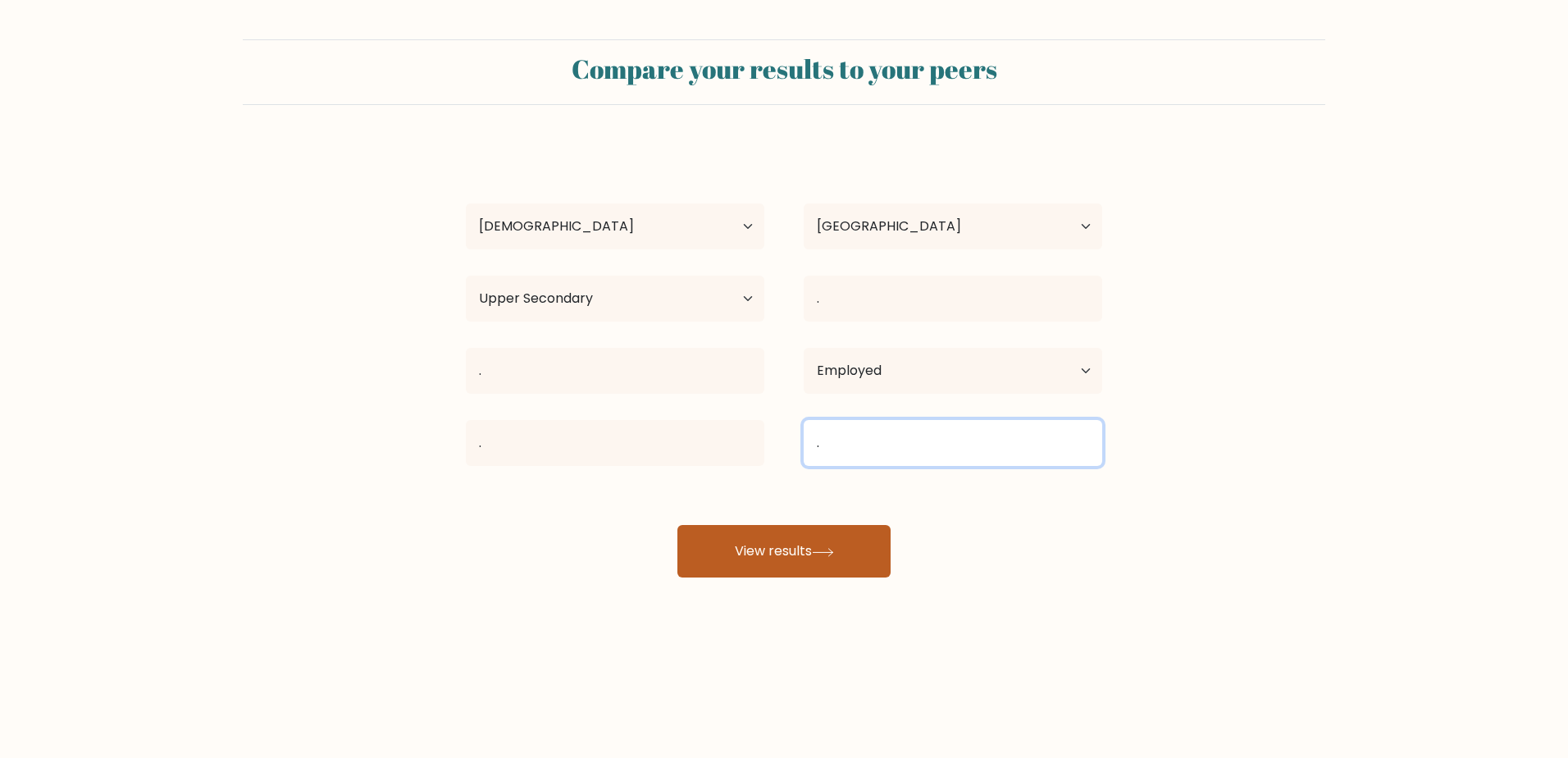
type input "."
click at [822, 542] on button "View results" at bounding box center [784, 551] width 213 height 52
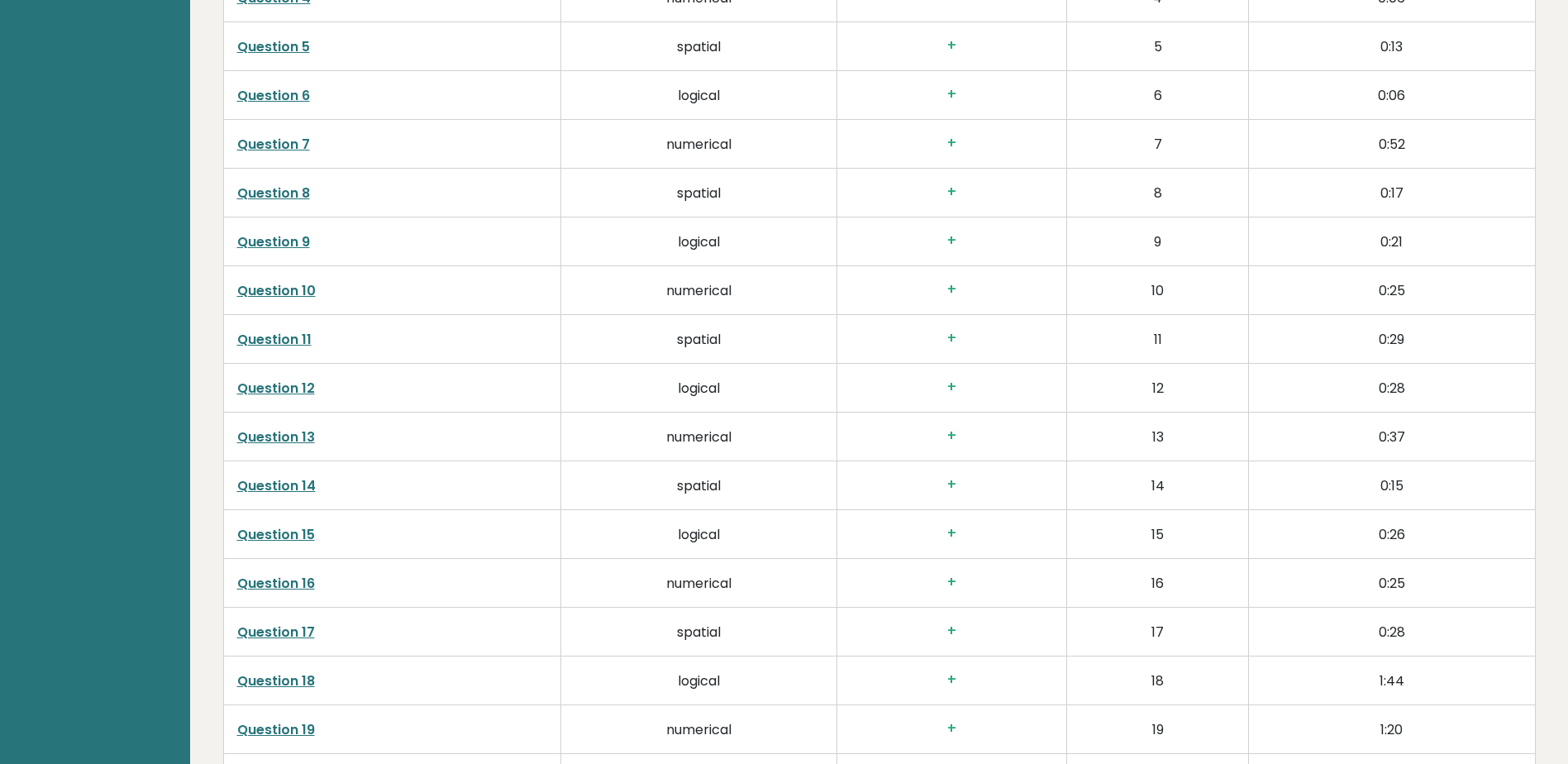
scroll to position [4211, 0]
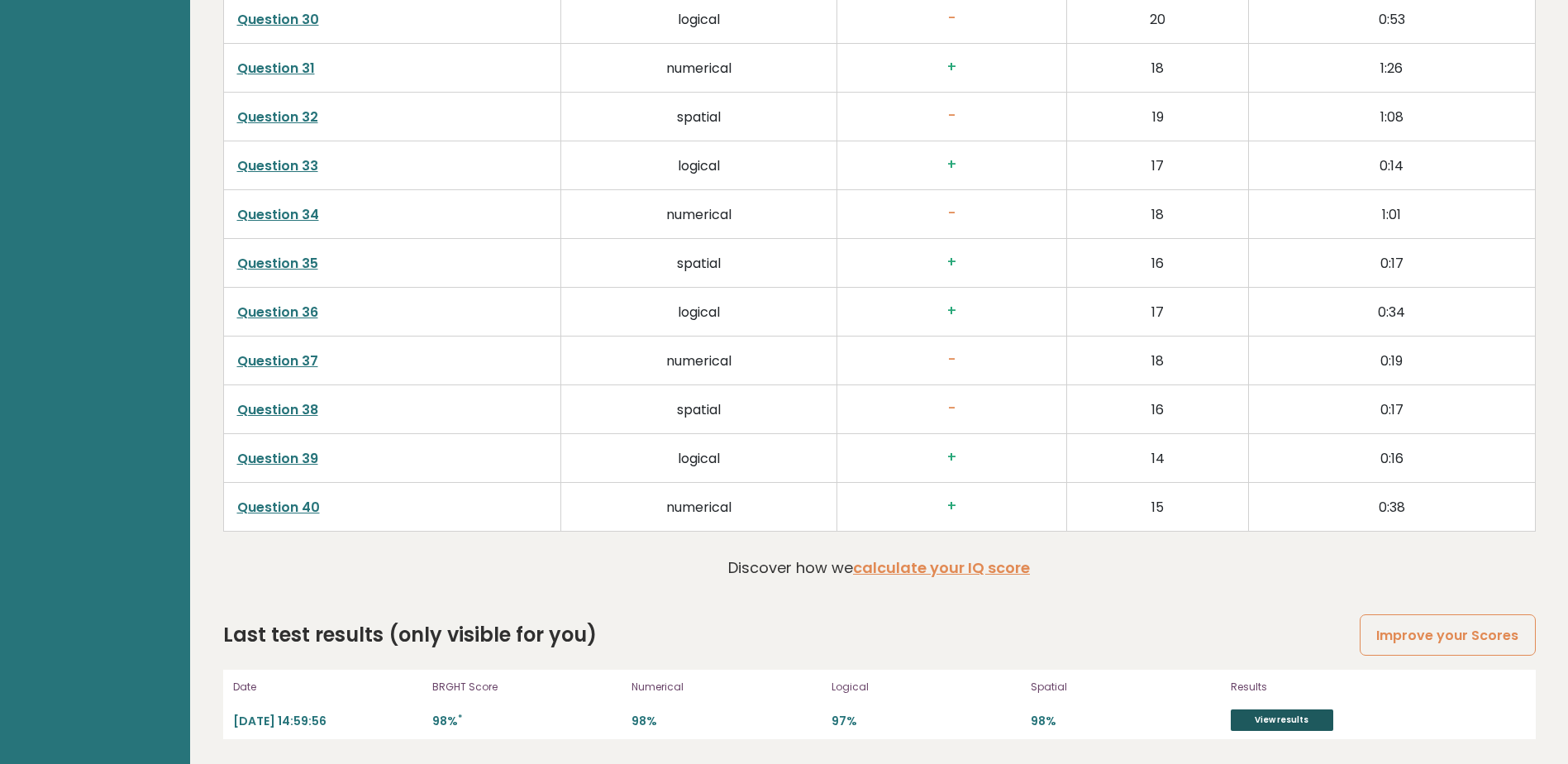
click at [1271, 727] on link "View results" at bounding box center [1282, 720] width 103 height 21
